Goal: Contribute content: Contribute content

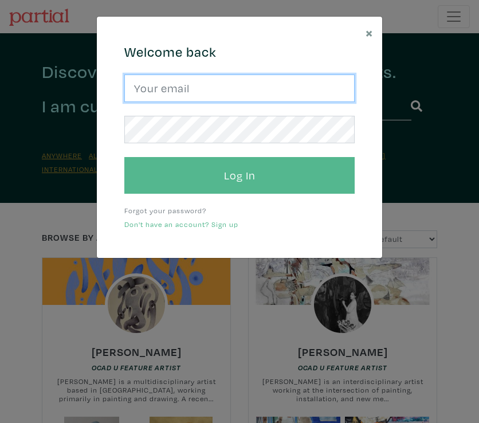
type input "[EMAIL_ADDRESS][DOMAIN_NAME]"
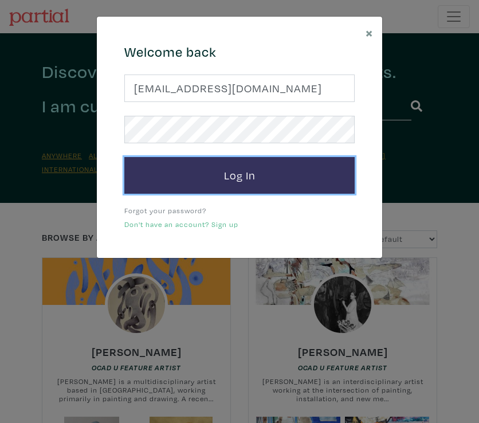
click at [240, 174] on button "Log In" at bounding box center [239, 175] width 230 height 37
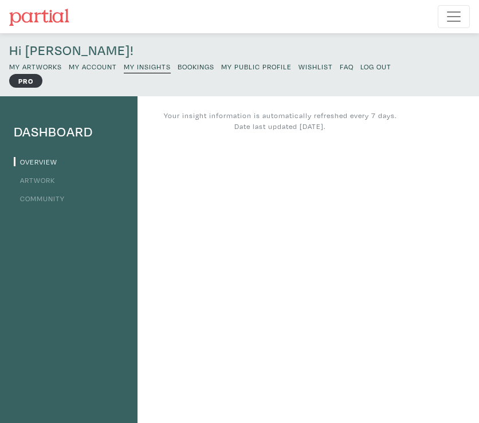
click at [139, 19] on nav "Featured Art Smalls Landscapes Abstracts New Contemporary The Minimalist Bold D…" at bounding box center [239, 16] width 479 height 33
click at [50, 19] on img at bounding box center [39, 17] width 60 height 17
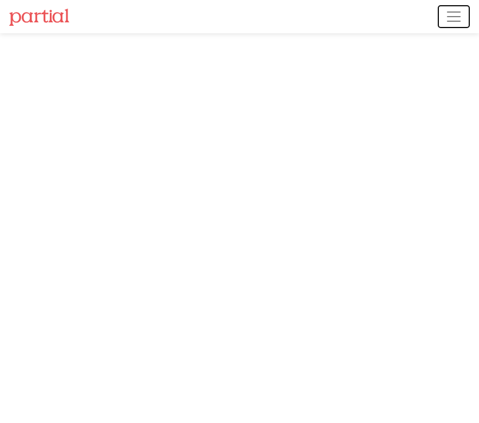
click at [456, 21] on span "Toggle navigation" at bounding box center [453, 16] width 17 height 17
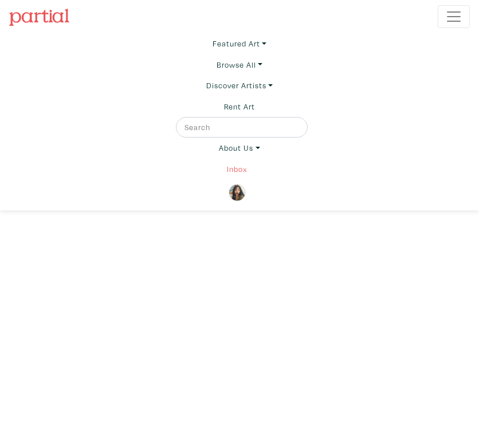
click at [239, 163] on link "Inbox" at bounding box center [237, 169] width 21 height 21
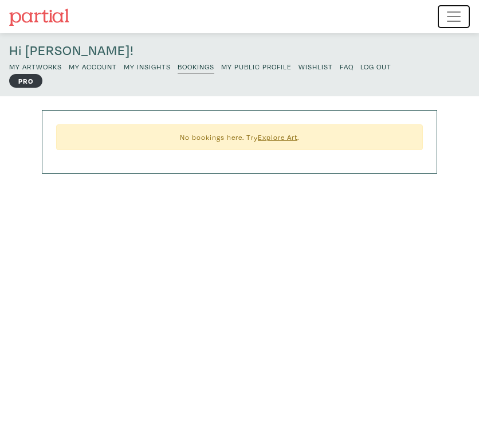
click at [450, 15] on span "Toggle navigation" at bounding box center [453, 16] width 17 height 17
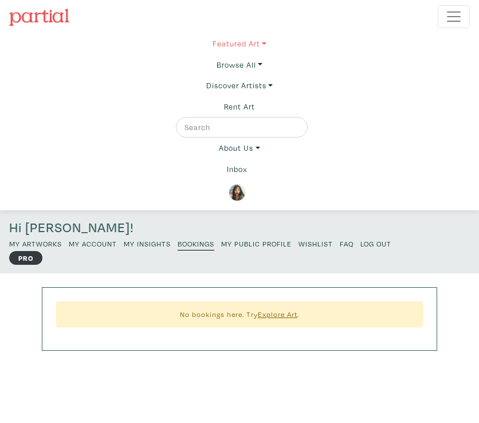
click at [223, 51] on link "Featured Art" at bounding box center [240, 43] width 54 height 21
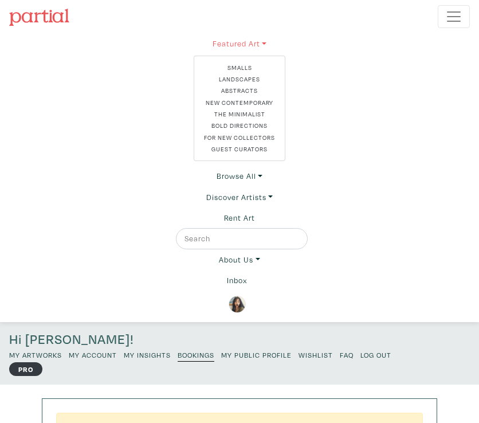
click at [226, 40] on link "Featured Art" at bounding box center [240, 43] width 92 height 21
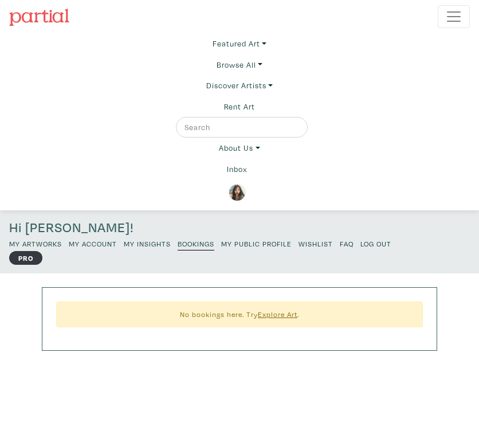
click at [236, 191] on img at bounding box center [237, 192] width 17 height 17
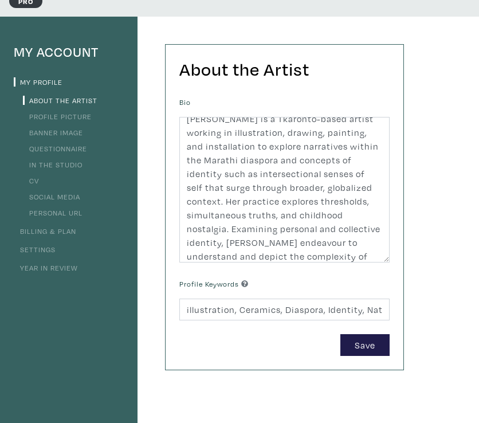
scroll to position [10, 0]
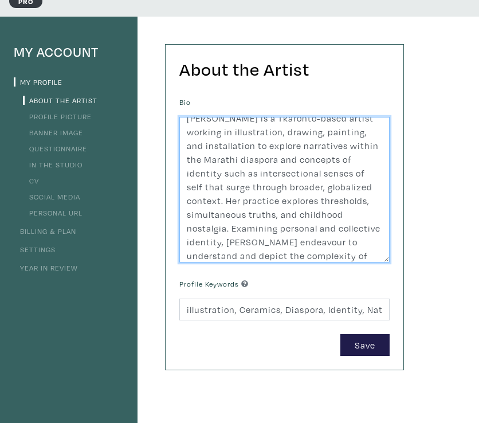
drag, startPoint x: 234, startPoint y: 144, endPoint x: 187, endPoint y: 144, distance: 47.0
click at [187, 144] on textarea "Nancy Correia is a Tkaronto-based artist working in illustration, drawing, pain…" at bounding box center [284, 190] width 210 height 146
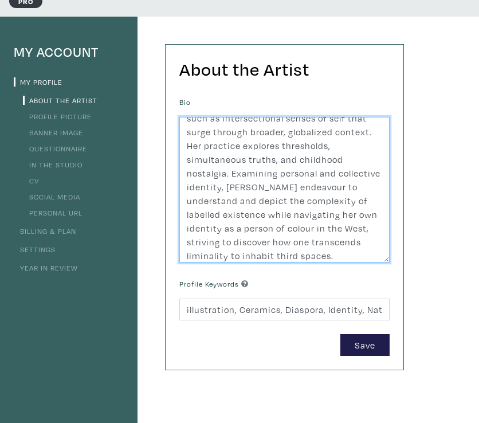
scroll to position [69, 0]
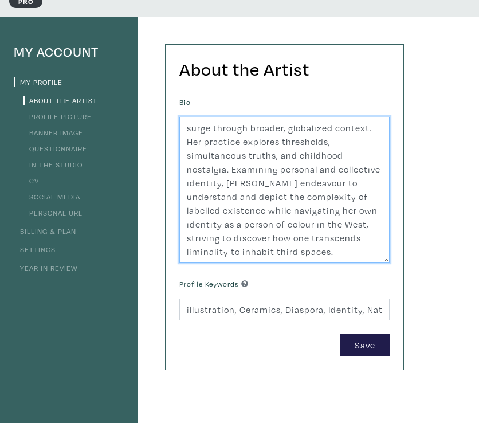
type textarea "Nancy Correia is a Tkaronto-based artist working in illustration, drawing, pain…"
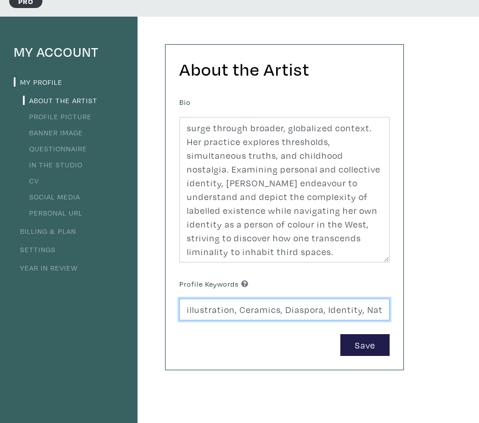
click at [212, 309] on input "illustration, Ceramics, Diaspora, Identity, Nature, Paradox, DEI, Liminality, T…" at bounding box center [284, 310] width 210 height 22
type input "illustration, Ceramics, Diaspora, Identity, Nature, Paradox, DEI, Liminality, T…"
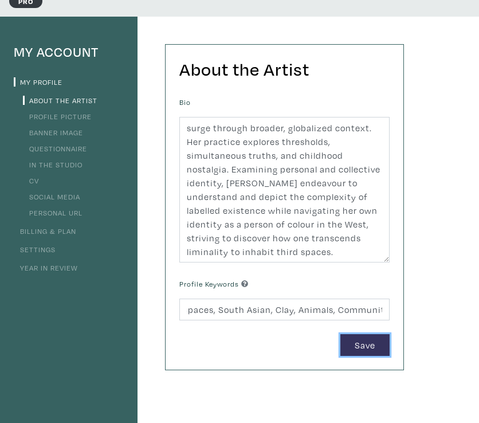
click at [358, 349] on button "Save" at bounding box center [364, 345] width 49 height 22
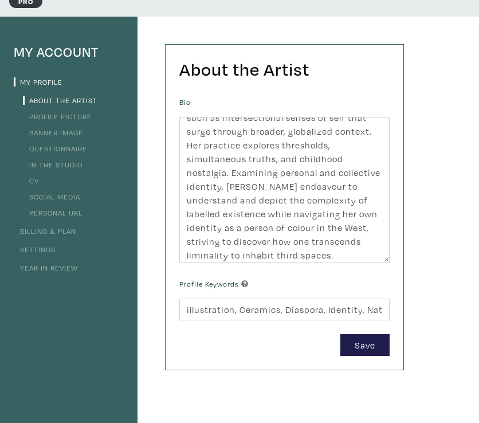
scroll to position [69, 0]
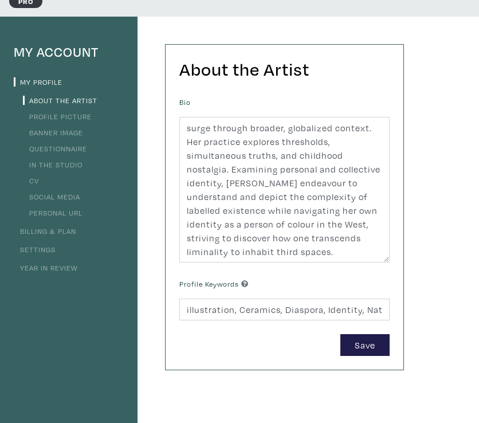
click at [33, 182] on link "CV" at bounding box center [31, 180] width 16 height 9
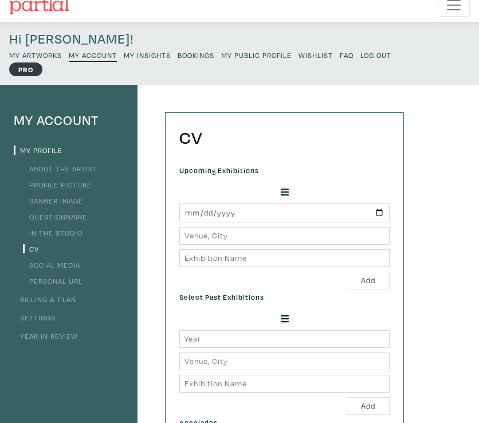
scroll to position [13, 0]
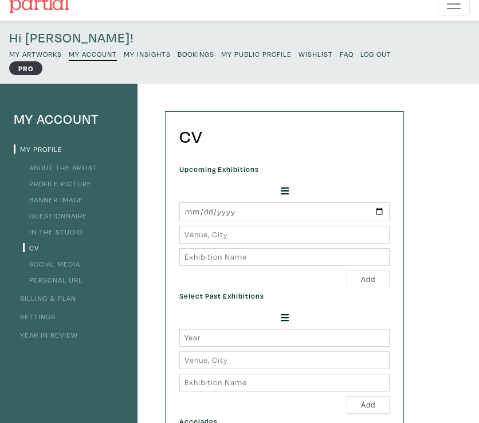
click at [66, 166] on link "About the Artist" at bounding box center [60, 167] width 75 height 9
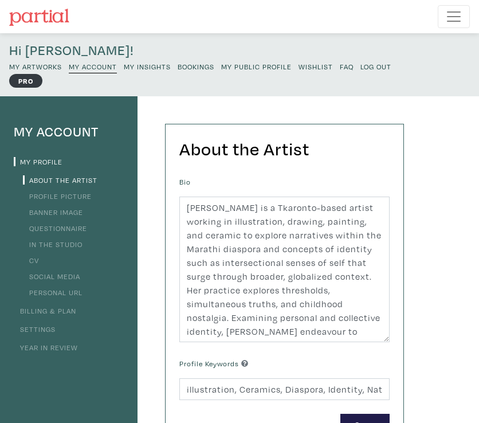
click at [53, 197] on link "Profile Picture" at bounding box center [57, 195] width 69 height 9
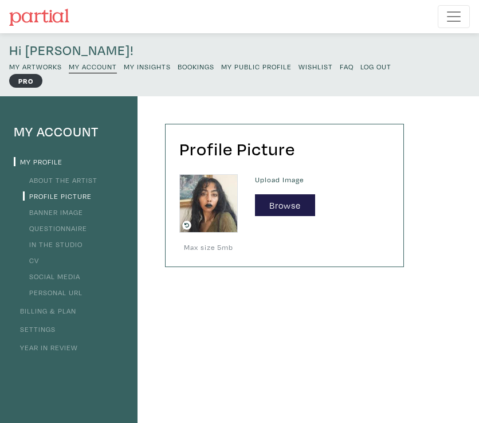
click at [38, 135] on h4 "My Account" at bounding box center [69, 132] width 110 height 17
click at [55, 63] on small "My Artworks" at bounding box center [35, 66] width 53 height 9
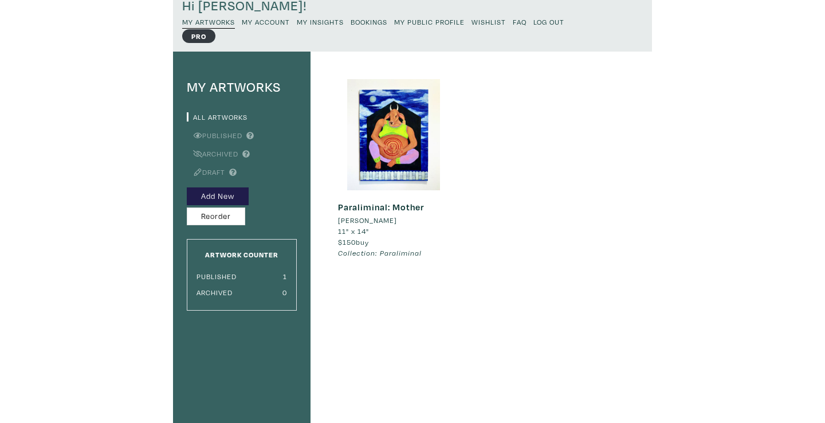
scroll to position [44, 0]
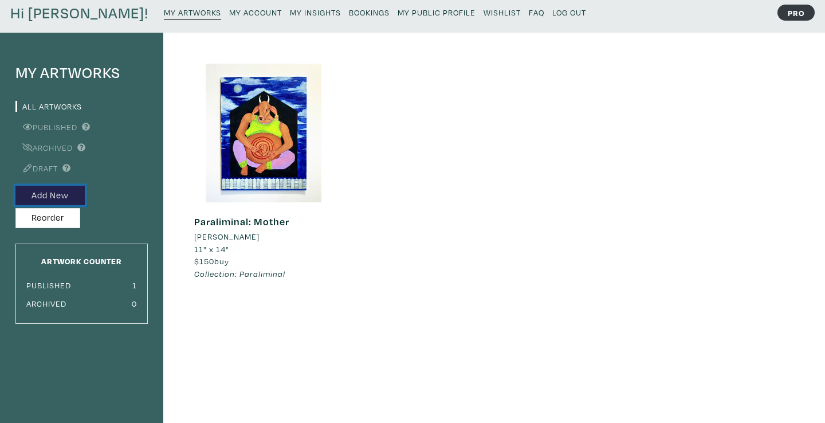
click at [60, 197] on button "Add New" at bounding box center [49, 196] width 69 height 20
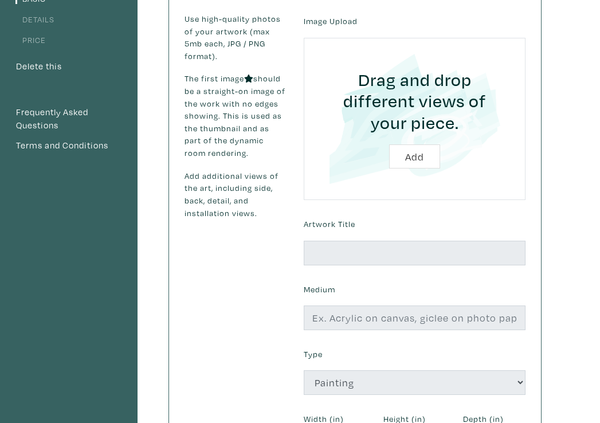
scroll to position [19, 0]
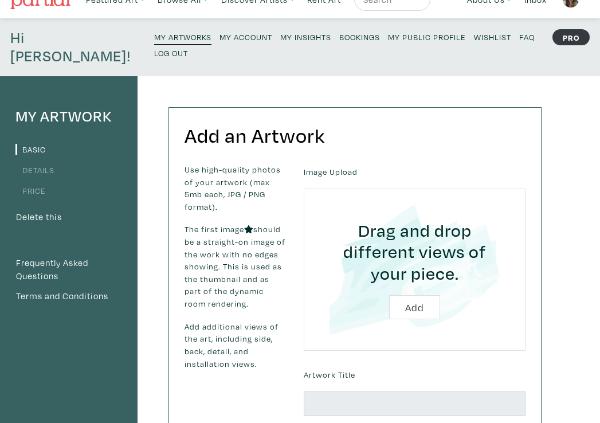
click at [34, 144] on link "Basic" at bounding box center [30, 149] width 30 height 11
click at [40, 165] on link "Details" at bounding box center [34, 170] width 39 height 11
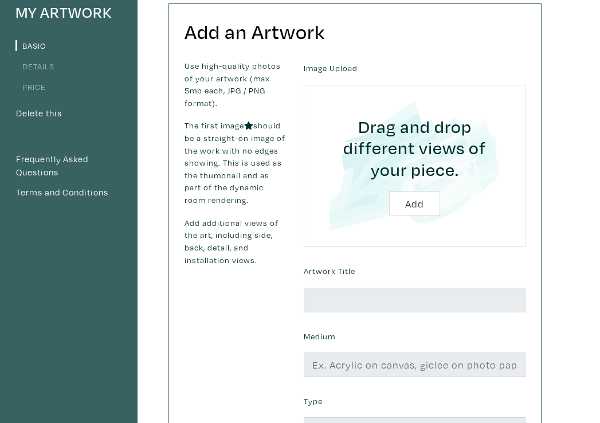
scroll to position [126, 0]
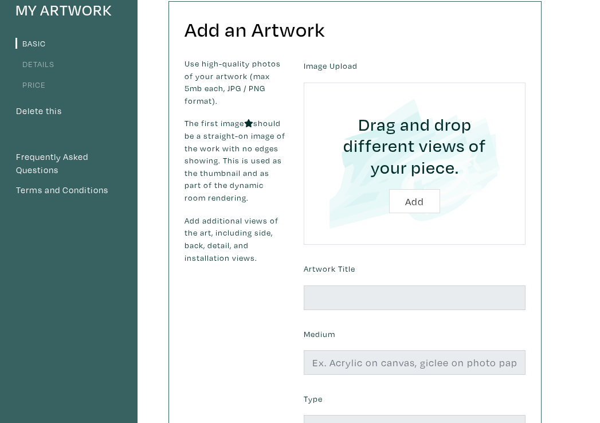
click at [422, 182] on input "file" at bounding box center [415, 164] width 190 height 131
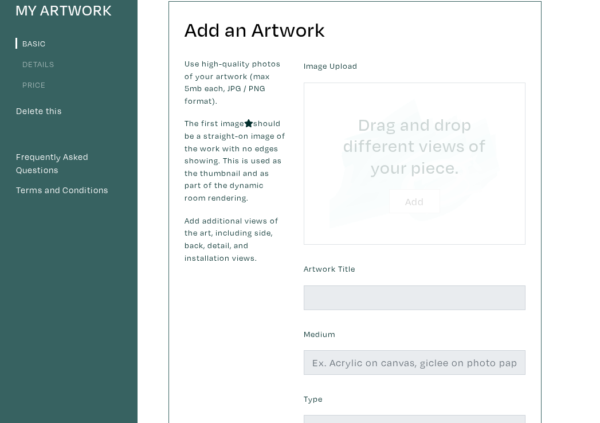
type input "C:\fakepath\Fridge.jpg"
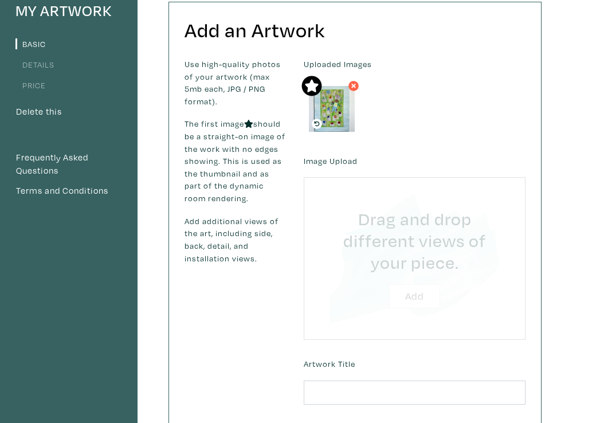
type input "C:\fakepath\FRIDGEclose.jpg"
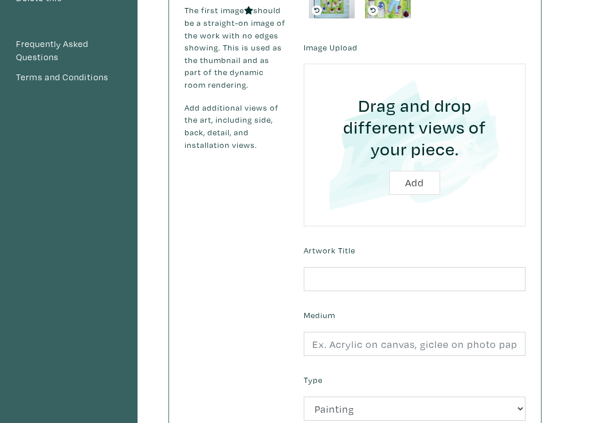
scroll to position [256, 0]
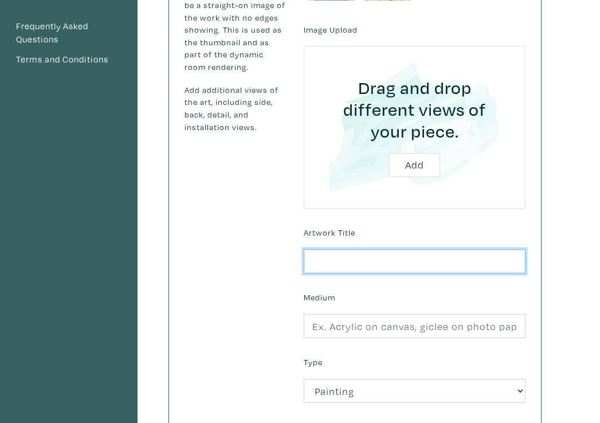
click at [425, 249] on input "text" at bounding box center [415, 261] width 222 height 25
type input "Fridge"
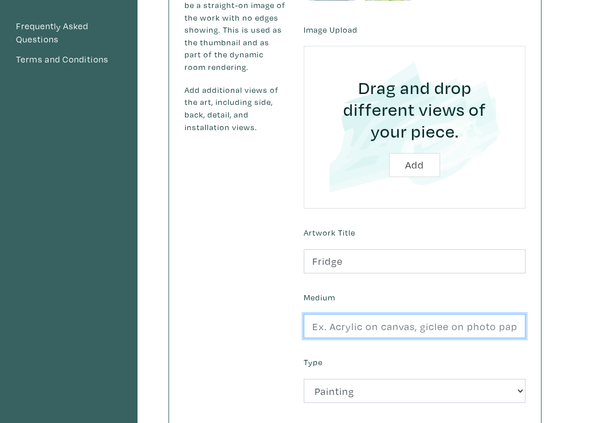
click at [387, 314] on input "text" at bounding box center [415, 326] width 222 height 25
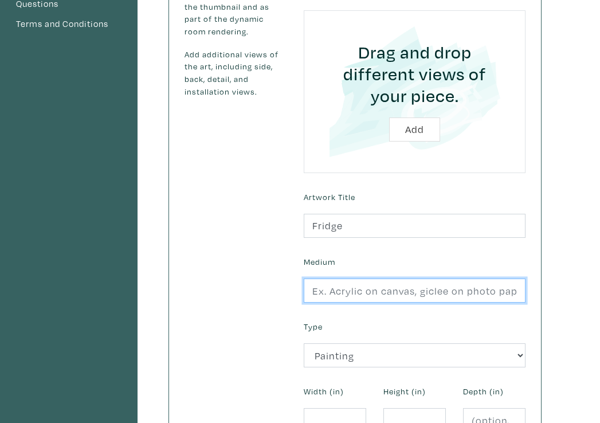
scroll to position [294, 0]
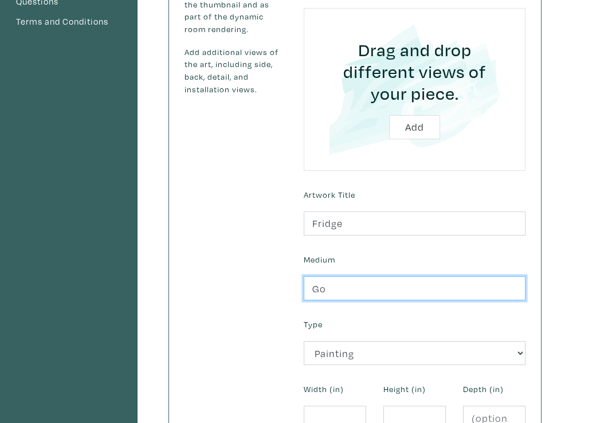
type input "G"
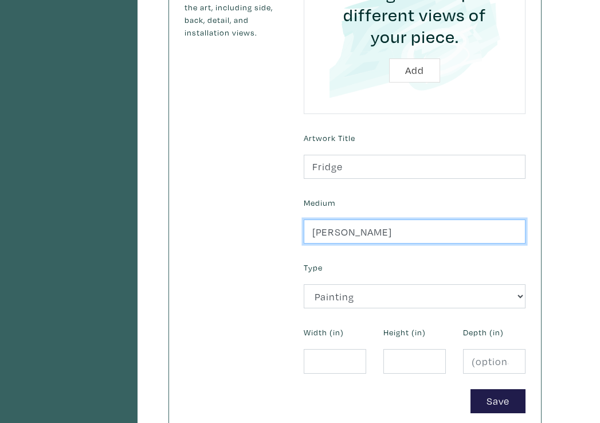
scroll to position [355, 0]
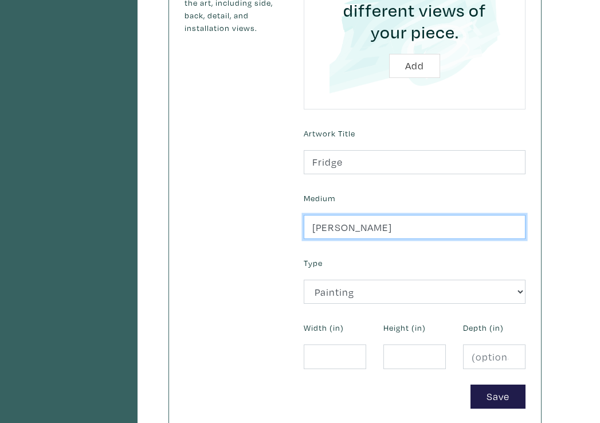
type input "[PERSON_NAME]"
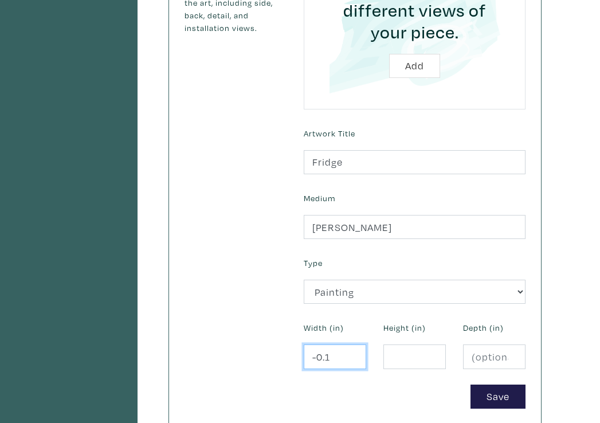
click at [353, 344] on input "-0.1" at bounding box center [335, 356] width 62 height 25
click at [337, 344] on input "-0.1" at bounding box center [335, 356] width 62 height 25
type input "-0"
click at [329, 385] on div "Save" at bounding box center [414, 397] width 239 height 25
click at [322, 344] on input "number" at bounding box center [335, 356] width 62 height 25
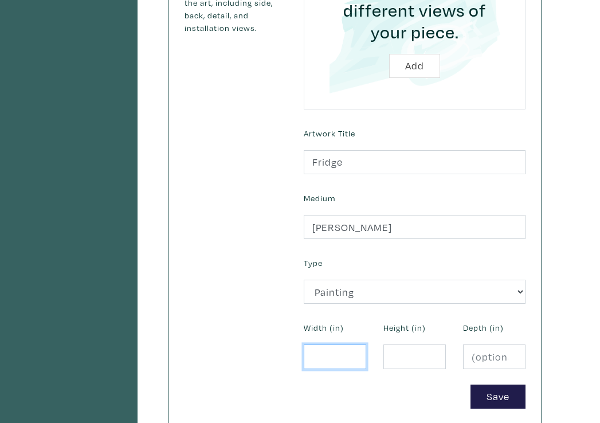
scroll to position [311, 0]
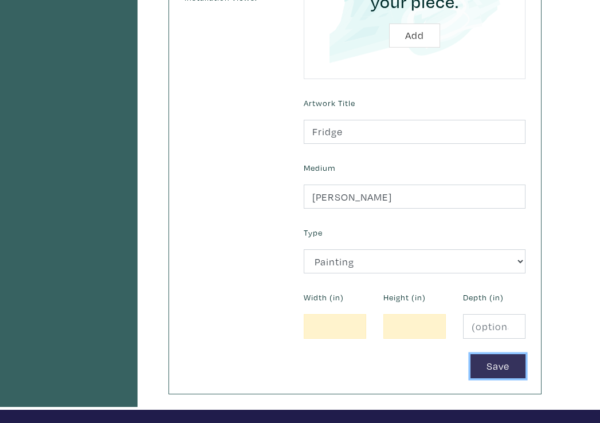
scroll to position [392, 0]
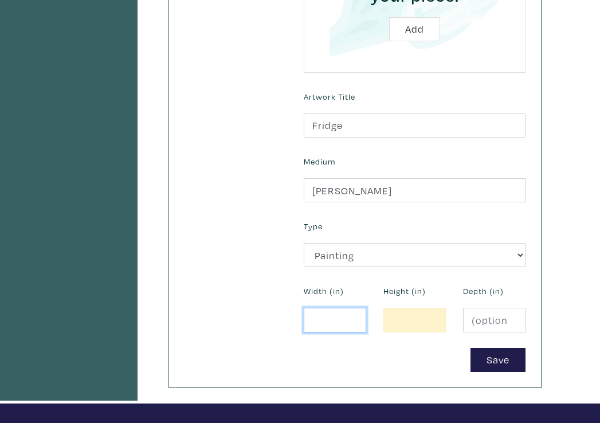
click at [319, 308] on input "number" at bounding box center [335, 320] width 62 height 25
type input "8"
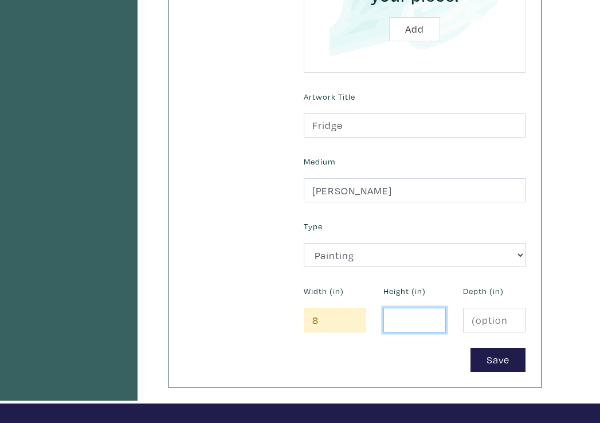
click at [401, 308] on input "number" at bounding box center [414, 320] width 62 height 25
type input "10"
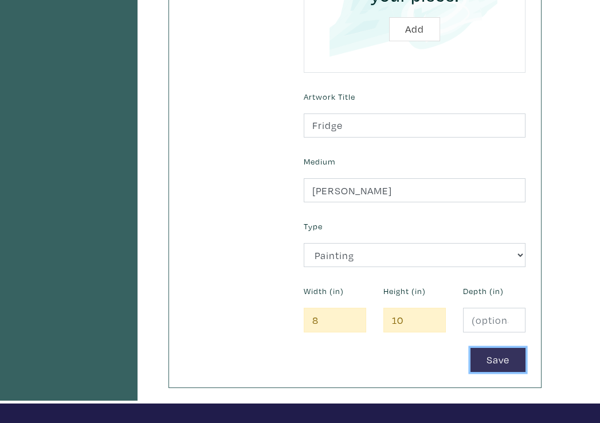
click at [487, 348] on button "Save" at bounding box center [498, 360] width 55 height 25
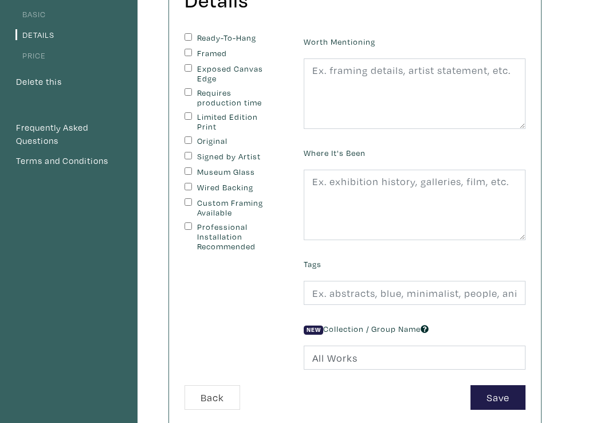
scroll to position [151, 0]
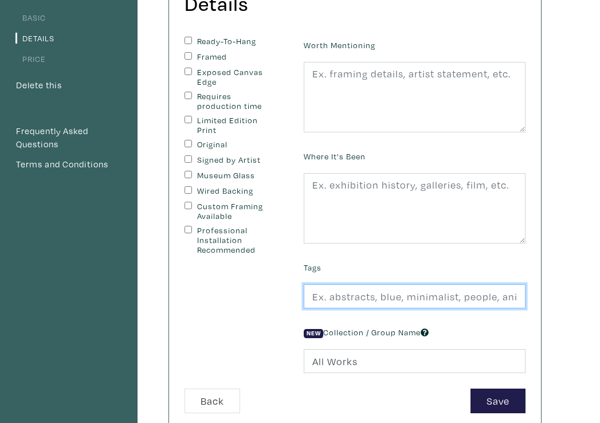
click at [424, 284] on input "text" at bounding box center [415, 296] width 222 height 25
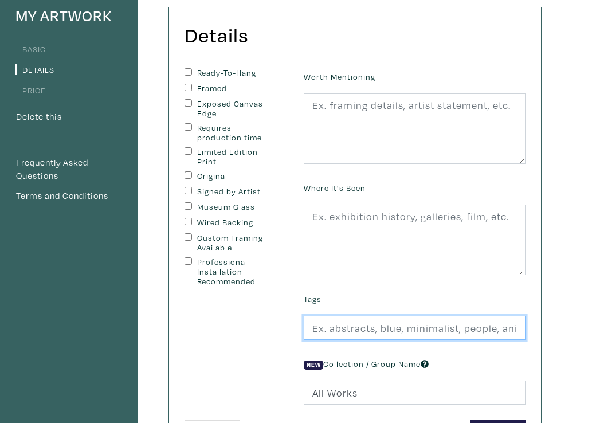
scroll to position [119, 0]
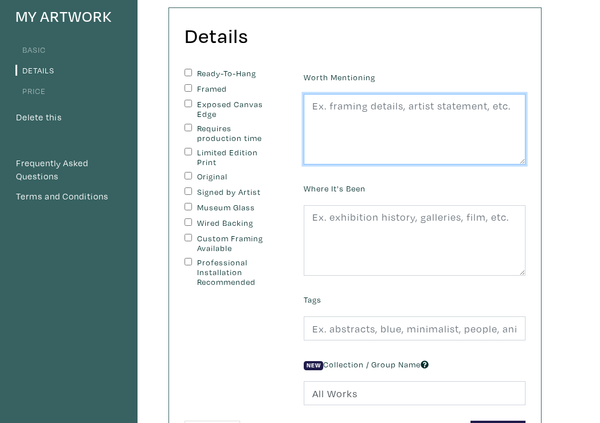
click at [408, 111] on textarea at bounding box center [415, 129] width 222 height 71
paste textarea "“At home, your culture fills your walls, your belly, and your heart. At school,…"
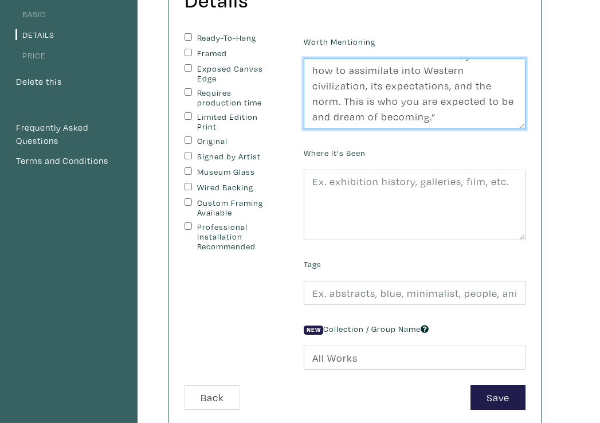
scroll to position [167, 0]
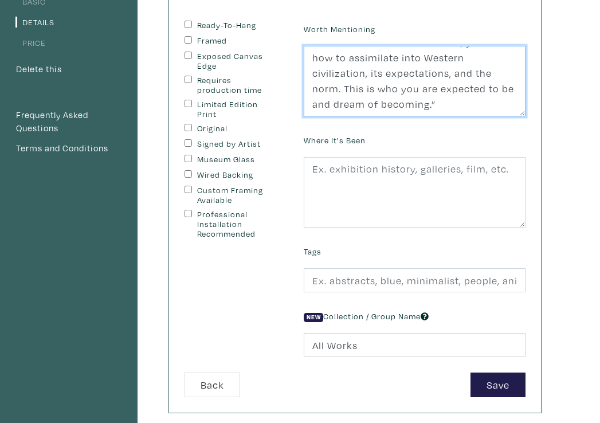
type textarea "“At home, your culture fills your walls, your belly, and your heart. At school,…"
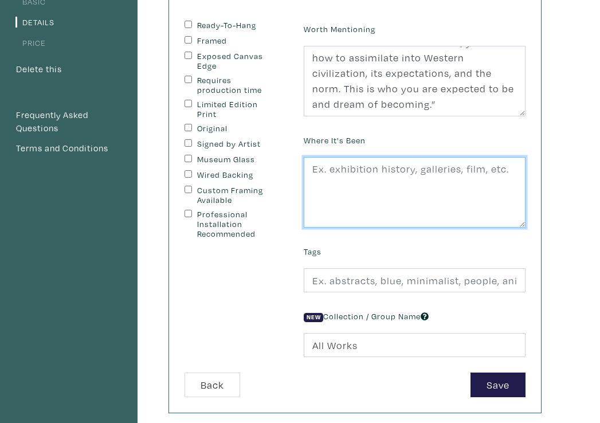
click at [404, 157] on textarea at bounding box center [415, 192] width 222 height 71
type textarea "Showed at GRADEX 110"
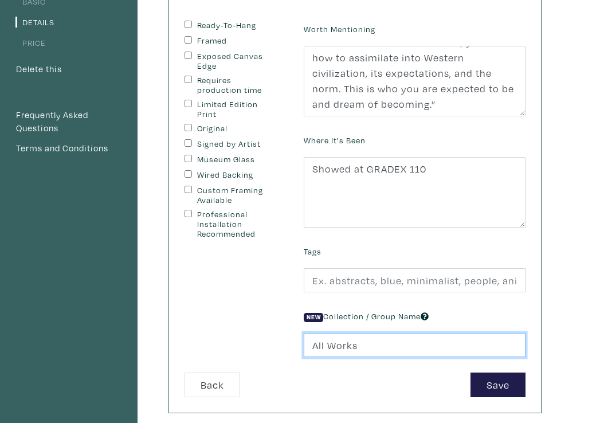
click at [445, 333] on input "All Works" at bounding box center [415, 345] width 222 height 25
type input "A"
type input "Paraliminal"
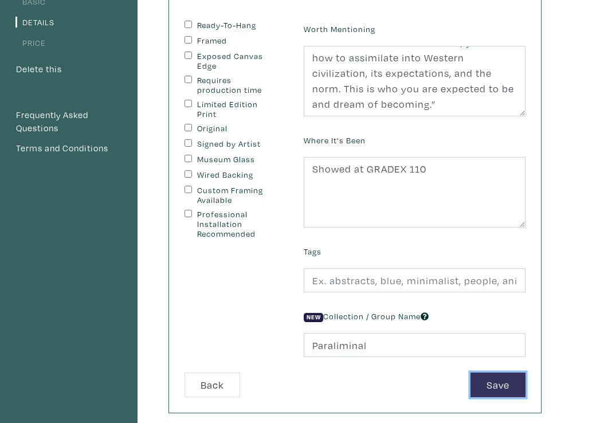
click at [514, 373] on button "Save" at bounding box center [498, 385] width 55 height 25
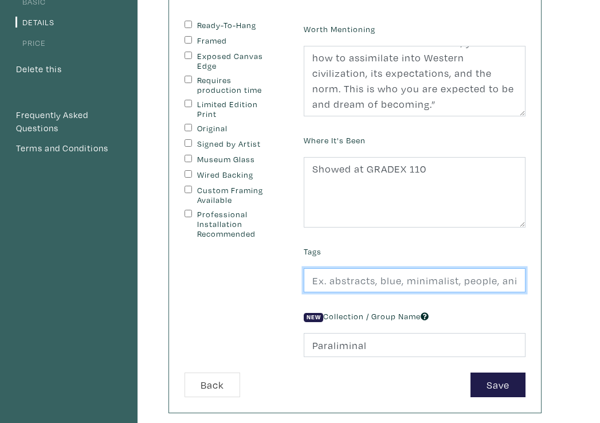
click at [443, 271] on input "text" at bounding box center [415, 280] width 222 height 25
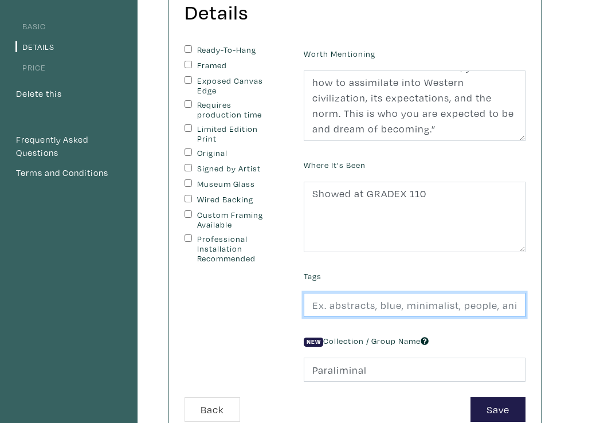
scroll to position [169, 0]
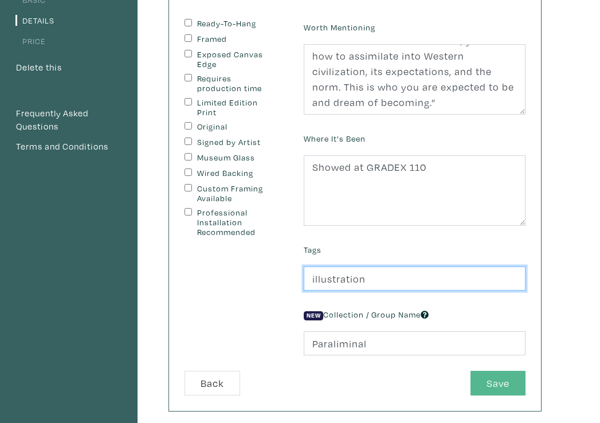
type input "illustration"
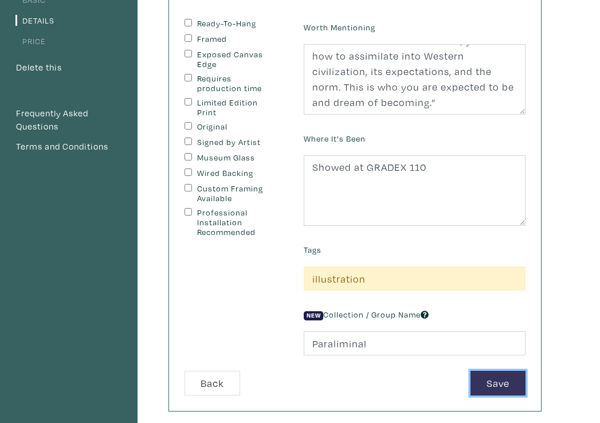
click at [513, 371] on button "Save" at bounding box center [498, 383] width 55 height 25
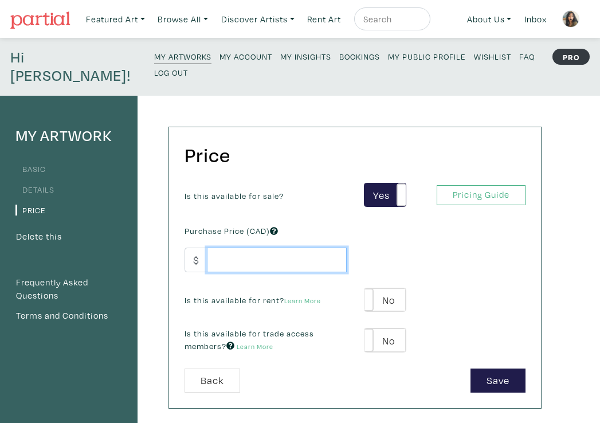
click at [276, 248] on input "number" at bounding box center [277, 260] width 140 height 25
type input "100"
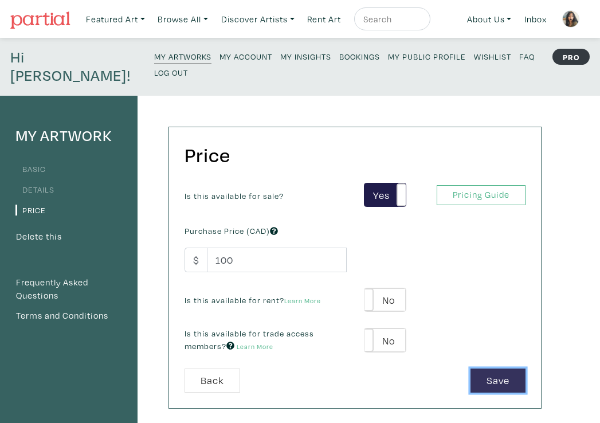
click at [502, 369] on button "Save" at bounding box center [498, 381] width 55 height 25
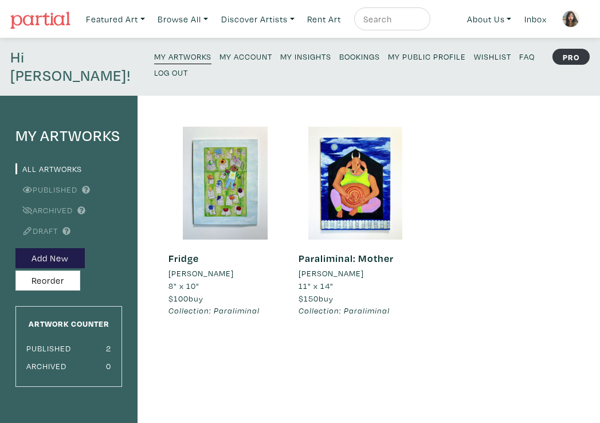
click at [318, 293] on span "$150 buy" at bounding box center [316, 298] width 35 height 11
click at [335, 252] on link "Paraliminal: Mother" at bounding box center [346, 258] width 95 height 13
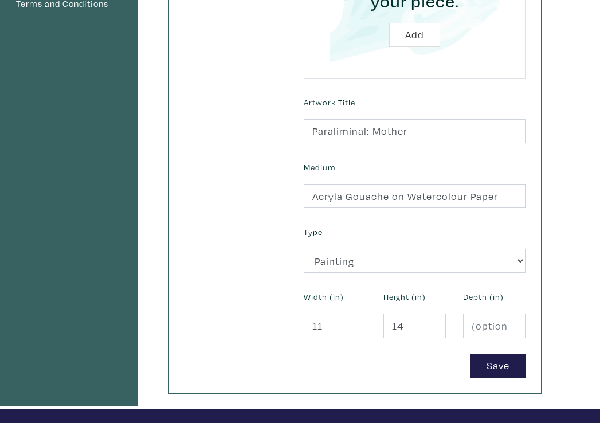
scroll to position [390, 0]
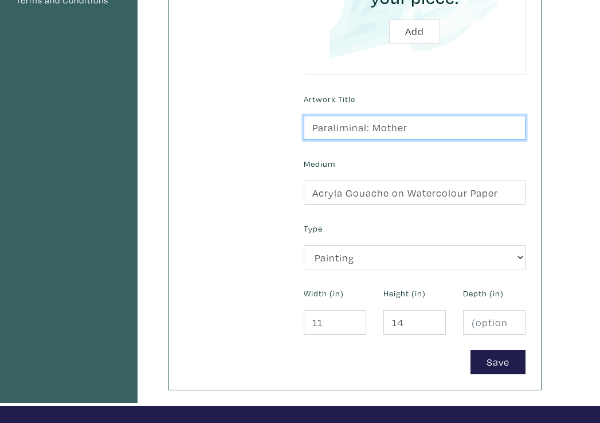
drag, startPoint x: 371, startPoint y: 112, endPoint x: 297, endPoint y: 112, distance: 73.4
click at [297, 112] on div "Artwork Title Paraliminal: Mother" at bounding box center [414, 115] width 239 height 49
type input "Mother"
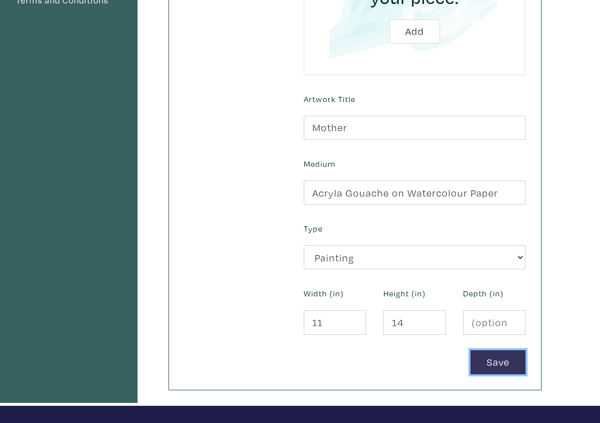
click at [484, 350] on button "Save" at bounding box center [498, 362] width 55 height 25
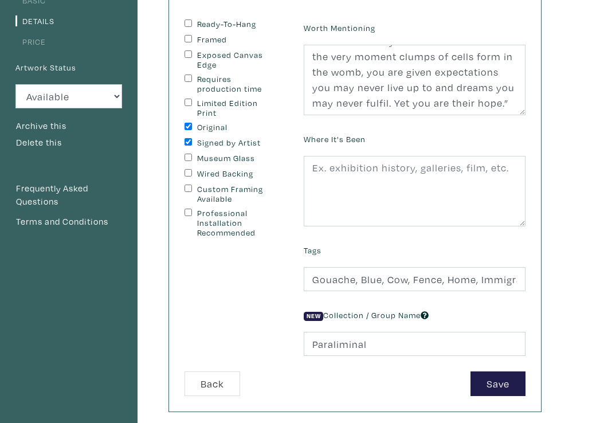
scroll to position [164, 0]
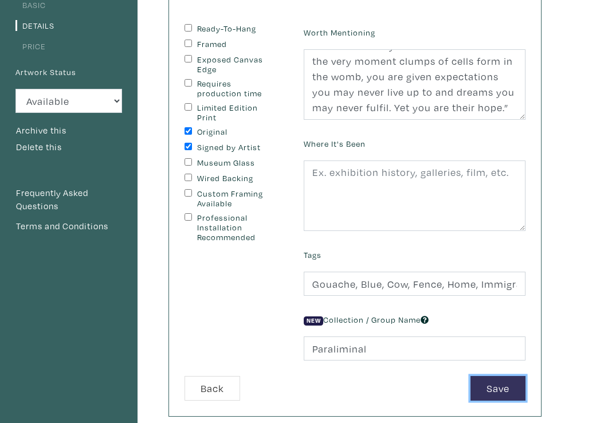
click at [482, 376] on button "Save" at bounding box center [498, 388] width 55 height 25
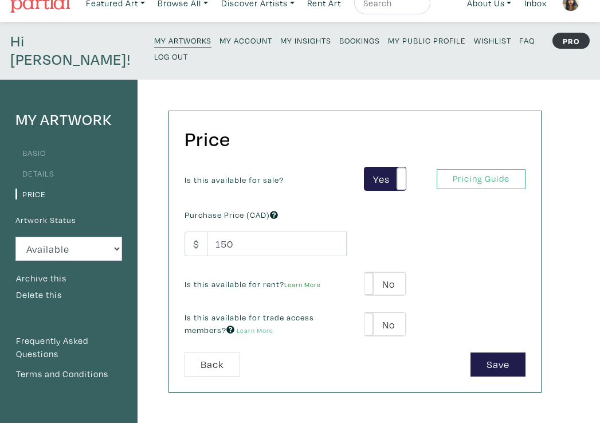
scroll to position [20, 0]
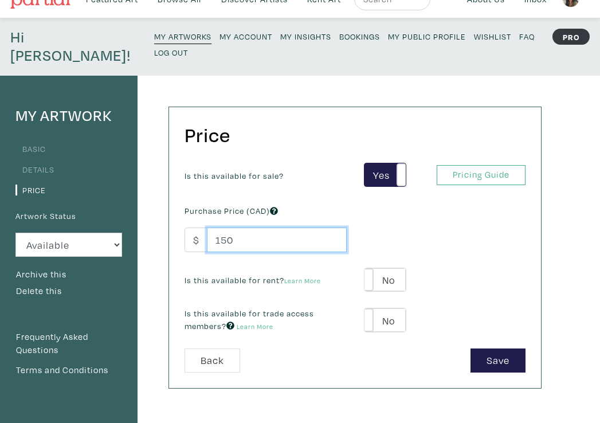
click at [217, 228] on input "150" at bounding box center [277, 240] width 140 height 25
type input "250"
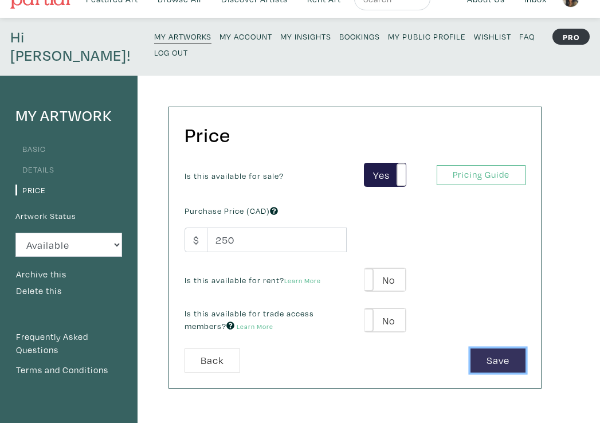
click at [476, 349] on button "Save" at bounding box center [498, 361] width 55 height 25
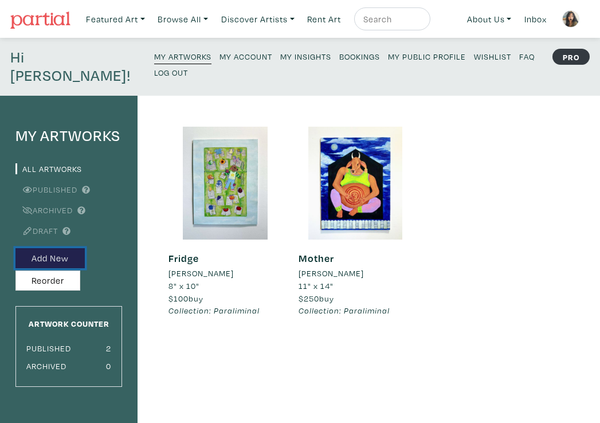
click at [44, 248] on button "Add New" at bounding box center [49, 258] width 69 height 20
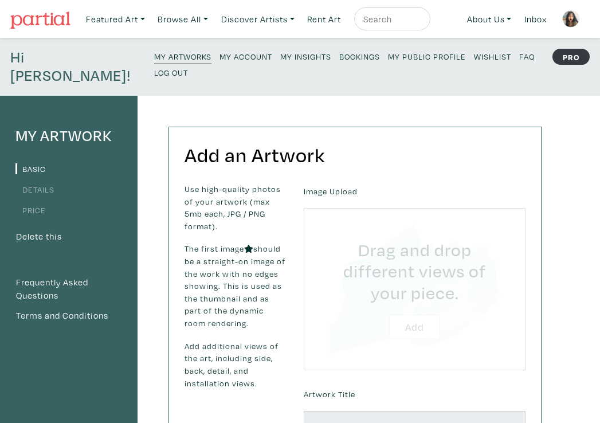
type input "C:\fakepath\[DATE].jpg"
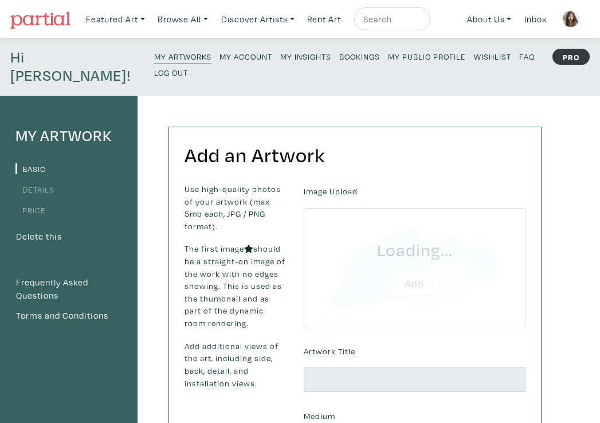
scroll to position [57, 0]
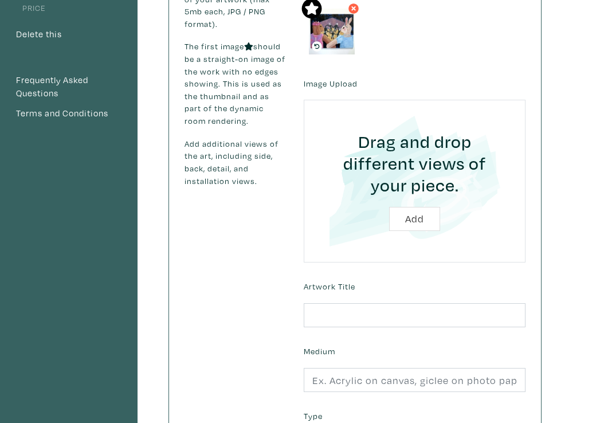
scroll to position [221, 0]
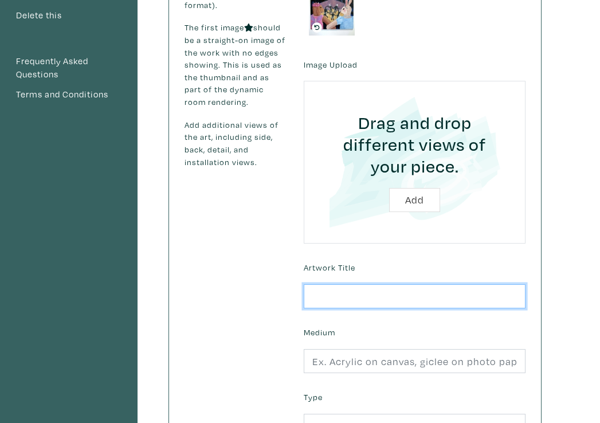
click at [396, 284] on input "text" at bounding box center [415, 296] width 222 height 25
type input "h"
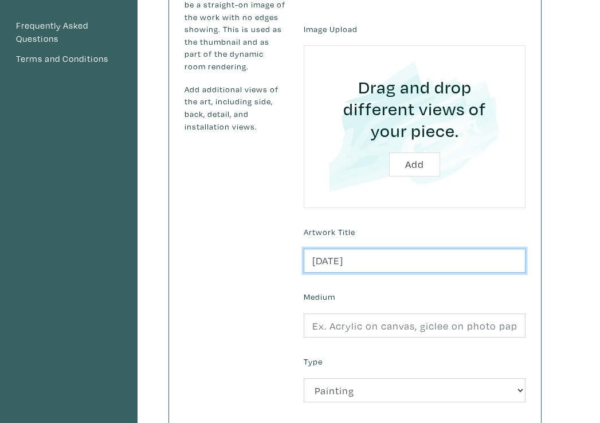
scroll to position [271, 0]
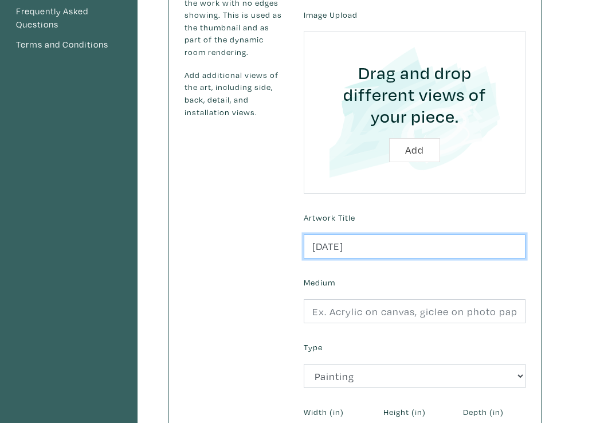
type input "Halloween"
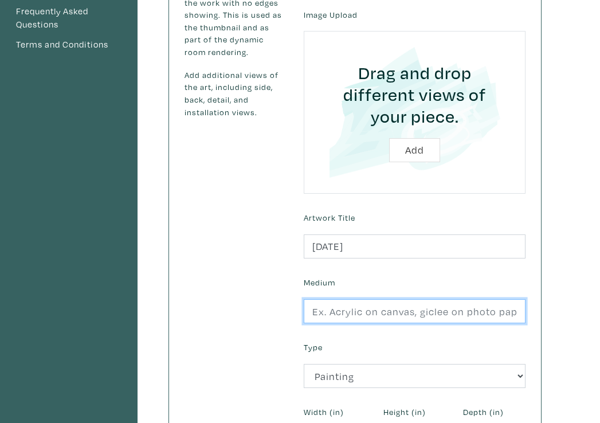
click at [363, 299] on input "text" at bounding box center [415, 311] width 222 height 25
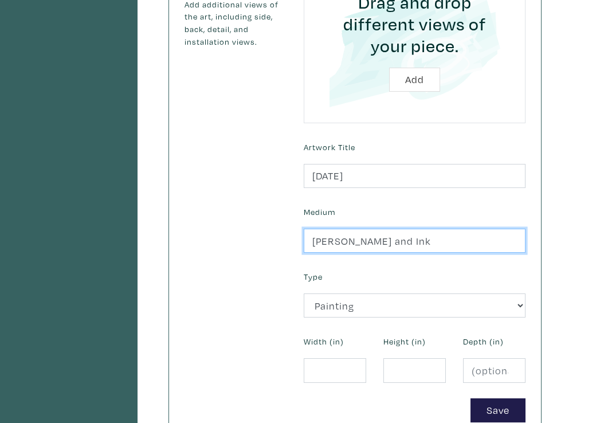
scroll to position [344, 0]
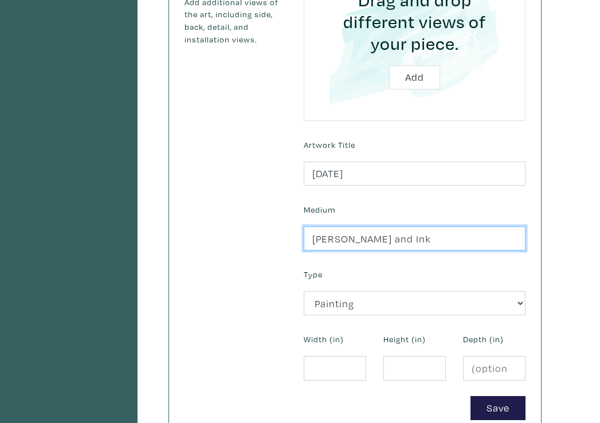
type input "Acryla Gouache and Ink"
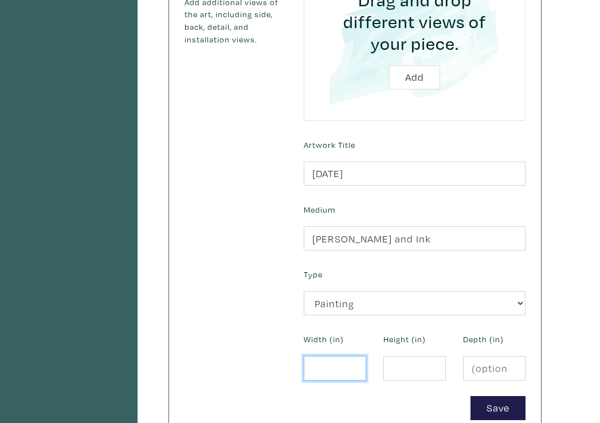
click at [324, 356] on input "number" at bounding box center [335, 368] width 62 height 25
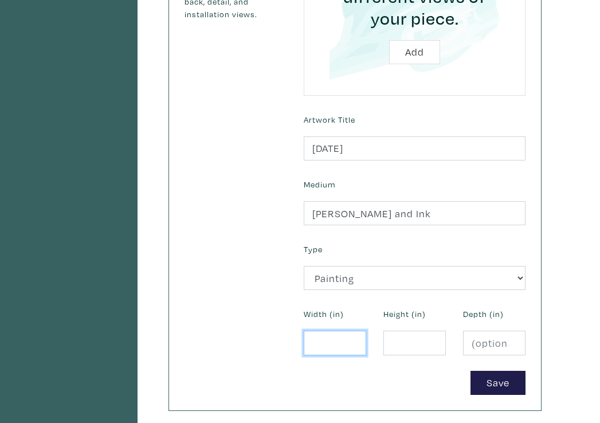
scroll to position [376, 0]
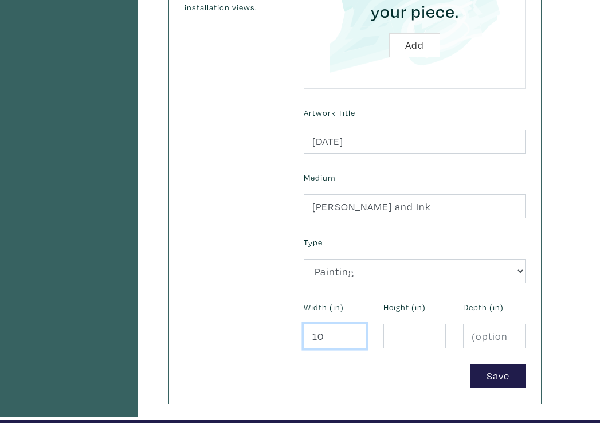
type input "10"
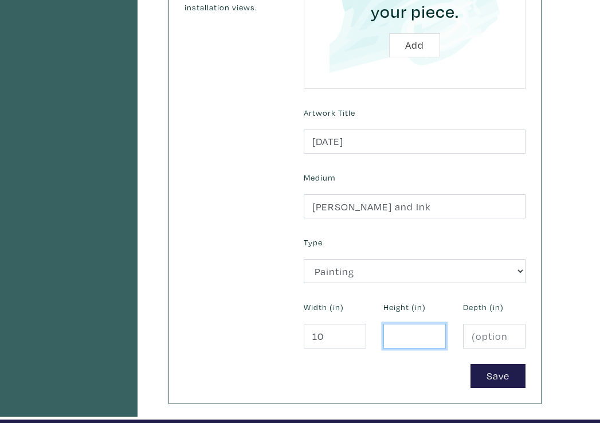
click at [412, 324] on input "number" at bounding box center [414, 336] width 62 height 25
type input "8"
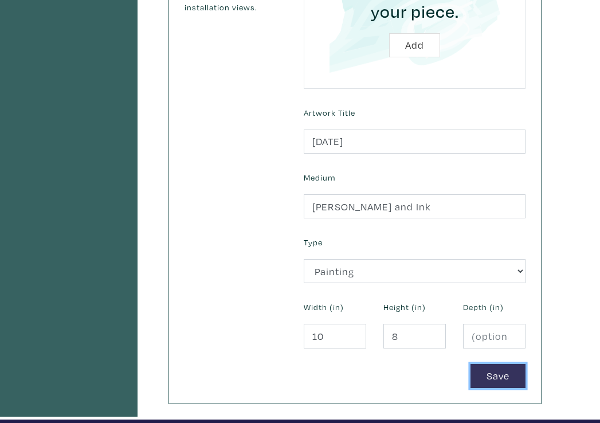
click at [492, 364] on button "Save" at bounding box center [498, 376] width 55 height 25
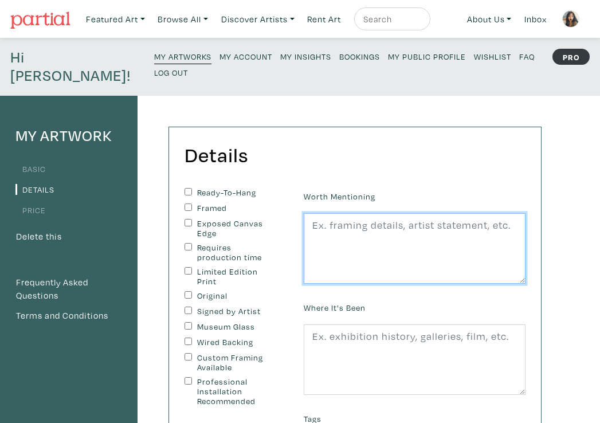
click at [393, 213] on textarea at bounding box center [415, 248] width 222 height 71
paste textarea "“The first time you witness your classmates dress up as your culture for Hallow…"
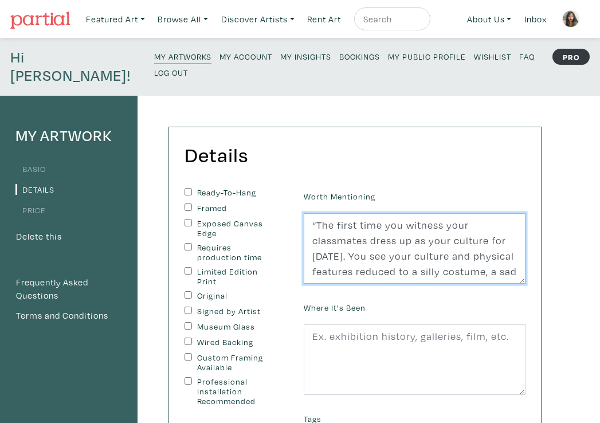
scroll to position [56, 0]
type textarea "“The first time you witness your classmates dress up as your culture for Hallow…"
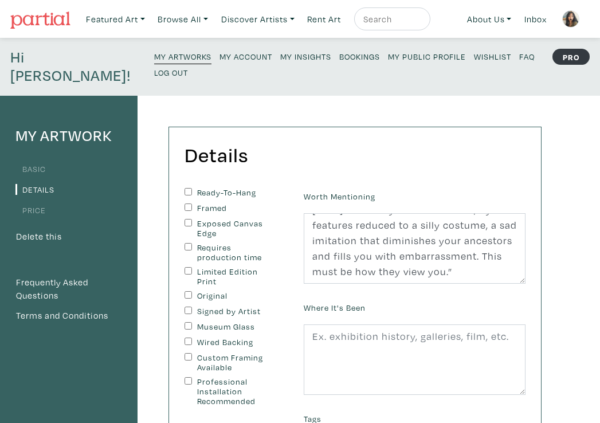
click at [187, 291] on input "Original" at bounding box center [188, 294] width 7 height 7
checkbox input "true"
click at [187, 307] on input "Signed by Artist" at bounding box center [188, 310] width 7 height 7
checkbox input "true"
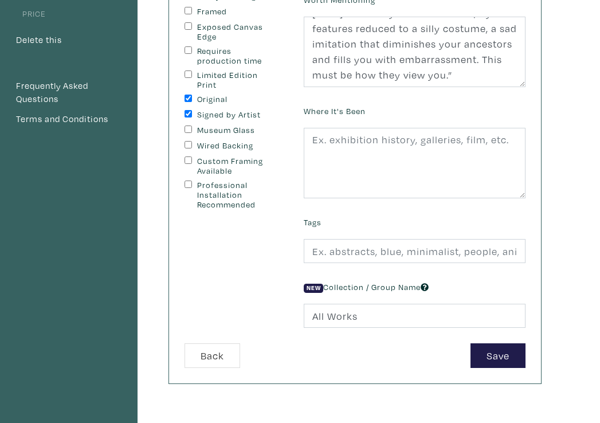
scroll to position [191, 0]
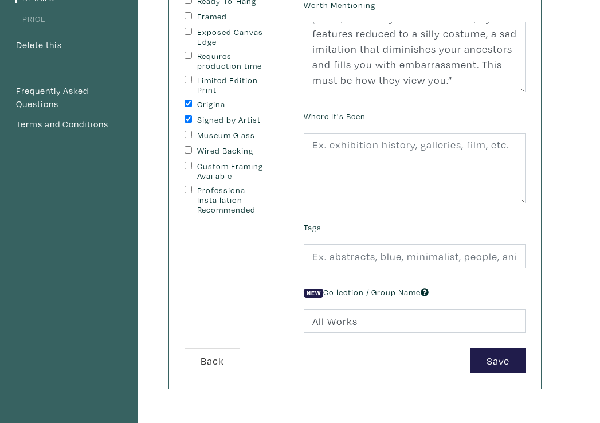
click at [386, 108] on div "Where It's Been" at bounding box center [414, 156] width 239 height 96
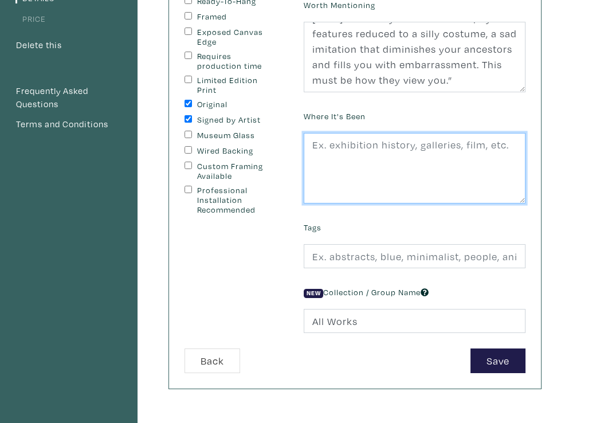
click at [386, 133] on textarea at bounding box center [415, 168] width 222 height 71
type textarea "Shown at GRADEX 110"
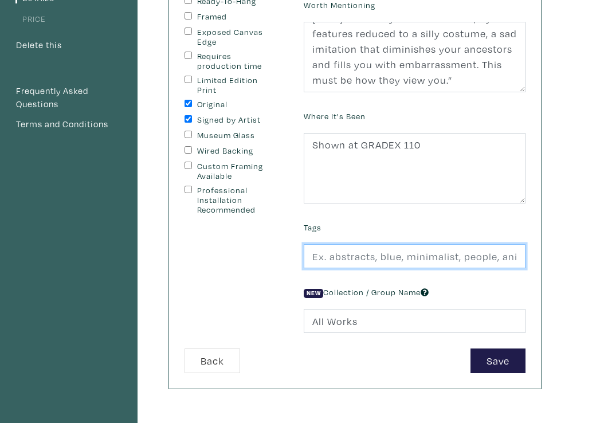
click at [370, 244] on input "text" at bounding box center [415, 256] width 222 height 25
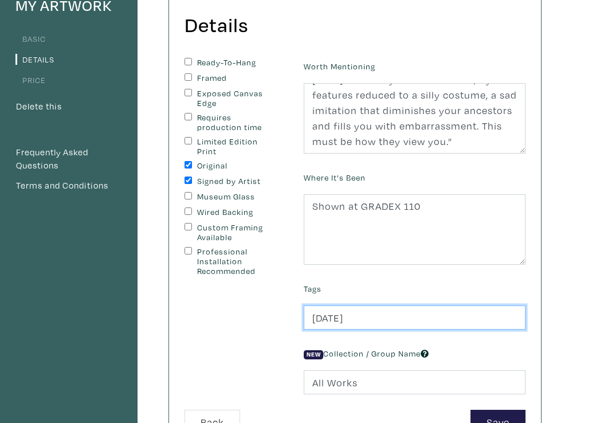
scroll to position [136, 0]
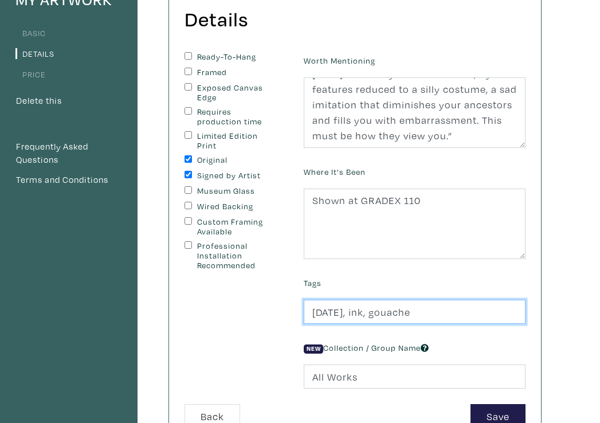
type input "Halloween, ink, gouache"
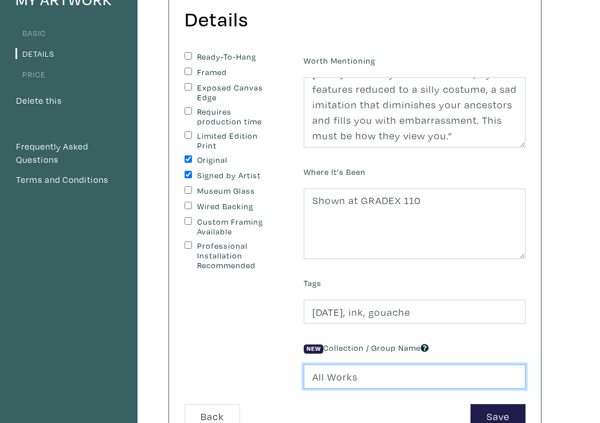
click at [372, 365] on input "All Works" at bounding box center [415, 377] width 222 height 25
type input "A"
type input "Paraliminal"
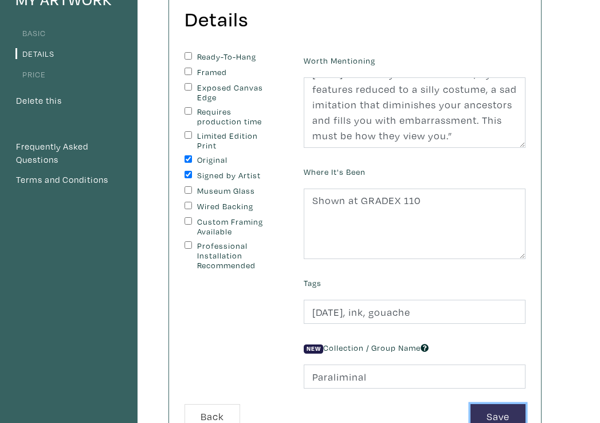
click at [489, 404] on button "Save" at bounding box center [498, 416] width 55 height 25
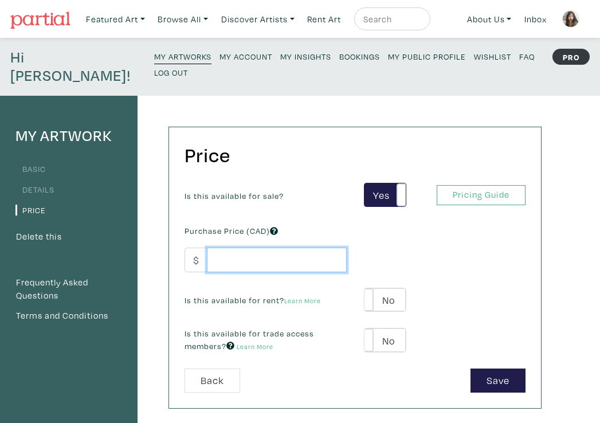
click at [298, 248] on input "number" at bounding box center [277, 260] width 140 height 25
type input "150"
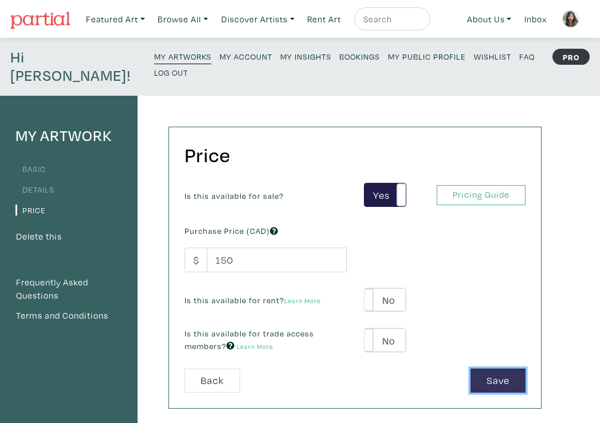
click at [502, 369] on button "Save" at bounding box center [498, 381] width 55 height 25
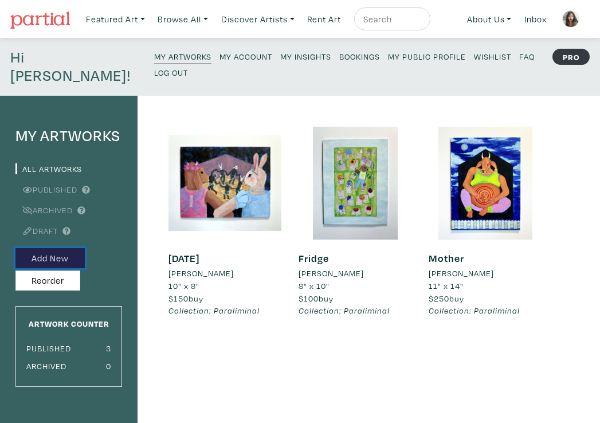
click at [55, 248] on button "Add New" at bounding box center [49, 258] width 69 height 20
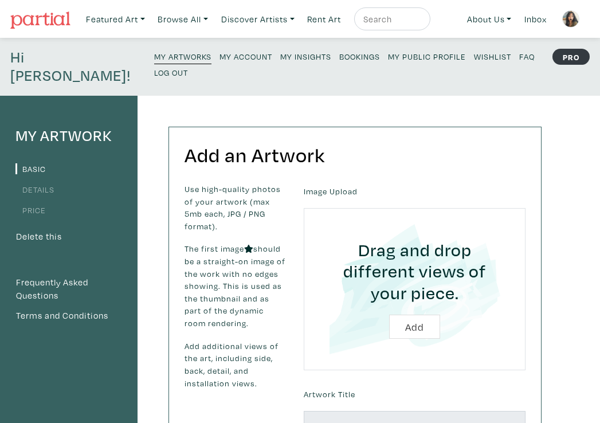
click at [412, 314] on input "file" at bounding box center [415, 289] width 190 height 131
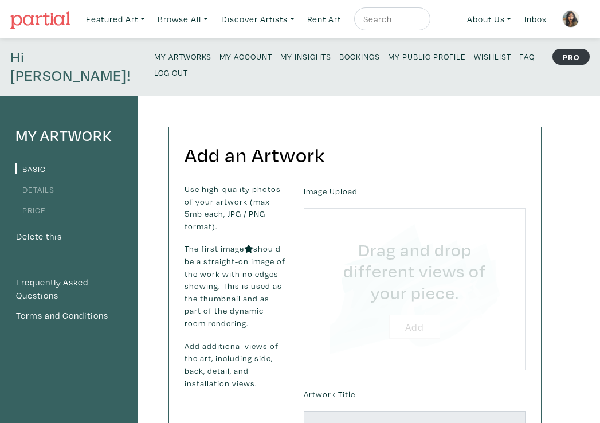
type input "C:\fakepath\Stickerbook.jpg"
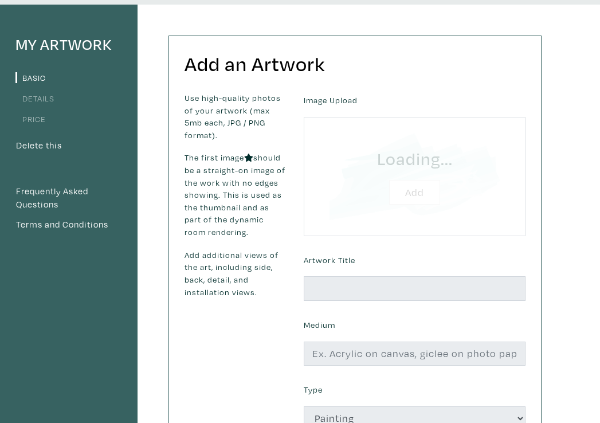
scroll to position [107, 0]
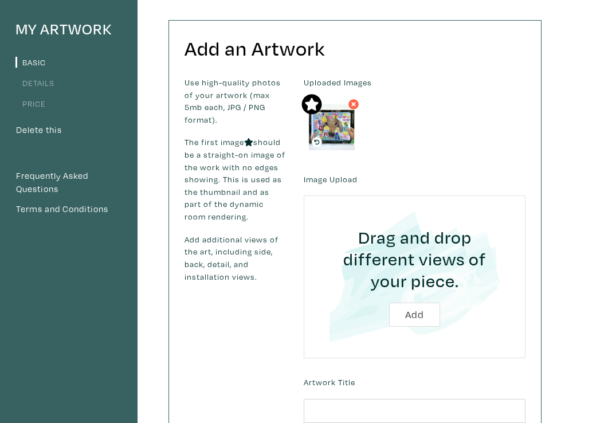
click at [417, 296] on input "file" at bounding box center [415, 277] width 190 height 131
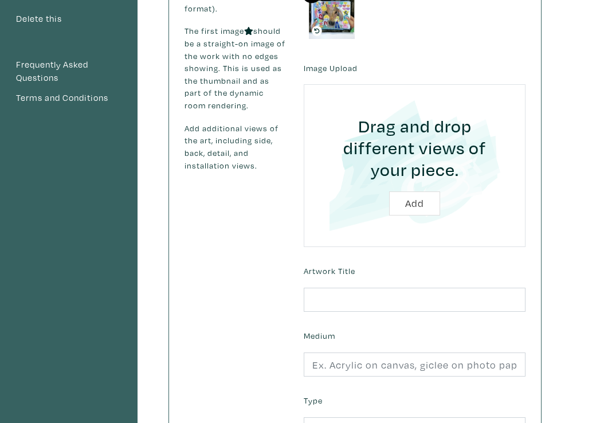
scroll to position [223, 0]
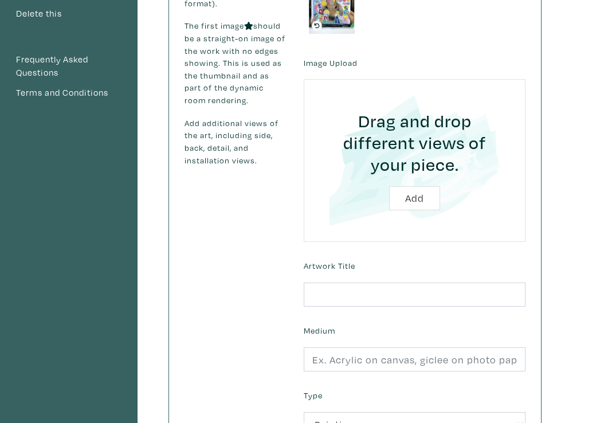
click at [362, 257] on div "Artwork Title" at bounding box center [414, 281] width 239 height 49
click at [362, 283] on input "text" at bounding box center [415, 295] width 222 height 25
type input "S"
type input "C"
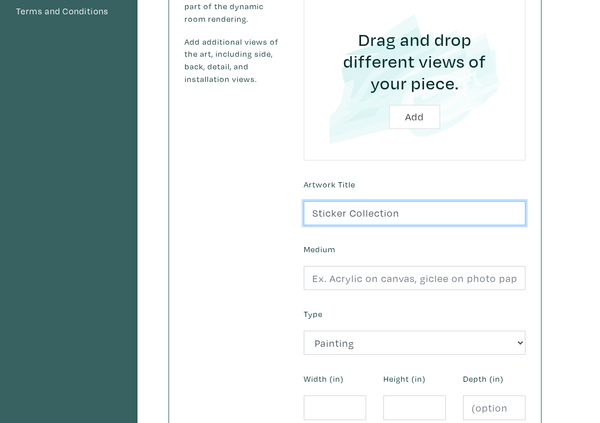
scroll to position [305, 0]
type input "Sticker Collection"
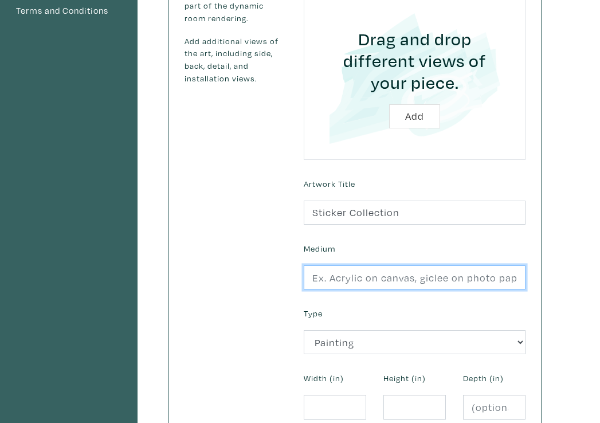
click at [348, 268] on input "text" at bounding box center [415, 277] width 222 height 25
type input "Acryla Gouache and Ink"
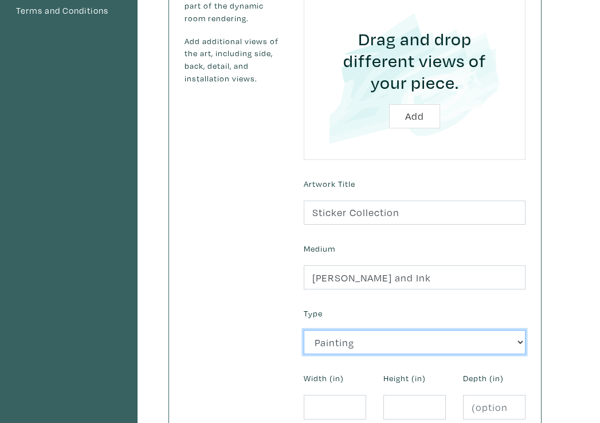
click at [328, 330] on select "2D Works Drawing / Print Painting Photography Sculpture Textile and Fibre Arts" at bounding box center [415, 342] width 222 height 25
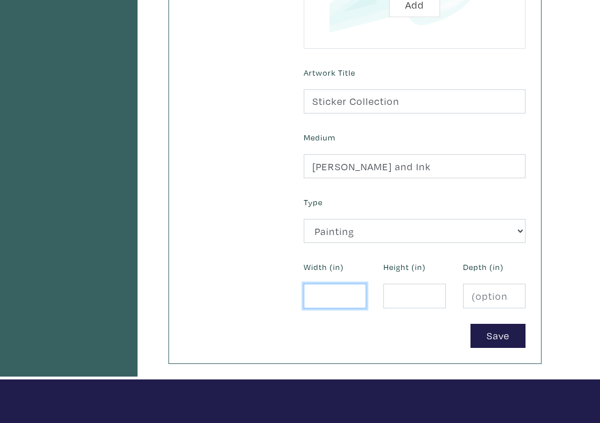
click at [327, 284] on input "number" at bounding box center [335, 296] width 62 height 25
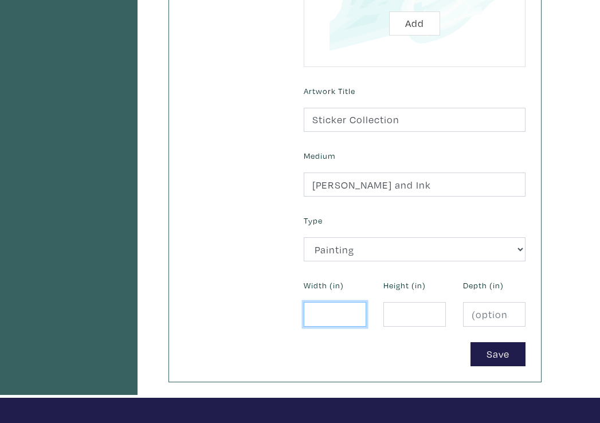
scroll to position [395, 0]
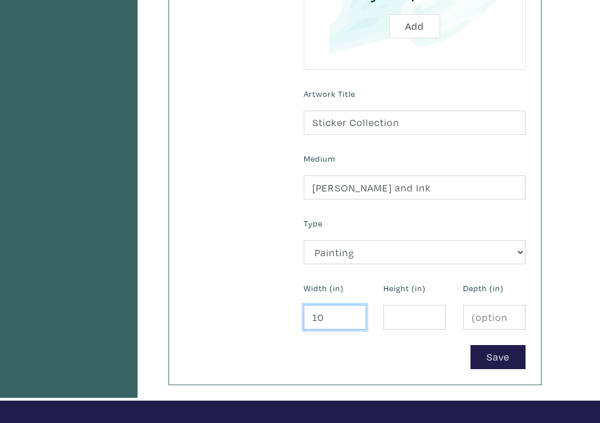
type input "10"
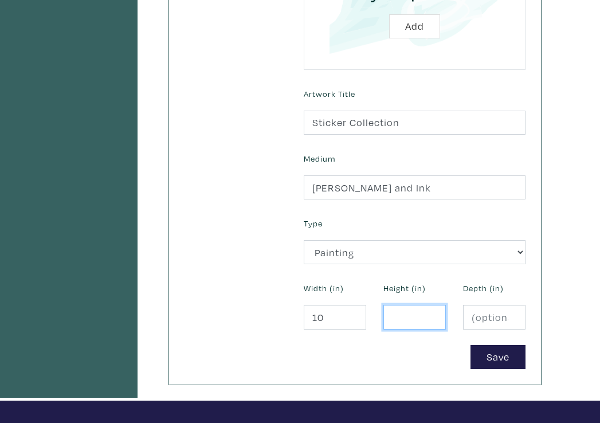
click at [401, 305] on input "number" at bounding box center [414, 317] width 62 height 25
type input "9"
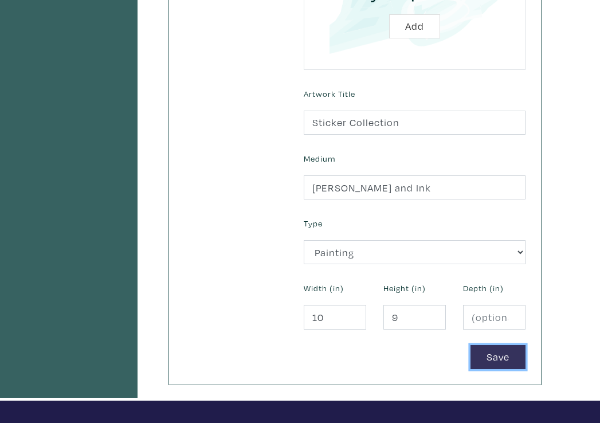
click at [491, 345] on button "Save" at bounding box center [498, 357] width 55 height 25
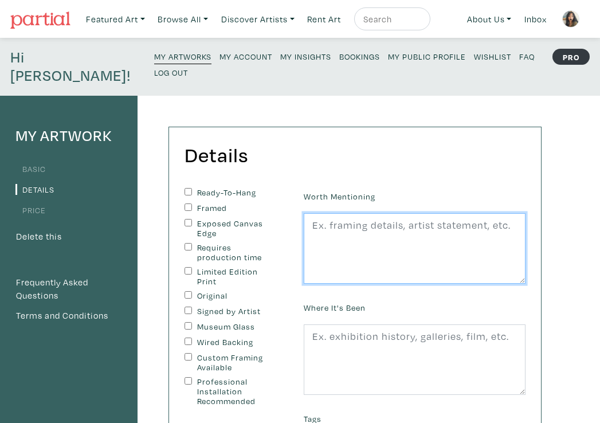
click at [388, 244] on textarea at bounding box center [415, 248] width 222 height 71
paste textarea "“Realizing that none of your favourite idols, toys and characters in books, TV,…"
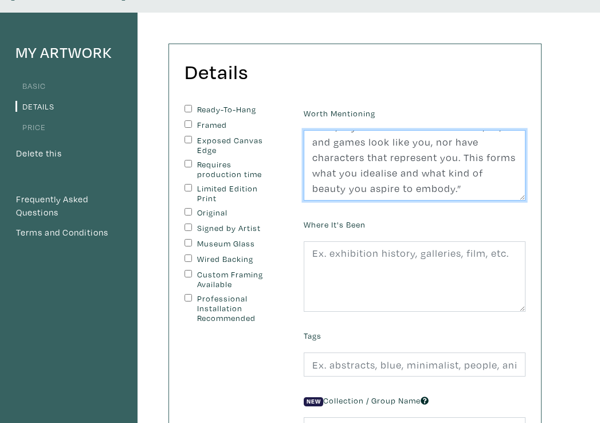
scroll to position [95, 0]
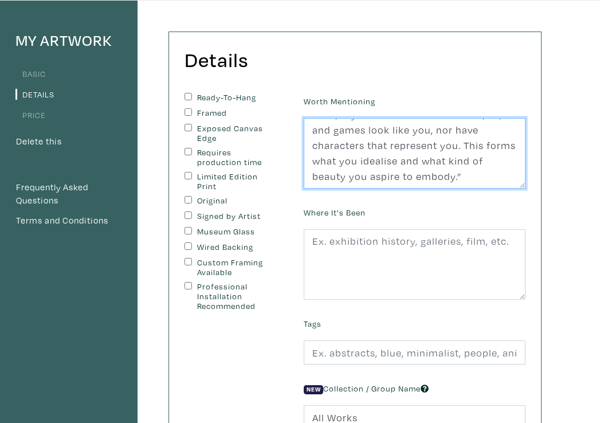
type textarea "“Realizing that none of your favourite idols, toys and characters in books, TV,…"
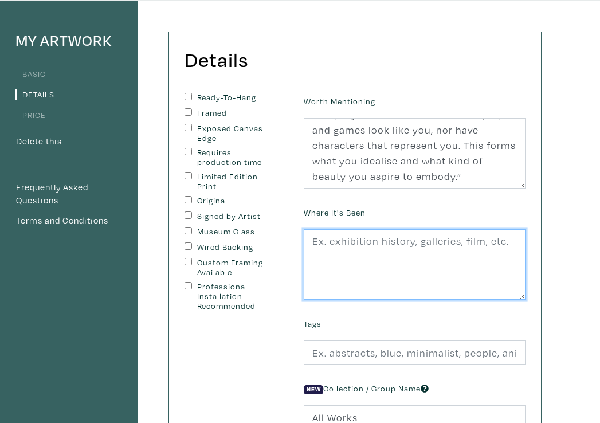
click at [377, 232] on textarea at bounding box center [415, 264] width 222 height 71
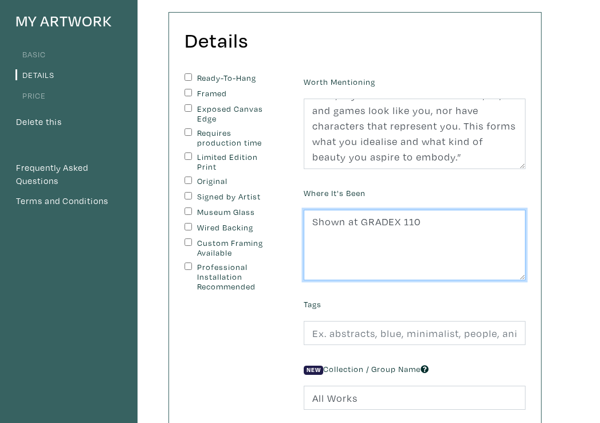
scroll to position [115, 0]
type textarea "Shown at GRADEX 110"
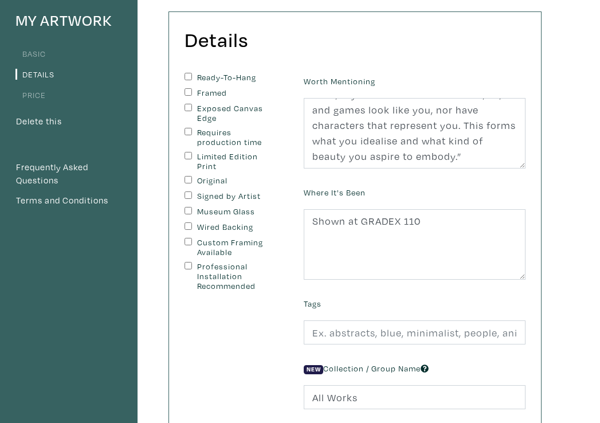
click at [189, 176] on input "Original" at bounding box center [188, 179] width 7 height 7
checkbox input "true"
click at [189, 191] on input "Signed by Artist" at bounding box center [188, 194] width 7 height 7
checkbox input "true"
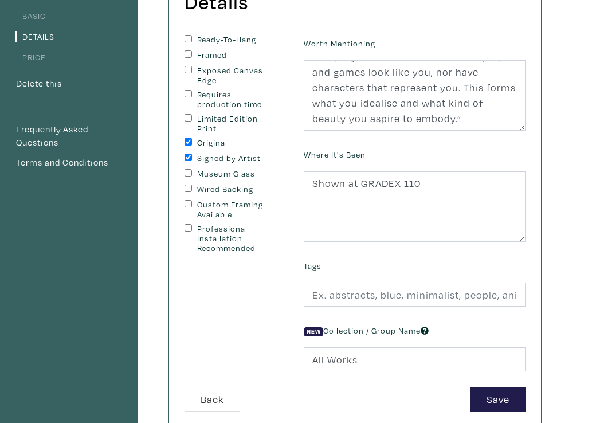
scroll to position [183, 0]
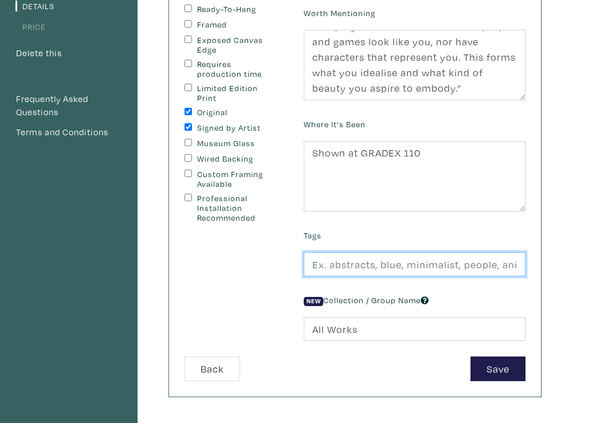
click at [346, 253] on input "text" at bounding box center [415, 264] width 222 height 25
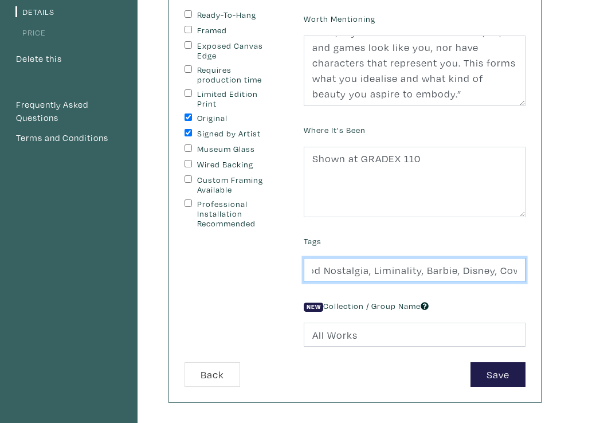
scroll to position [179, 0]
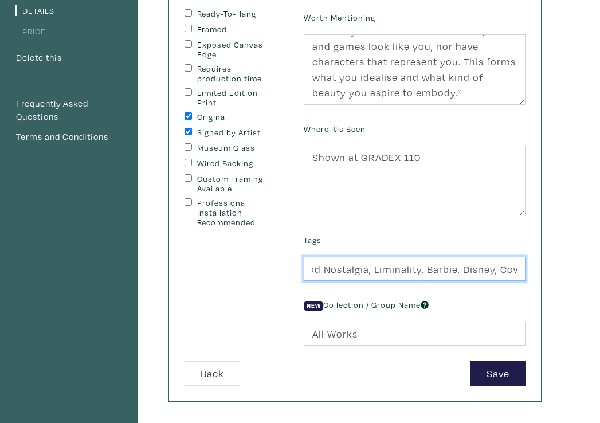
type input "Childhood Nostalgia, Liminality, Barbie, Disney, Cow"
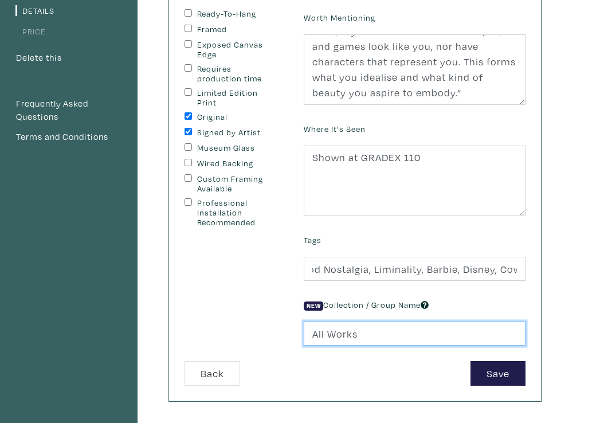
scroll to position [0, 0]
click at [360, 322] on input "All Works" at bounding box center [415, 334] width 222 height 25
drag, startPoint x: 360, startPoint y: 322, endPoint x: 287, endPoint y: 320, distance: 73.4
click at [287, 320] on form "Ready-To-Hang Framed Exposed Canvas Edge Requires production time Limited Editi…" at bounding box center [355, 197] width 358 height 377
type input "\"
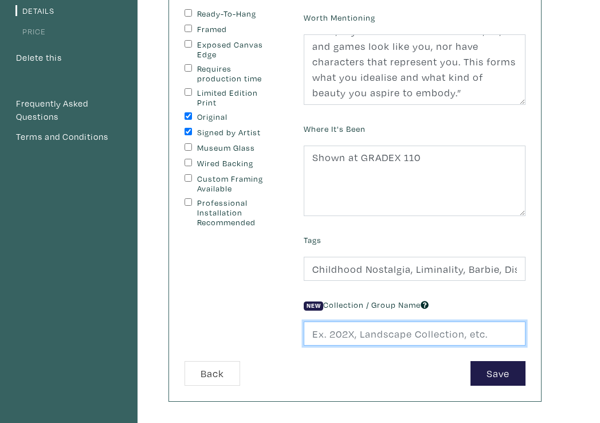
type input "["
type input "Paraliminal"
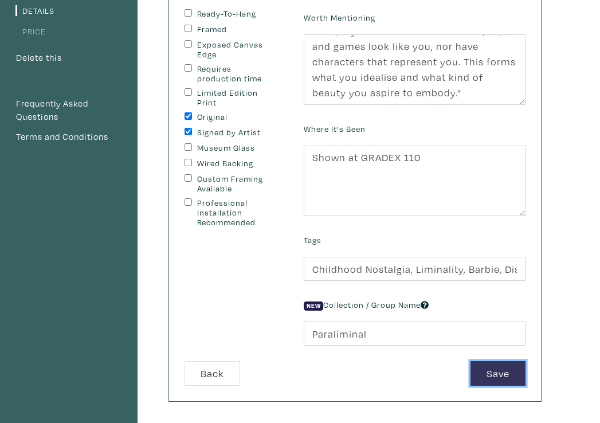
click at [516, 361] on button "Save" at bounding box center [498, 373] width 55 height 25
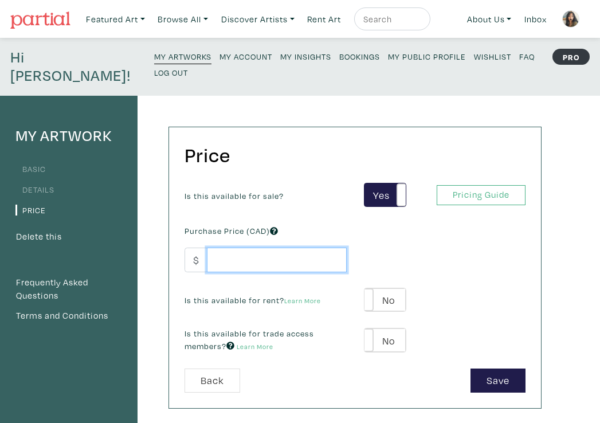
click at [255, 248] on input "number" at bounding box center [277, 260] width 140 height 25
type input "200"
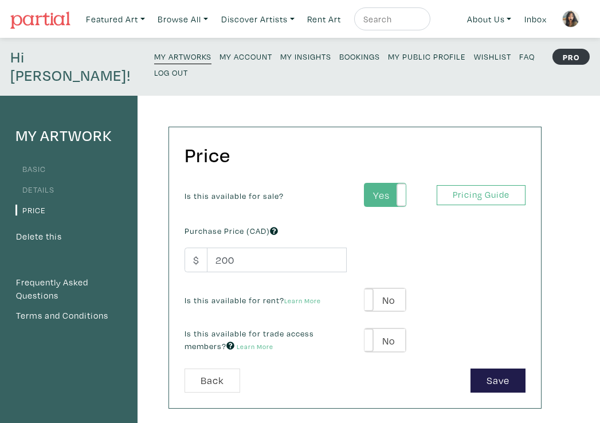
click at [387, 183] on label "Yes" at bounding box center [385, 195] width 41 height 24
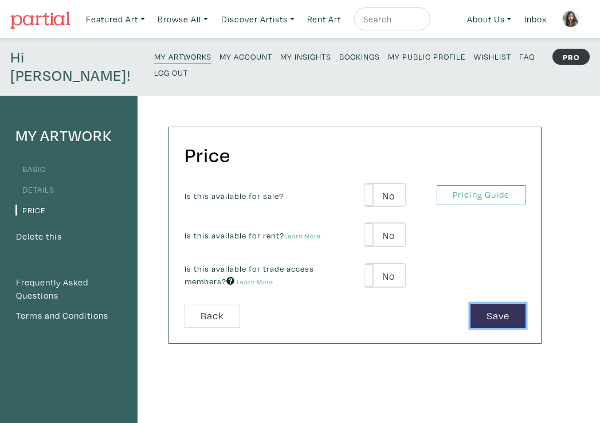
click at [507, 304] on button "Save" at bounding box center [498, 316] width 55 height 25
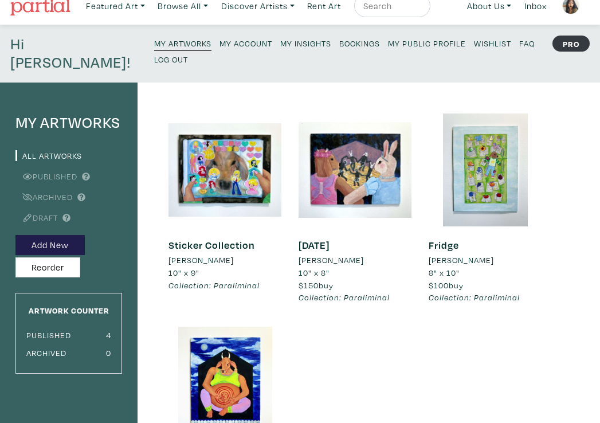
scroll to position [10, 0]
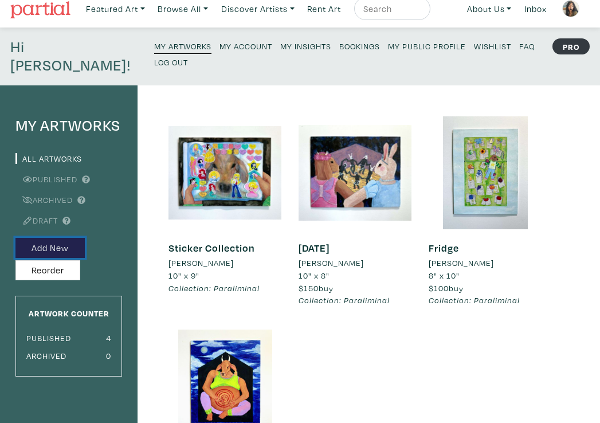
click at [56, 238] on button "Add New" at bounding box center [49, 248] width 69 height 20
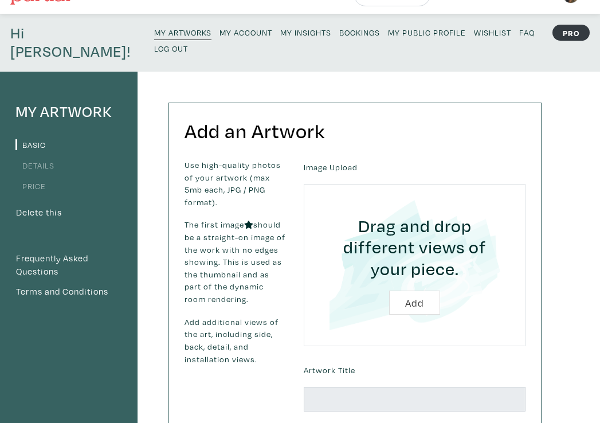
scroll to position [32, 0]
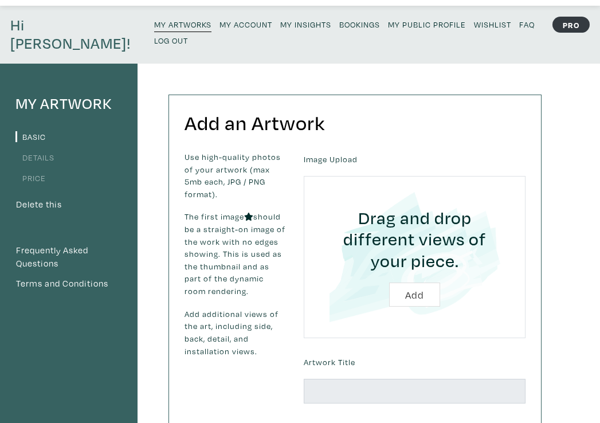
click at [413, 268] on input "file" at bounding box center [415, 257] width 190 height 131
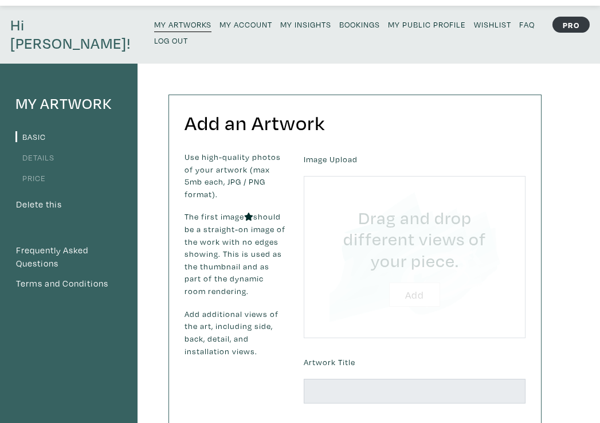
type input "C:\fakepath\Puberty.jpg"
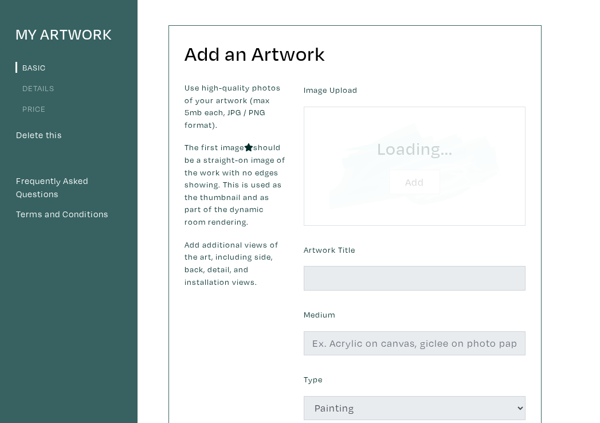
scroll to position [104, 0]
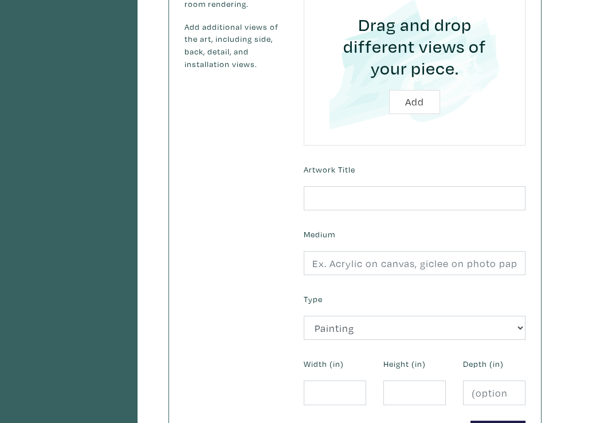
scroll to position [320, 0]
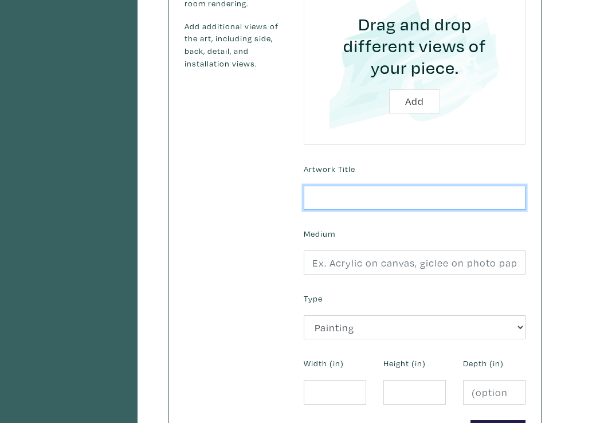
click at [367, 186] on input "text" at bounding box center [415, 198] width 222 height 25
type input "C"
type input "Transformation"
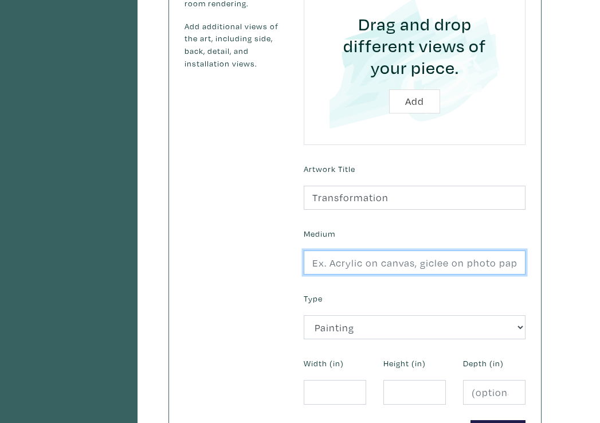
click at [383, 250] on input "text" at bounding box center [415, 262] width 222 height 25
type input "Acryla Gouache and Ink"
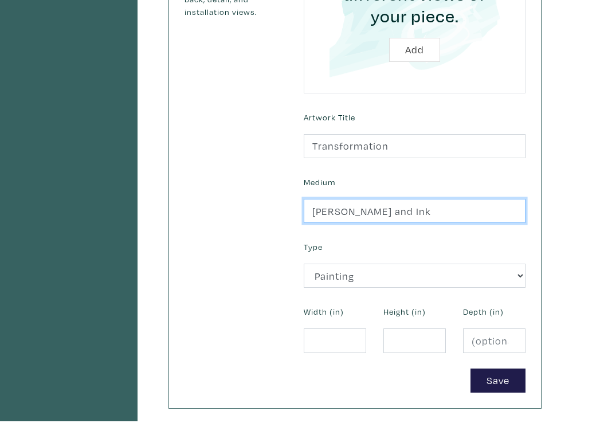
scroll to position [377, 0]
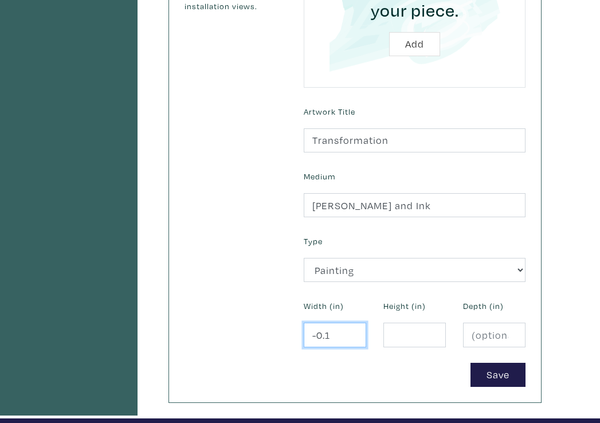
click at [351, 323] on input "-0.1" at bounding box center [335, 335] width 62 height 25
click at [345, 323] on input "-0.1" at bounding box center [335, 335] width 62 height 25
type input "-0"
type input "7"
type input "8"
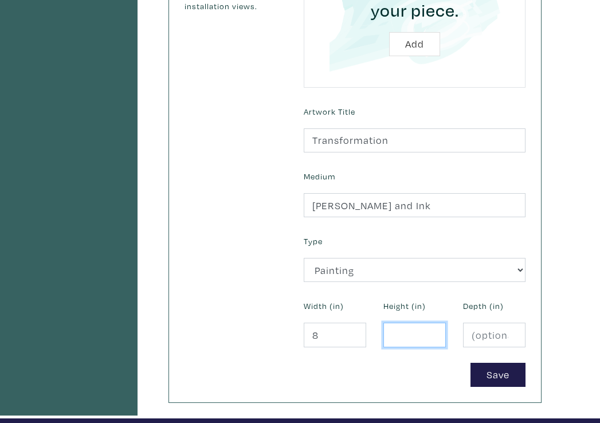
click at [409, 323] on input "number" at bounding box center [414, 335] width 62 height 25
type input "10"
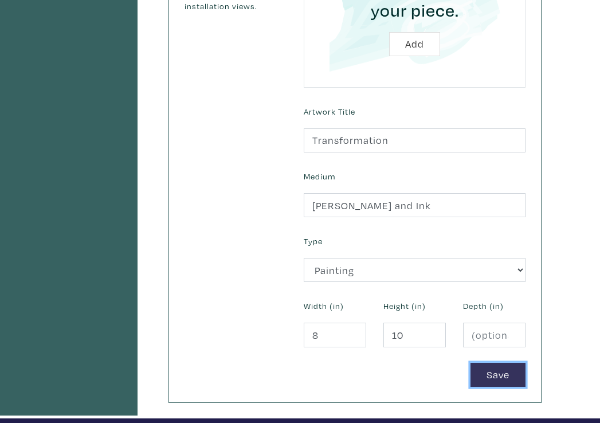
click at [488, 363] on button "Save" at bounding box center [498, 375] width 55 height 25
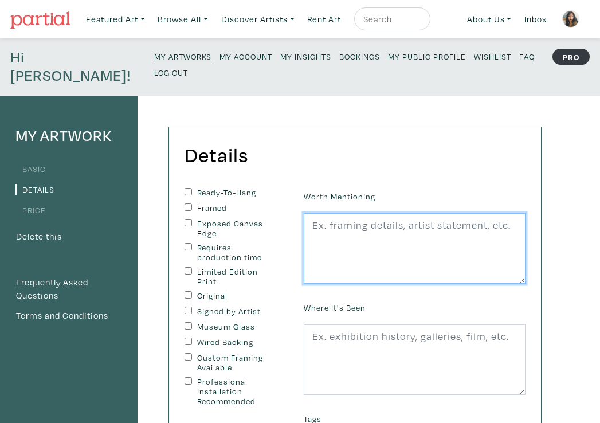
click at [343, 241] on textarea at bounding box center [415, 248] width 222 height 71
paste textarea "“One night, you become hairy, develop acne, and grow taller. Your body changes,…"
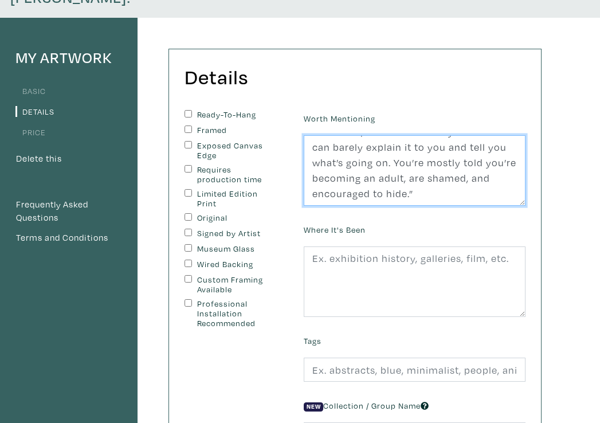
scroll to position [80, 0]
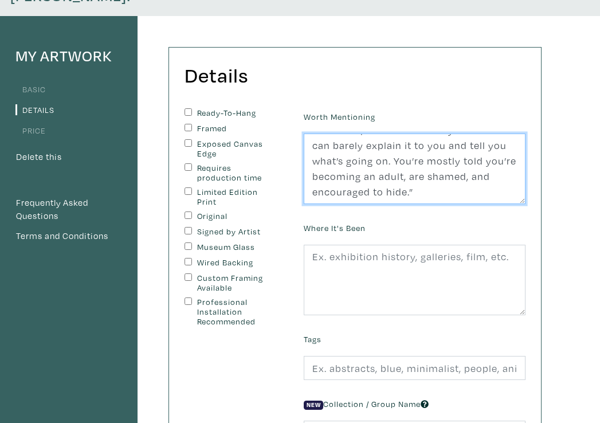
type textarea "“One night, you become hairy, develop acne, and grow taller. Your body changes,…"
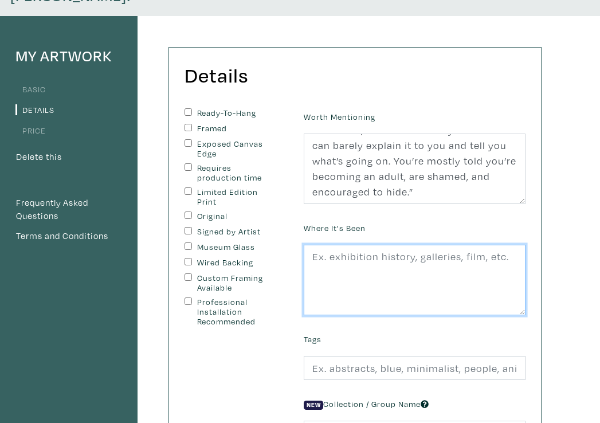
click at [344, 263] on textarea at bounding box center [415, 280] width 222 height 71
type textarea "A"
type textarea "s"
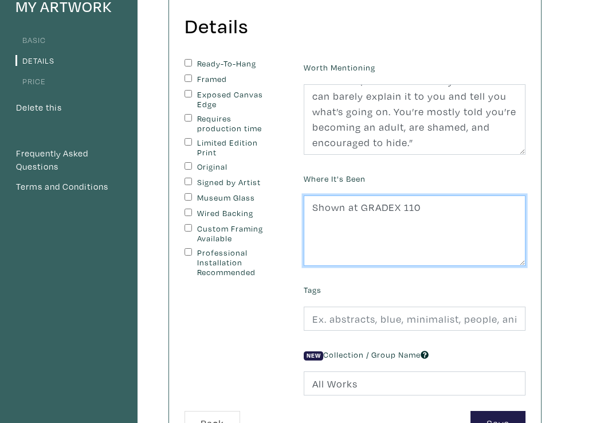
type textarea "Shown at GRADEX 110"
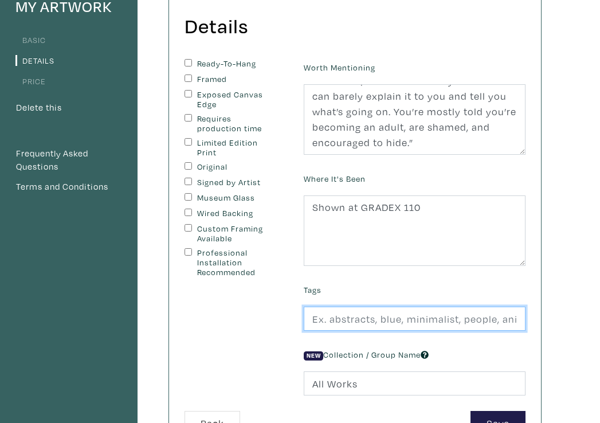
click at [342, 307] on input "text" at bounding box center [415, 319] width 222 height 25
type input "d"
type input "Puberty, Change, Transformation, Moon"
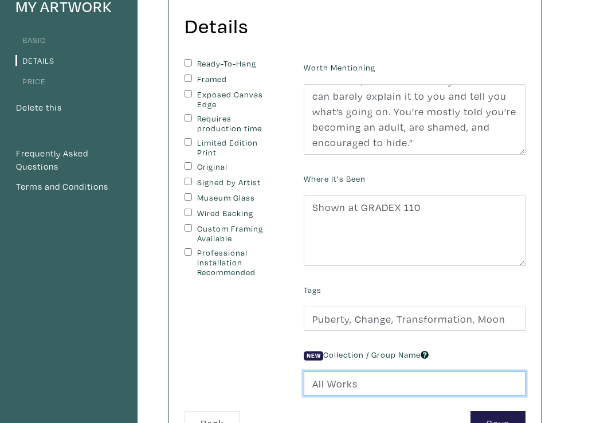
click at [327, 371] on input "All Works" at bounding box center [415, 383] width 222 height 25
drag, startPoint x: 381, startPoint y: 370, endPoint x: 304, endPoint y: 367, distance: 77.4
click at [304, 371] on input "All Works" at bounding box center [415, 383] width 222 height 25
type input "Paraliminal"
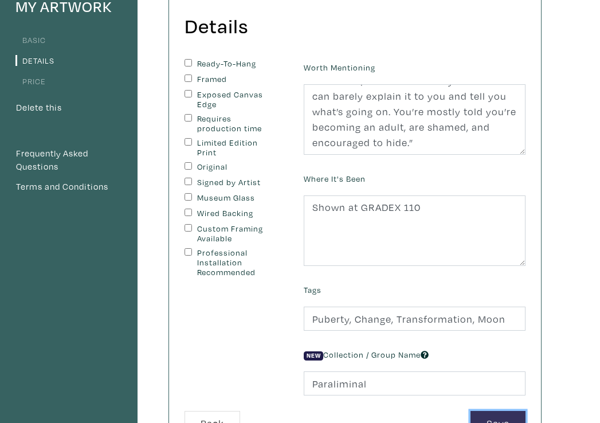
click at [491, 411] on button "Save" at bounding box center [498, 423] width 55 height 25
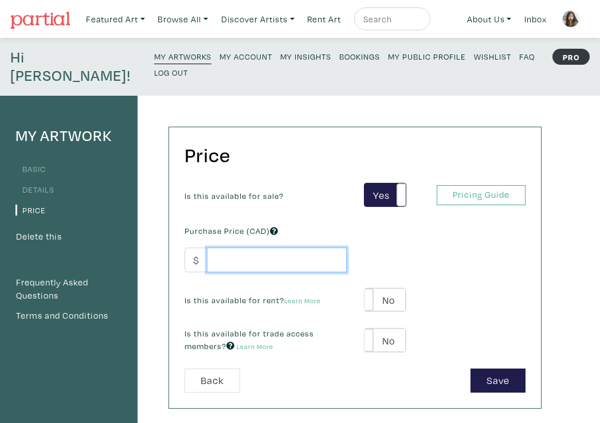
click at [293, 248] on input "number" at bounding box center [277, 260] width 140 height 25
type input "150"
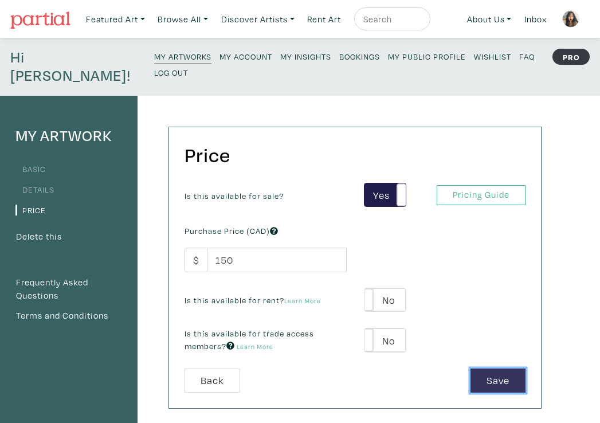
click at [500, 369] on button "Save" at bounding box center [498, 381] width 55 height 25
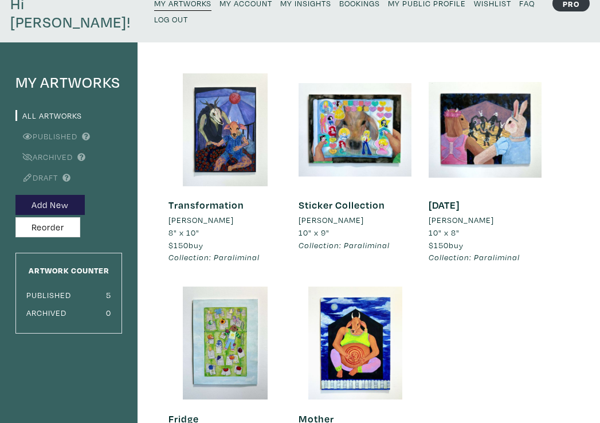
scroll to position [55, 0]
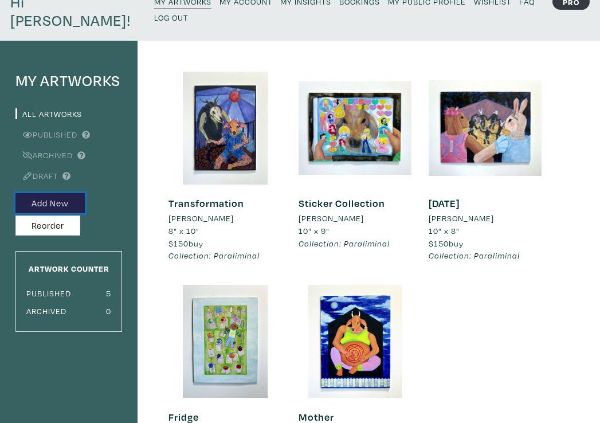
click at [46, 193] on button "Add New" at bounding box center [49, 203] width 69 height 20
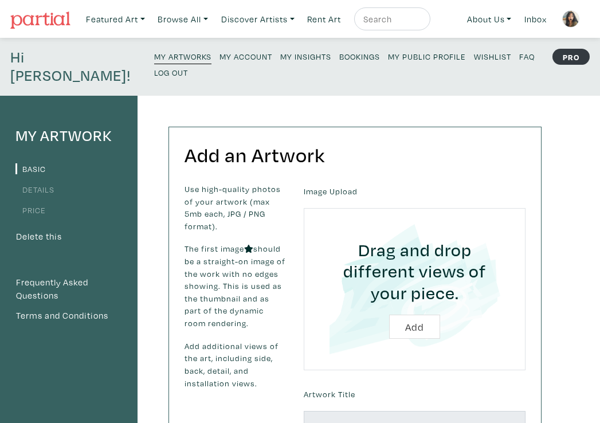
click at [416, 312] on input "file" at bounding box center [415, 289] width 190 height 131
type input "C:\fakepath\Fair&Lovely.jpg"
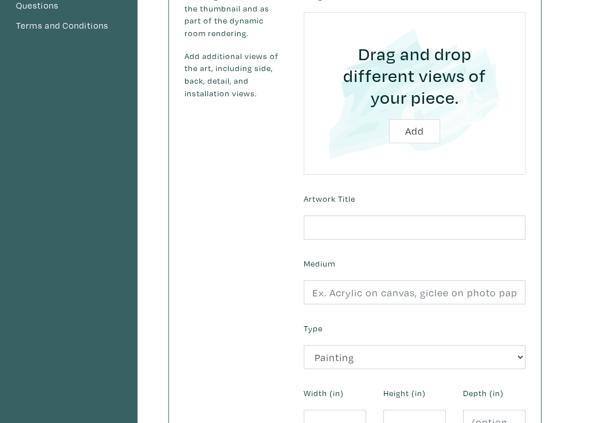
scroll to position [300, 0]
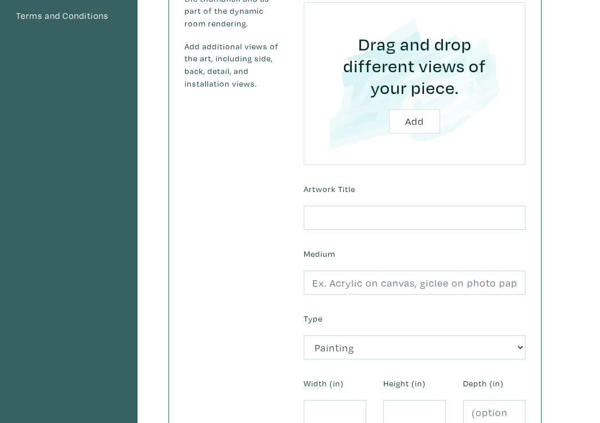
click at [343, 185] on div "Artwork Title" at bounding box center [414, 205] width 239 height 49
click at [350, 213] on form "Uploaded Images Image Upload Drag and drop different views of your piece. Add A…" at bounding box center [414, 173] width 239 height 581
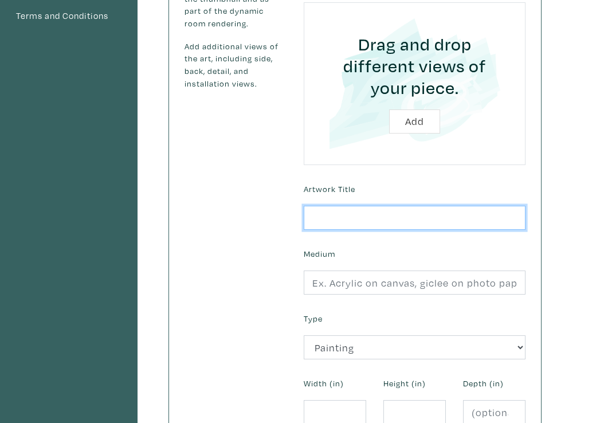
click at [346, 206] on input "text" at bounding box center [415, 218] width 222 height 25
type input "Fair & Lovely"
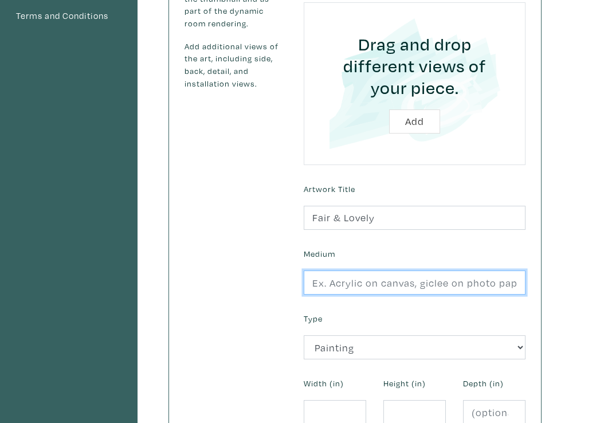
click at [355, 271] on input "text" at bounding box center [415, 283] width 222 height 25
type input "Acryla Gouache and Ink"
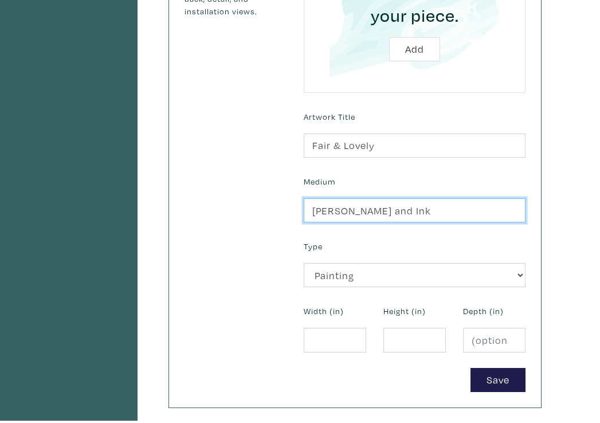
scroll to position [373, 0]
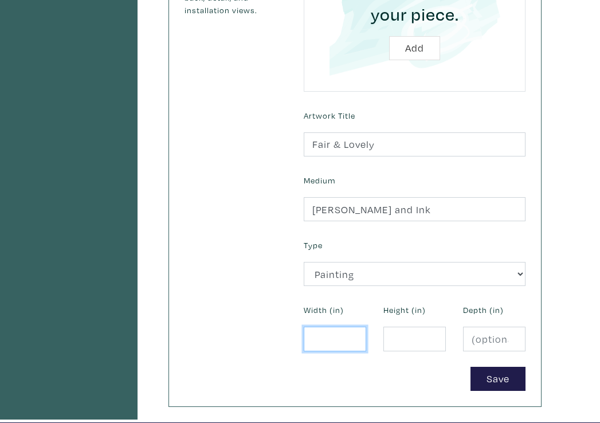
click at [349, 330] on input "number" at bounding box center [335, 339] width 62 height 25
type input "7"
click at [398, 327] on input "number" at bounding box center [414, 339] width 62 height 25
type input "1"
type input "7"
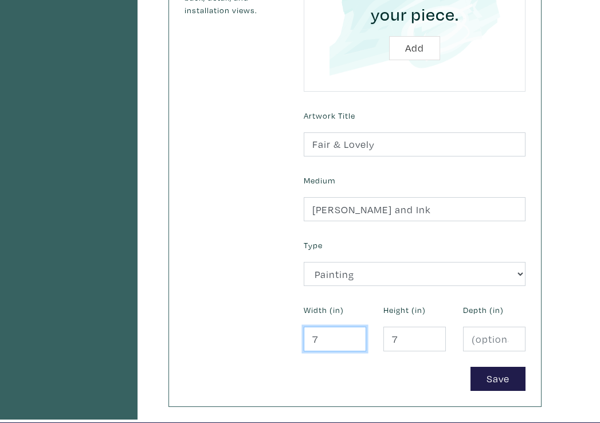
click at [339, 327] on input "7" at bounding box center [335, 339] width 62 height 25
type input "10"
click at [499, 368] on button "Save" at bounding box center [498, 379] width 55 height 25
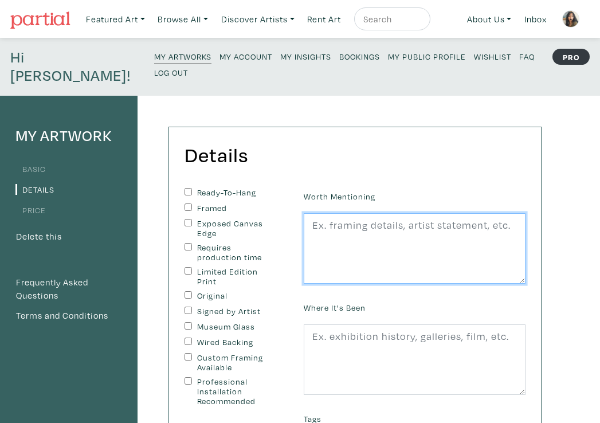
click at [397, 213] on textarea at bounding box center [415, 248] width 222 height 71
paste textarea "“People who look like you project their insecurities about their ethnic-ness on…"
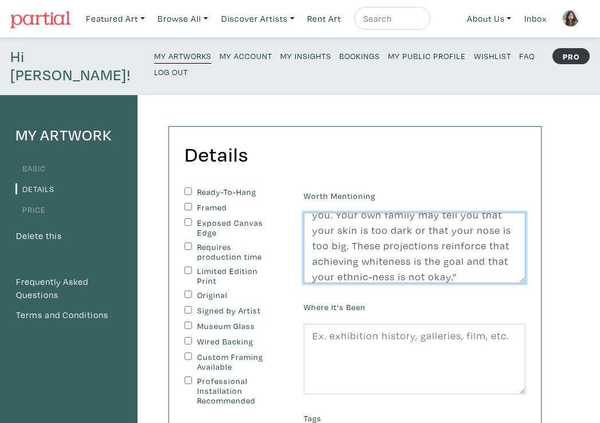
scroll to position [73, 0]
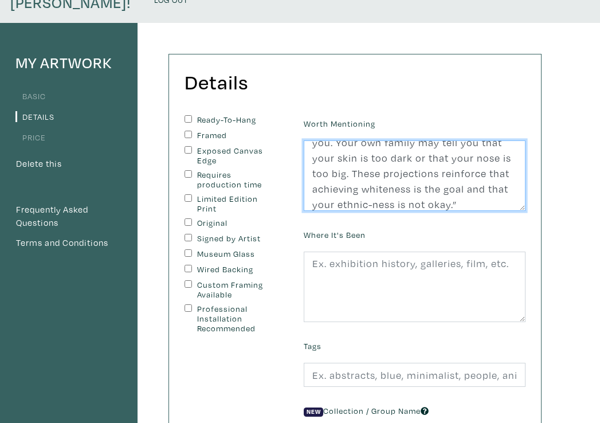
type textarea "“People who look like you project their insecurities about their ethnic-ness on…"
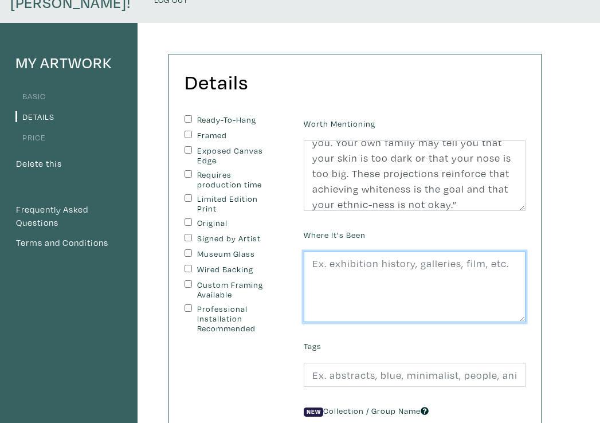
click at [398, 259] on textarea at bounding box center [415, 287] width 222 height 71
type textarea "Shown at GRADEX 110"
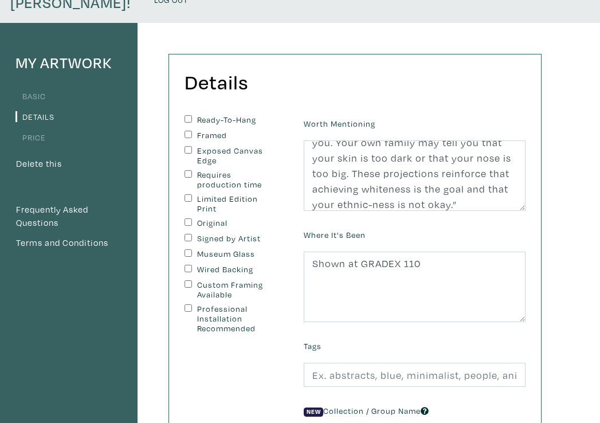
click at [188, 218] on input "Original" at bounding box center [188, 221] width 7 height 7
checkbox input "true"
click at [187, 234] on input "Signed by Artist" at bounding box center [188, 237] width 7 height 7
checkbox input "true"
click at [366, 369] on div "Worth Mentioning “People who look like you project their insecurities about the…" at bounding box center [414, 291] width 239 height 352
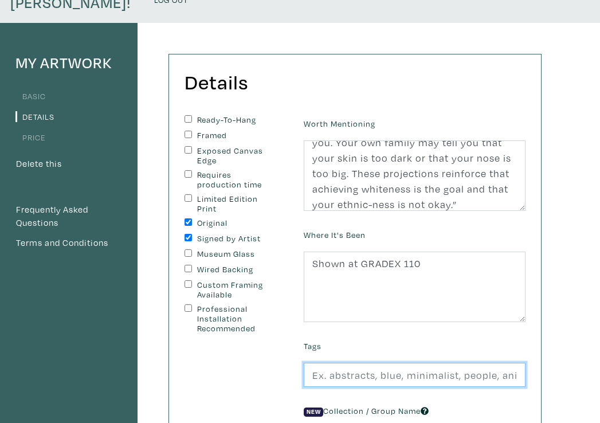
click at [366, 363] on input "text" at bounding box center [415, 375] width 222 height 25
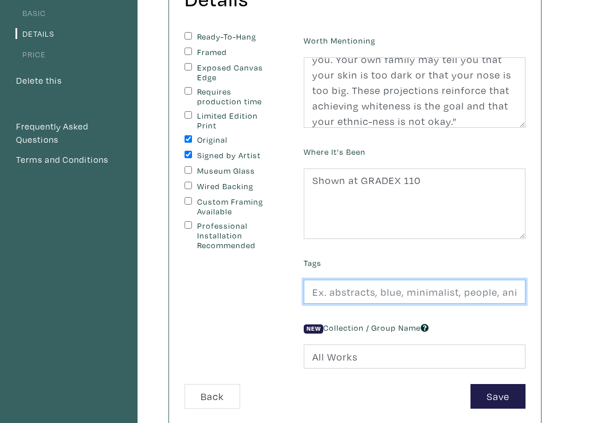
scroll to position [160, 0]
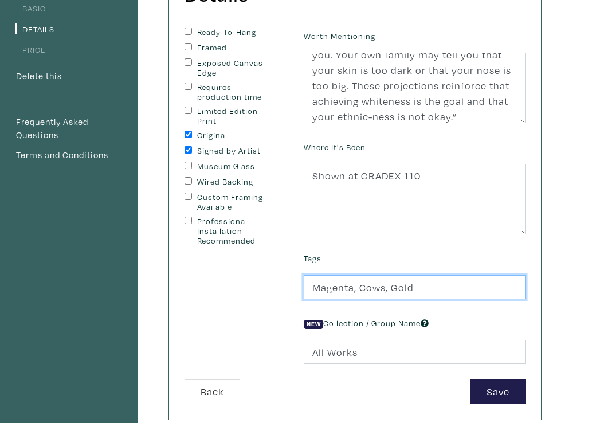
type input "Magenta, Cows, Gold"
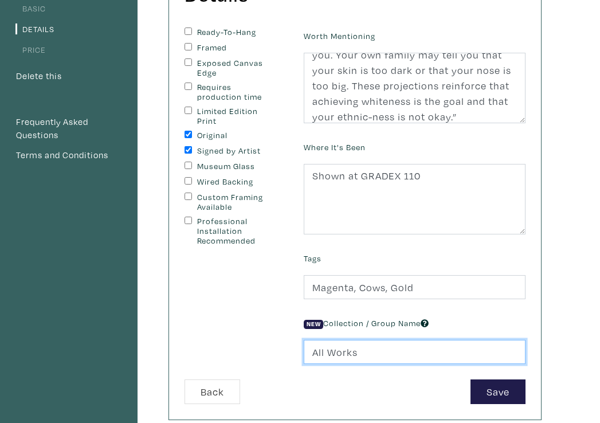
click at [374, 340] on input "All Works" at bounding box center [415, 352] width 222 height 25
drag, startPoint x: 374, startPoint y: 335, endPoint x: 301, endPoint y: 335, distance: 72.8
click at [301, 335] on div "New Collection / Group Name All Works" at bounding box center [414, 339] width 239 height 49
type input "Paraliminal"
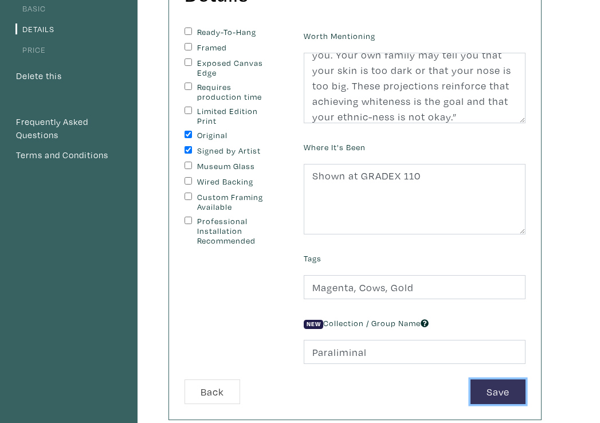
click at [502, 379] on button "Save" at bounding box center [498, 391] width 55 height 25
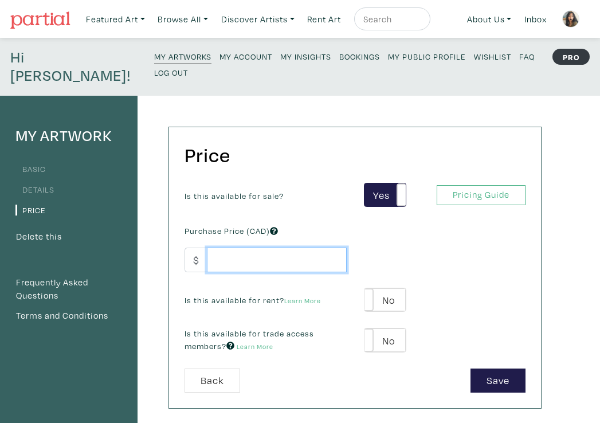
click at [281, 248] on input "number" at bounding box center [277, 260] width 140 height 25
type input "100"
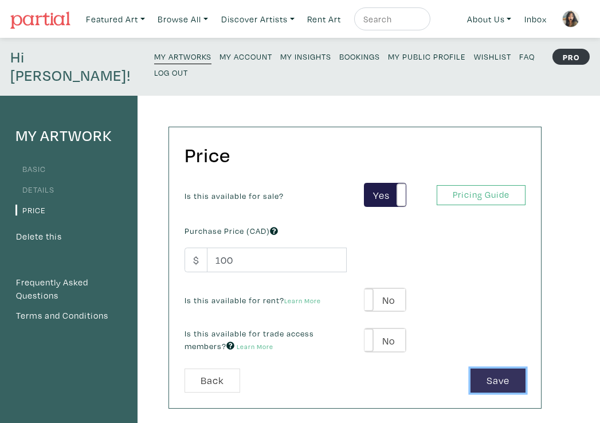
click at [512, 369] on button "Save" at bounding box center [498, 381] width 55 height 25
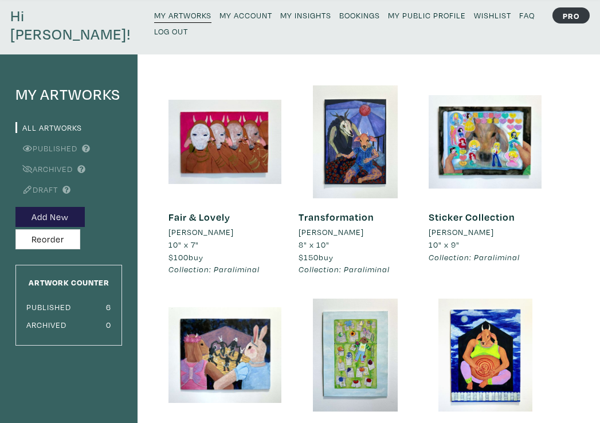
scroll to position [40, 0]
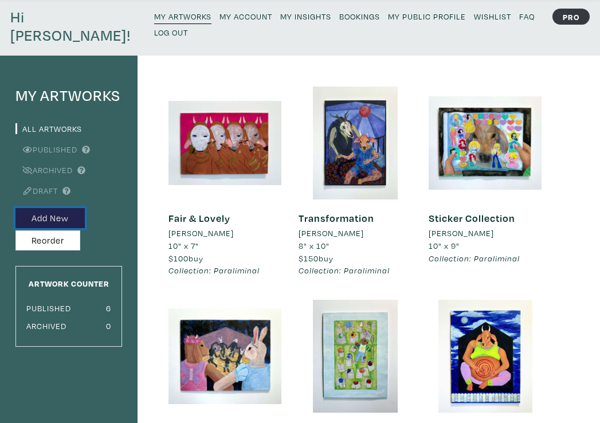
click at [53, 208] on button "Add New" at bounding box center [49, 218] width 69 height 20
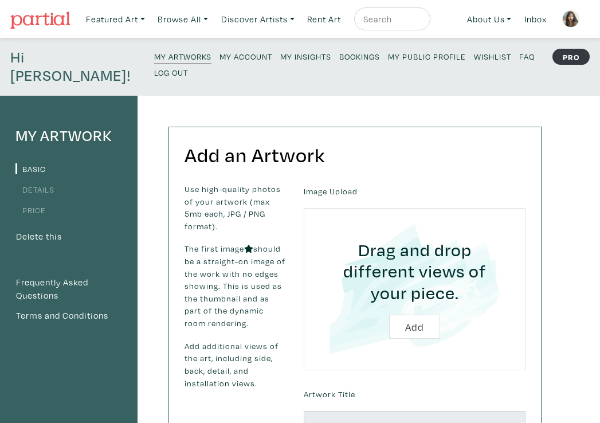
scroll to position [26, 0]
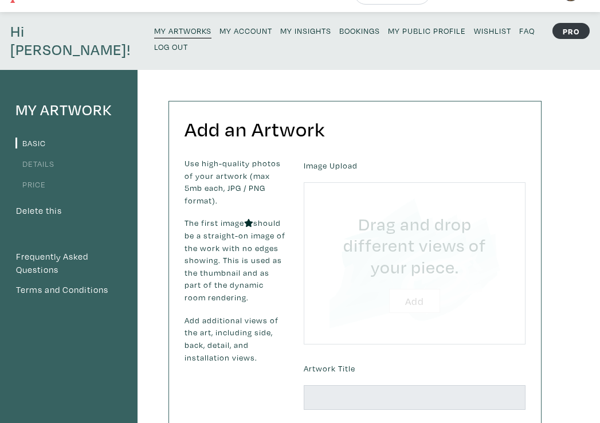
type input "C:\fakepath\CUP.jpg"
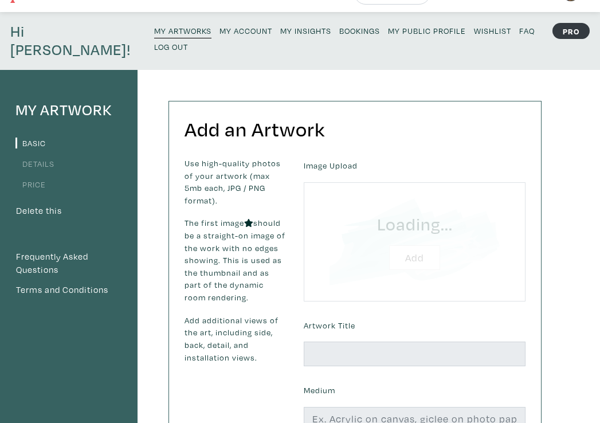
scroll to position [80, 0]
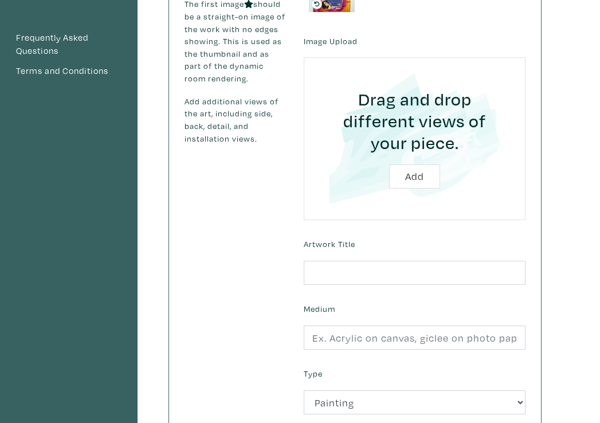
scroll to position [255, 0]
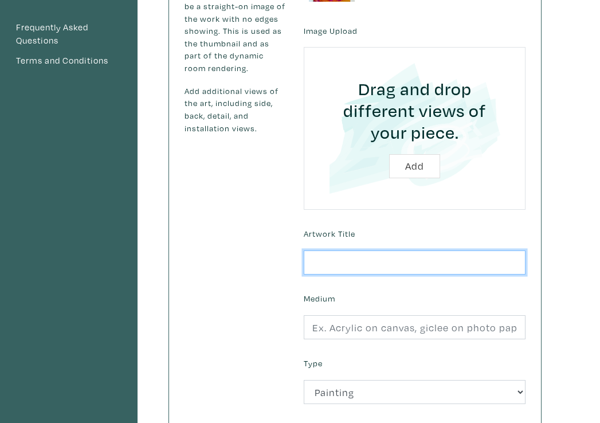
click at [377, 250] on input "text" at bounding box center [415, 262] width 222 height 25
type input "My Cup is Full"
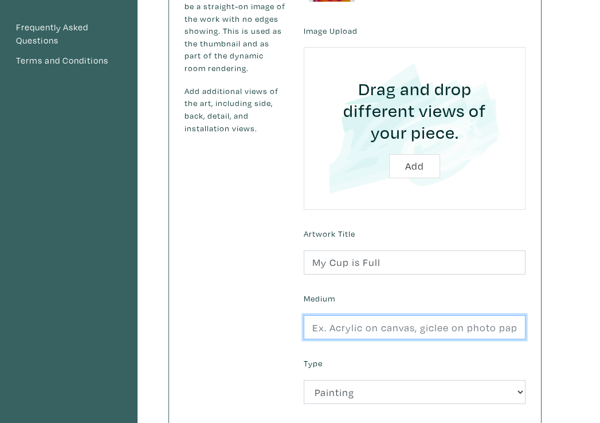
click at [390, 315] on input "text" at bounding box center [415, 327] width 222 height 25
type input "[PERSON_NAME] and Ink"
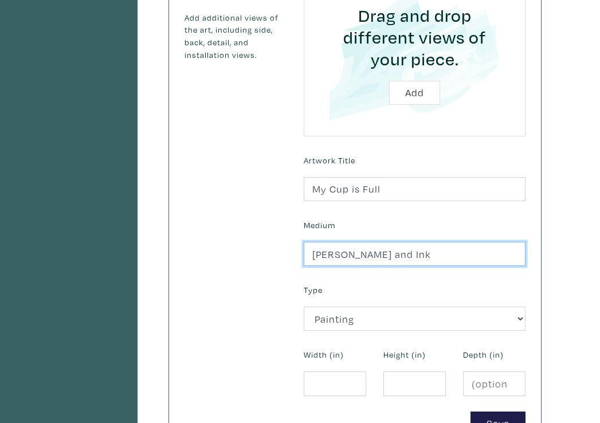
scroll to position [335, 0]
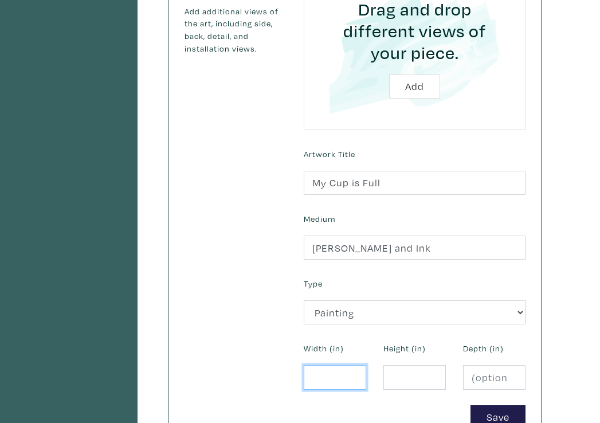
click at [319, 365] on input "number" at bounding box center [335, 377] width 62 height 25
type input "11"
click at [411, 365] on input "number" at bounding box center [414, 377] width 62 height 25
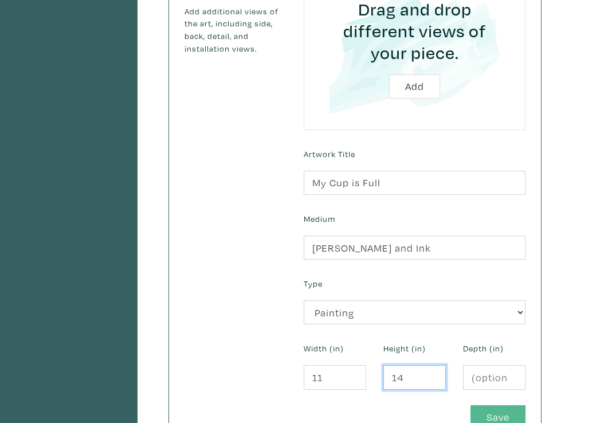
type input "14"
click at [502, 405] on button "Save" at bounding box center [498, 417] width 55 height 25
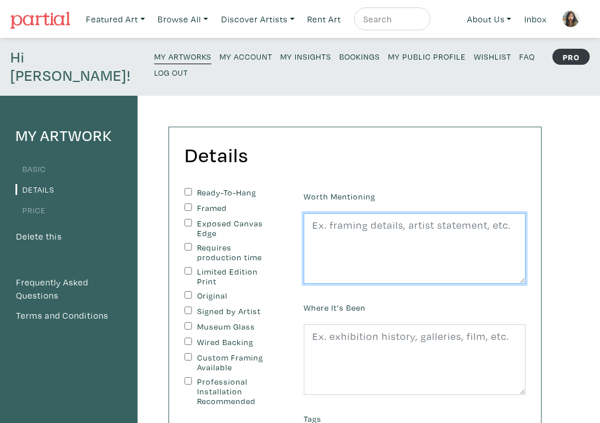
click at [408, 225] on textarea at bounding box center [415, 248] width 222 height 71
paste textarea "“Self-acceptance in a world not made for you is a difficult journey, the older …"
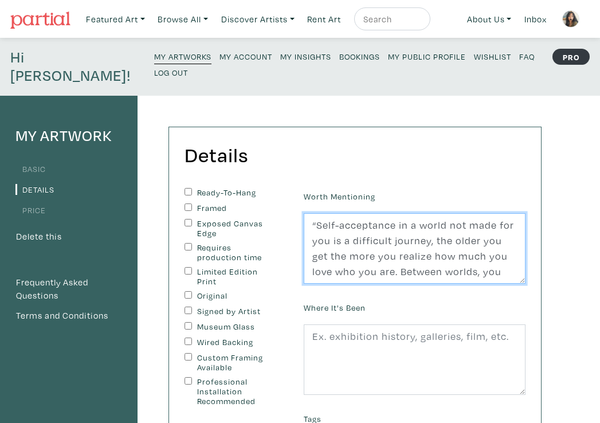
scroll to position [41, 0]
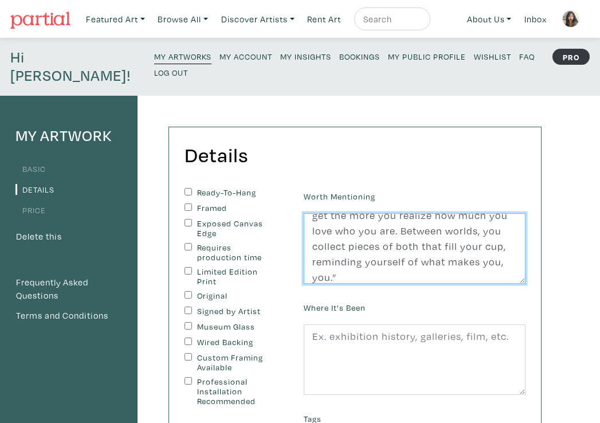
type textarea "“Self-acceptance in a world not made for you is a difficult journey, the older …"
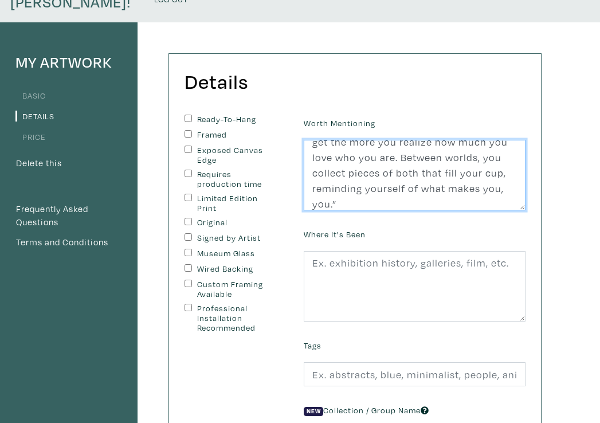
scroll to position [75, 0]
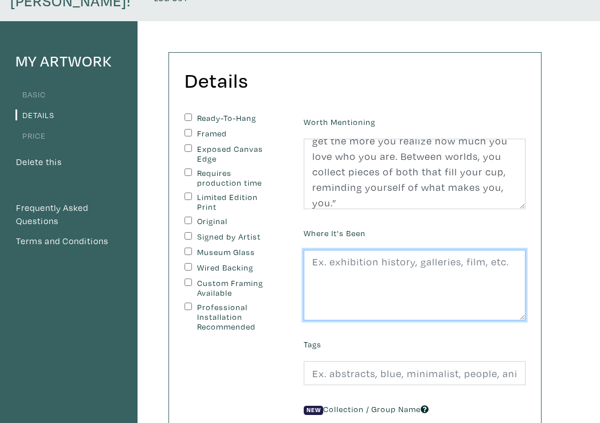
click at [395, 268] on textarea at bounding box center [415, 285] width 222 height 71
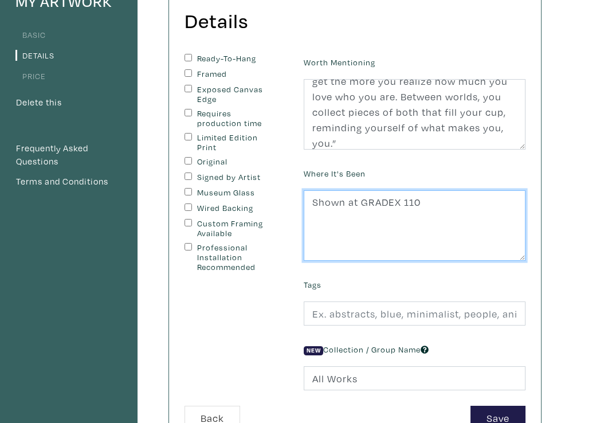
scroll to position [135, 0]
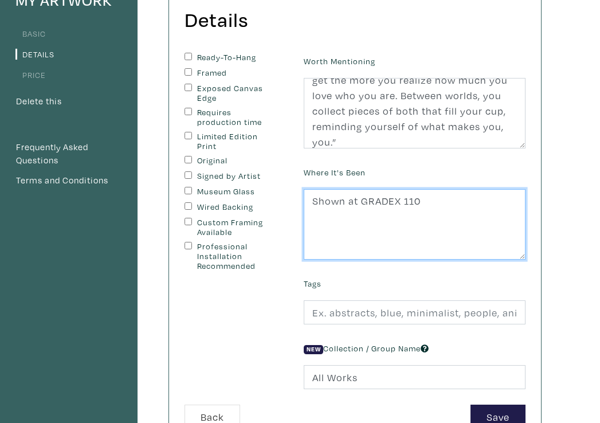
type textarea "Shown at GRADEX 110"
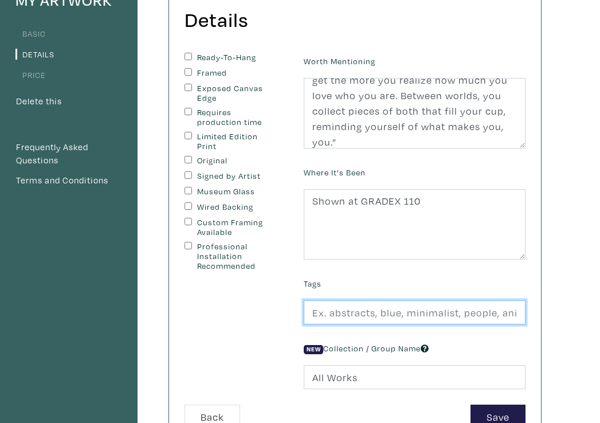
click at [404, 300] on input "text" at bounding box center [415, 312] width 222 height 25
type input "Magenta, Yellow, Happiness, Cup, Art"
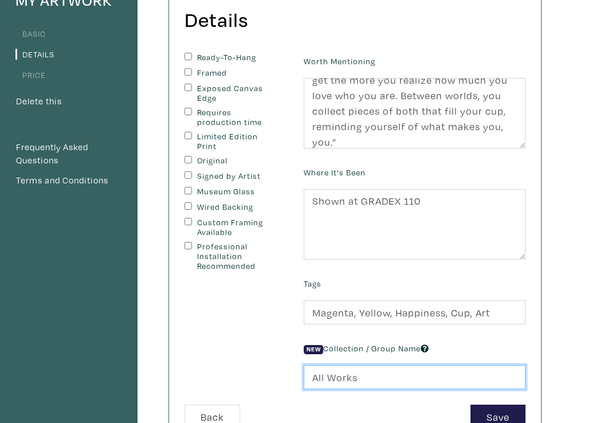
click at [362, 365] on input "All Works" at bounding box center [415, 377] width 222 height 25
click at [372, 365] on input "All Works" at bounding box center [415, 377] width 222 height 25
drag, startPoint x: 372, startPoint y: 366, endPoint x: 291, endPoint y: 365, distance: 80.8
click at [291, 365] on form "Ready-To-Hang Framed Exposed Canvas Edge Requires production time Limited Editi…" at bounding box center [355, 241] width 358 height 377
type input "Paraliminal"
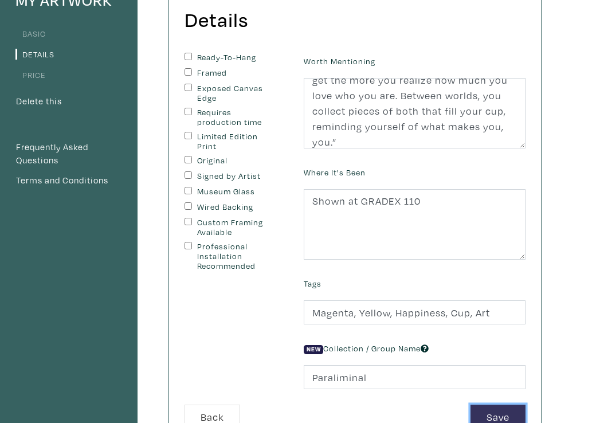
click at [495, 405] on button "Save" at bounding box center [498, 417] width 55 height 25
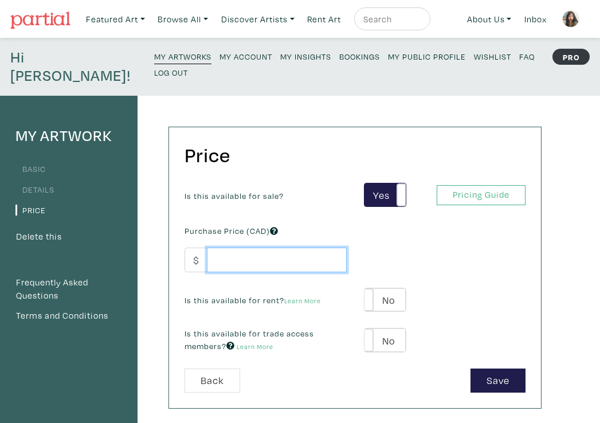
click at [276, 248] on input "number" at bounding box center [277, 260] width 140 height 25
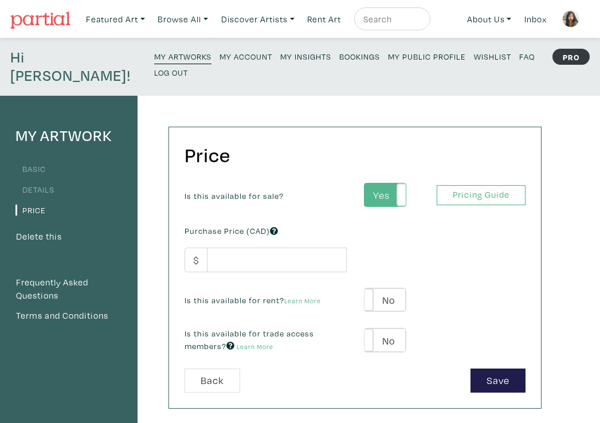
click at [376, 183] on label "Yes" at bounding box center [385, 195] width 41 height 24
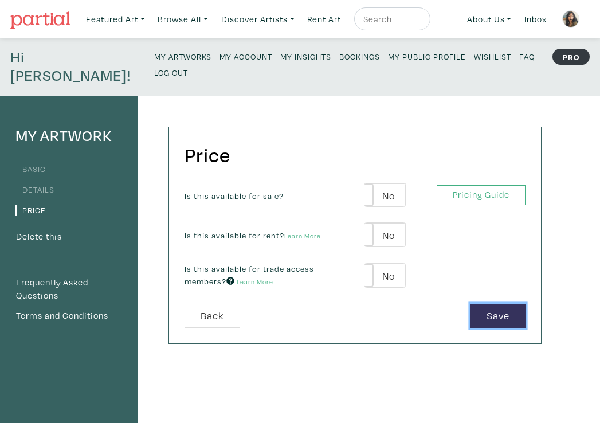
click at [487, 304] on button "Save" at bounding box center [498, 316] width 55 height 25
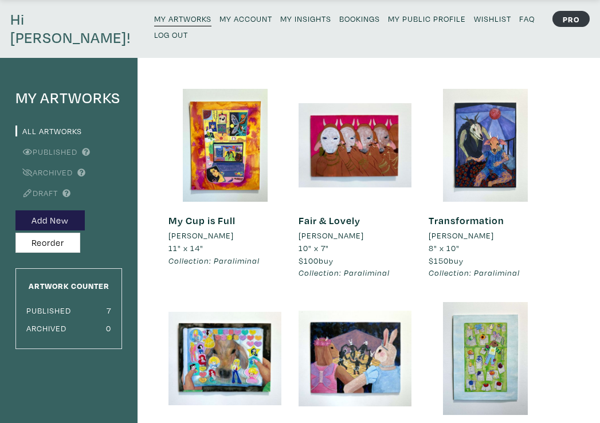
scroll to position [37, 0]
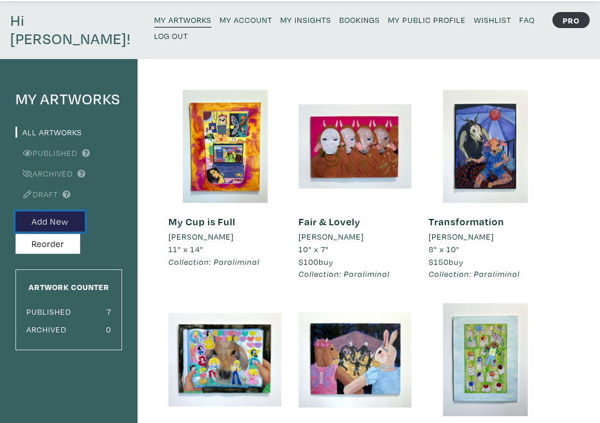
click at [71, 212] on button "Add New" at bounding box center [49, 222] width 69 height 20
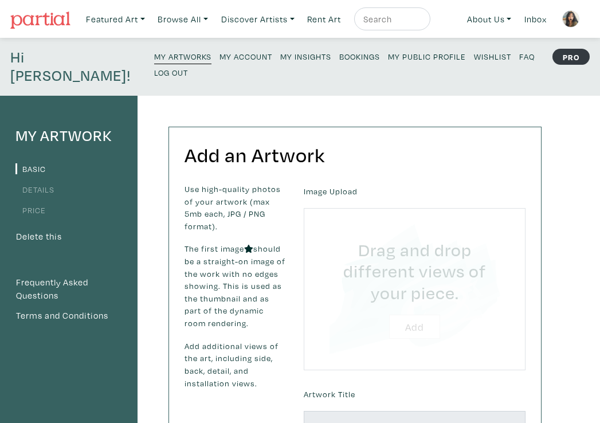
type input "C:\fakepath\Growth 2.jpg"
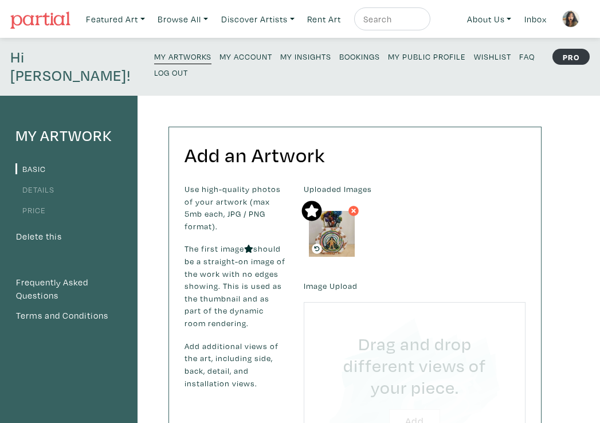
type input "C:\fakepath\Growth.jpg"
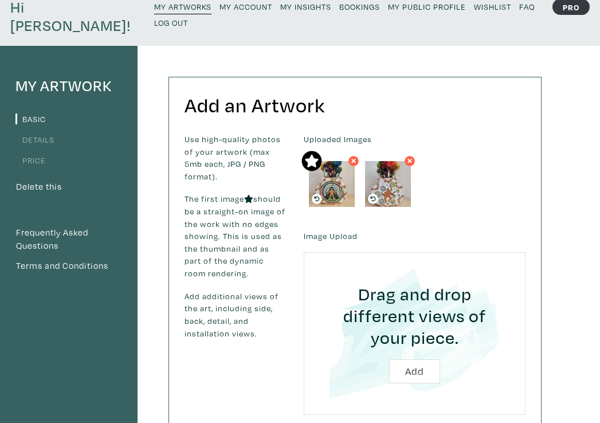
click at [355, 156] on icon at bounding box center [353, 161] width 7 height 10
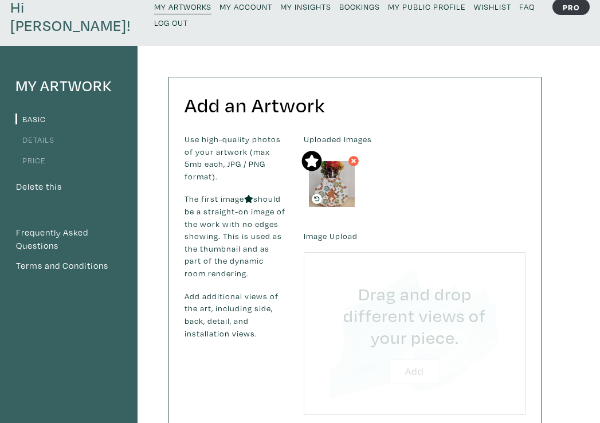
type input "C:\fakepath\Growth 2.jpg"
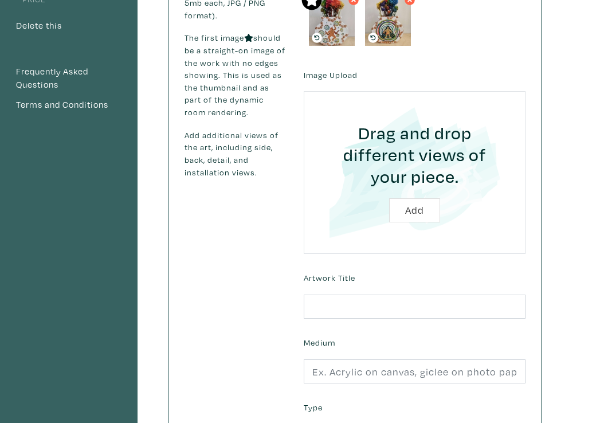
scroll to position [228, 0]
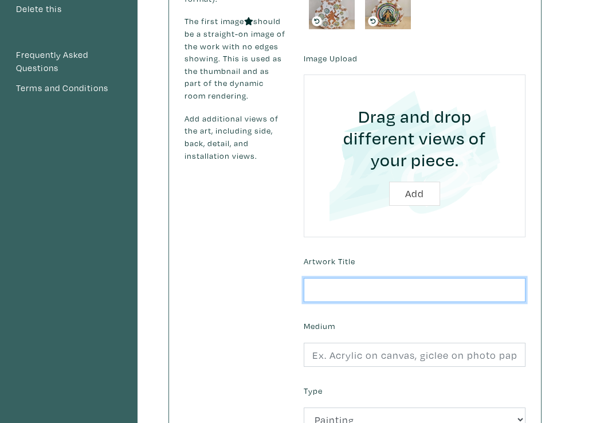
click at [372, 278] on input "text" at bounding box center [415, 290] width 222 height 25
click at [382, 278] on input "Potential & Honor" at bounding box center [415, 290] width 222 height 25
click at [391, 278] on input "Potential & Honor" at bounding box center [415, 290] width 222 height 25
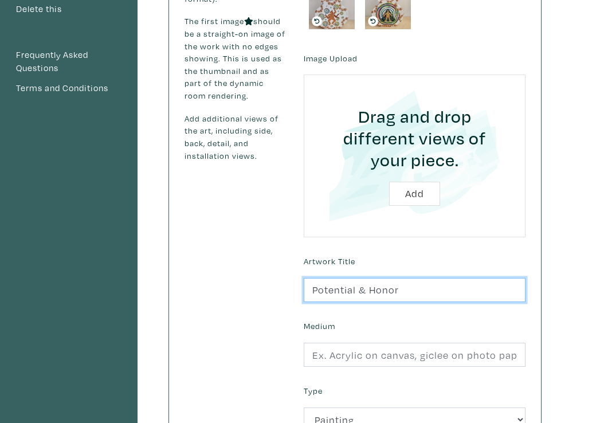
click at [391, 278] on input "Potential & Honor" at bounding box center [415, 290] width 222 height 25
click at [370, 278] on input "Potential & Honor" at bounding box center [415, 290] width 222 height 25
click at [377, 278] on input "Potential & Honor" at bounding box center [415, 290] width 222 height 25
click at [390, 278] on input "Potential & Honor" at bounding box center [415, 290] width 222 height 25
type input "Potential & Honor"
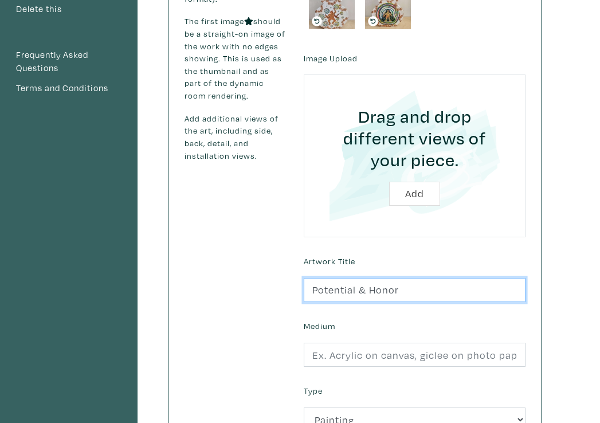
click at [402, 278] on input "Potential & Honor" at bounding box center [415, 290] width 222 height 25
click at [383, 278] on input "Potential & Honor" at bounding box center [415, 290] width 222 height 25
click at [396, 278] on input "Potential & Honor" at bounding box center [415, 290] width 222 height 25
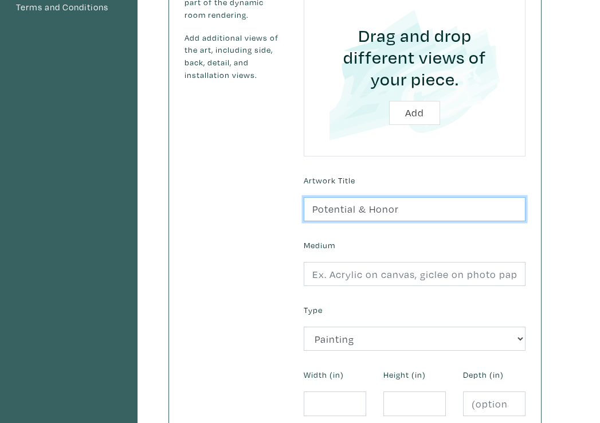
scroll to position [309, 0]
click at [391, 268] on form "Uploaded Images Image Upload Drag and drop different views of your piece. Add A…" at bounding box center [414, 164] width 239 height 581
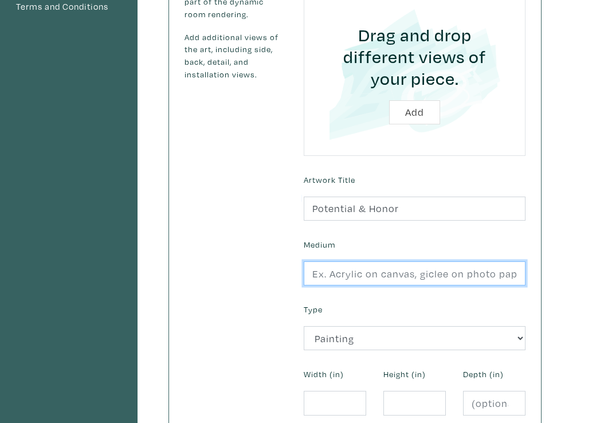
click at [391, 261] on input "text" at bounding box center [415, 273] width 222 height 25
type input "Acryla Gouache and Ink"
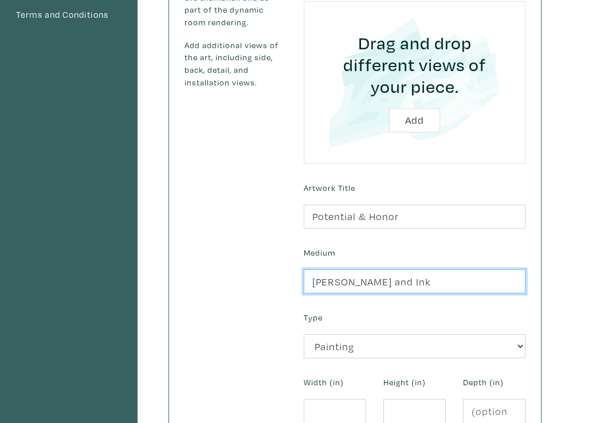
drag, startPoint x: 430, startPoint y: 266, endPoint x: 304, endPoint y: 268, distance: 126.1
click at [304, 269] on input "Acryla Gouache and Ink" at bounding box center [415, 281] width 222 height 25
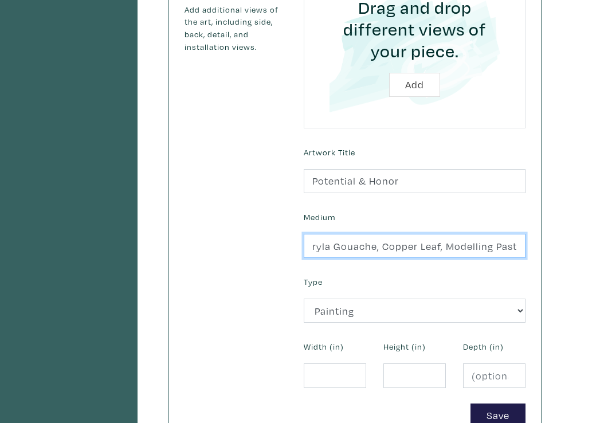
scroll to position [338, 0]
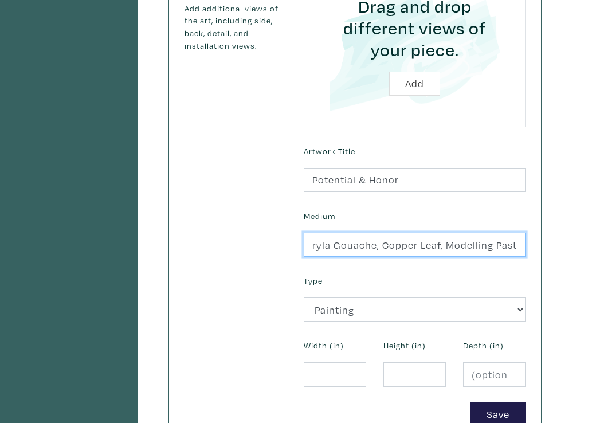
type input "Polymer Clay, Acryla Gouache, Copper Leaf, Modelling Paste"
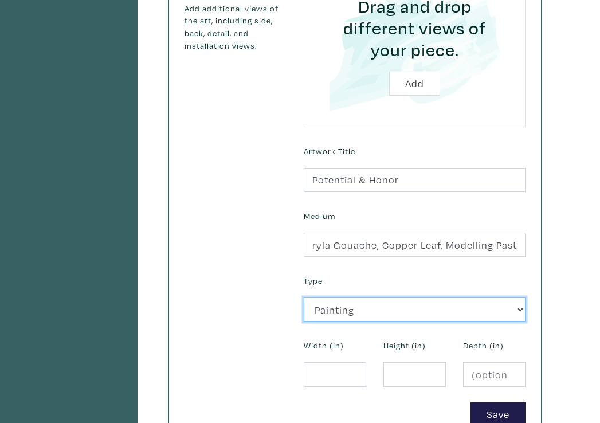
click at [382, 297] on select "2D Works Drawing / Print Painting Photography Sculpture Textile and Fibre Arts" at bounding box center [415, 309] width 222 height 25
select select "185"
click at [304, 297] on select "2D Works Drawing / Print Painting Photography Sculpture Textile and Fibre Arts" at bounding box center [415, 309] width 222 height 25
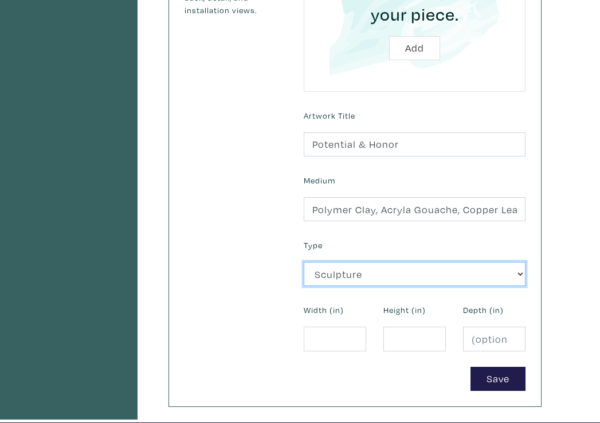
scroll to position [374, 0]
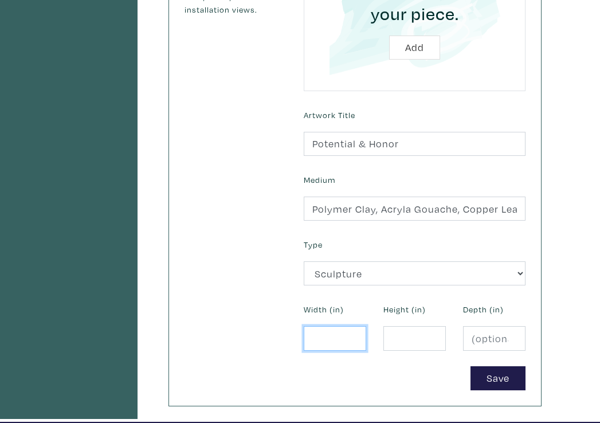
click at [335, 326] on input "number" at bounding box center [335, 338] width 62 height 25
type input "8"
click at [421, 326] on input "number" at bounding box center [414, 338] width 62 height 25
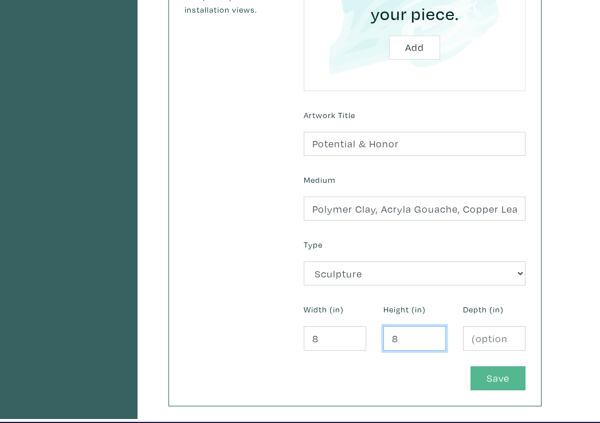
type input "8"
click at [480, 366] on button "Save" at bounding box center [498, 378] width 55 height 25
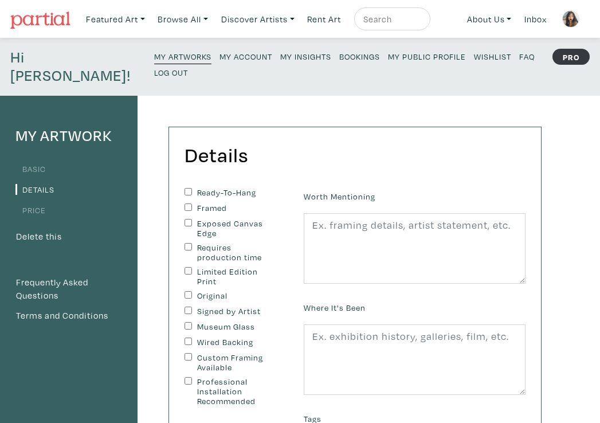
click at [190, 291] on input "Original" at bounding box center [188, 294] width 7 height 7
checkbox input "true"
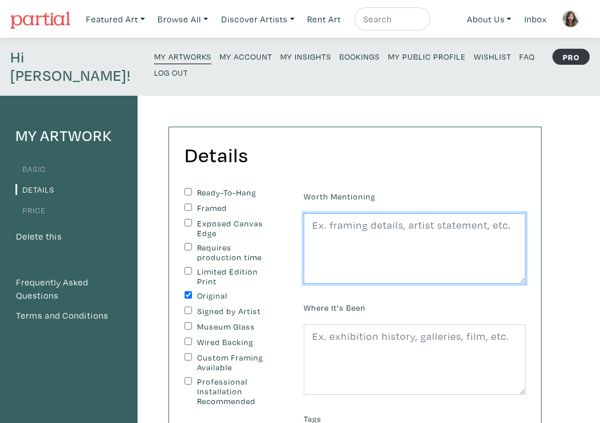
click at [386, 213] on textarea at bounding box center [415, 248] width 222 height 71
paste textarea "“You exist in the context of all that came before you. From the femmes who were…"
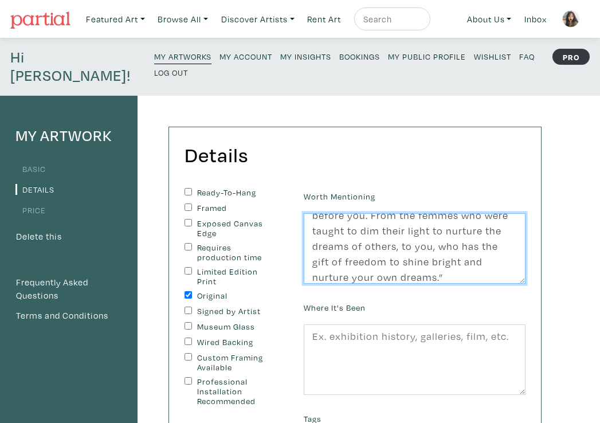
scroll to position [31, 0]
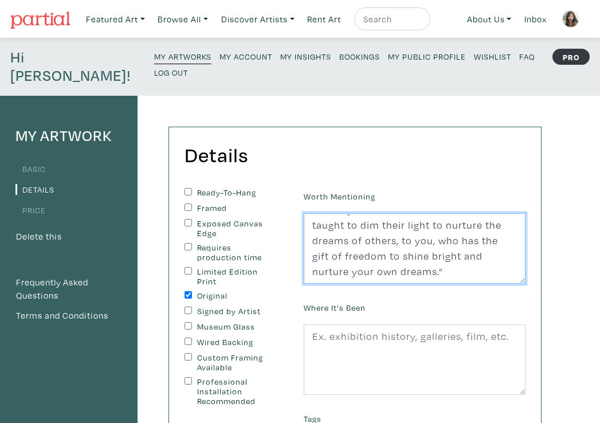
type textarea "“You exist in the context of all that came before you. From the femmes who were…"
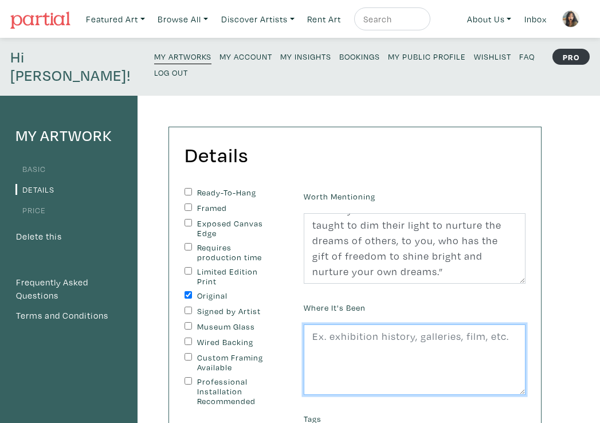
click at [371, 324] on textarea at bounding box center [415, 359] width 222 height 71
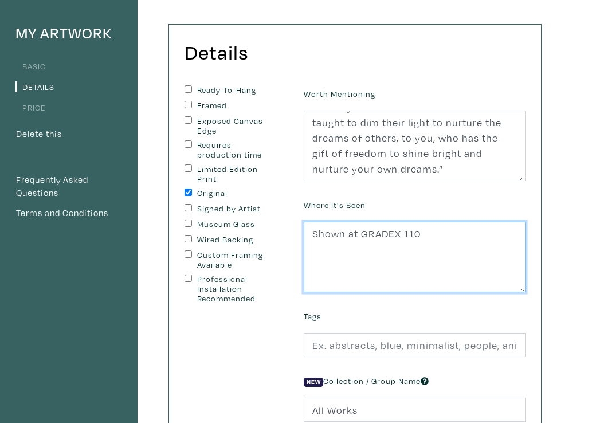
scroll to position [110, 0]
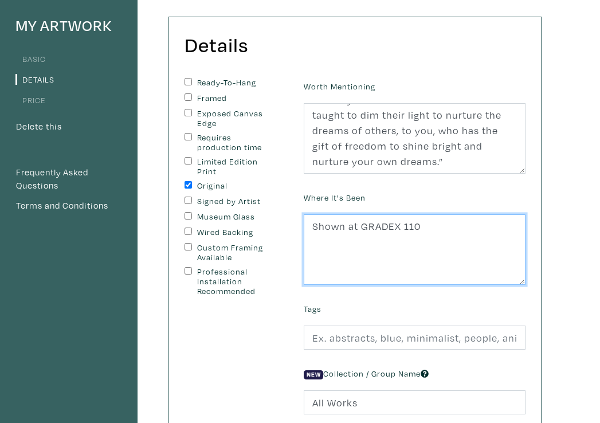
type textarea "Shown at GRADEX 110"
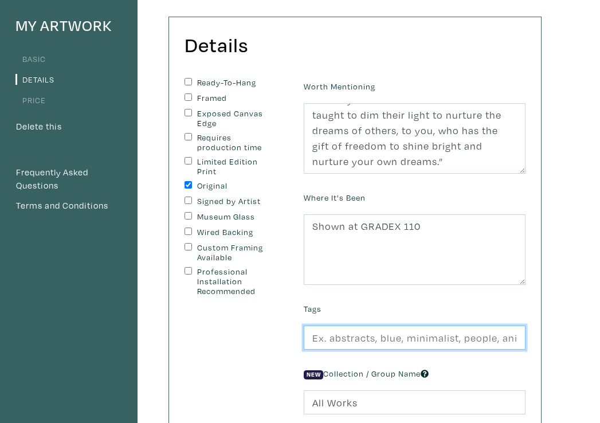
click at [359, 326] on input "text" at bounding box center [415, 338] width 222 height 25
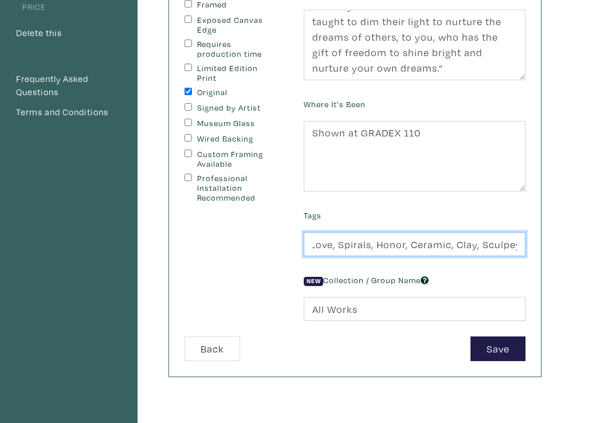
scroll to position [207, 0]
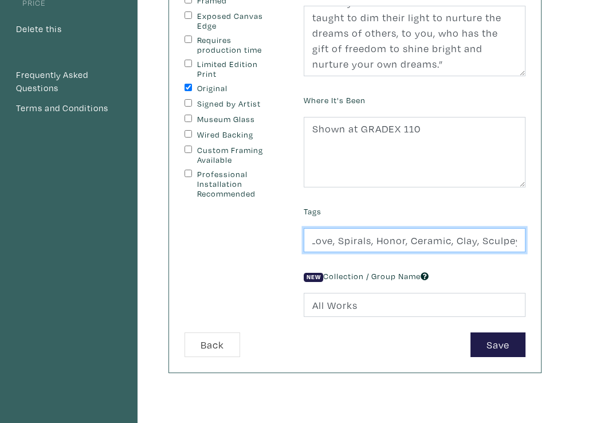
type input "Ancestors, Love, Spirals, Honor, Ceramic, Clay, Sculpey"
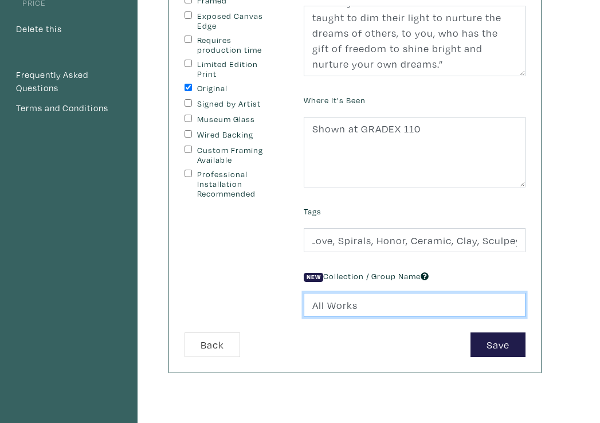
click at [382, 293] on input "All Works" at bounding box center [415, 305] width 222 height 25
type input "A"
type input "Paraliminal"
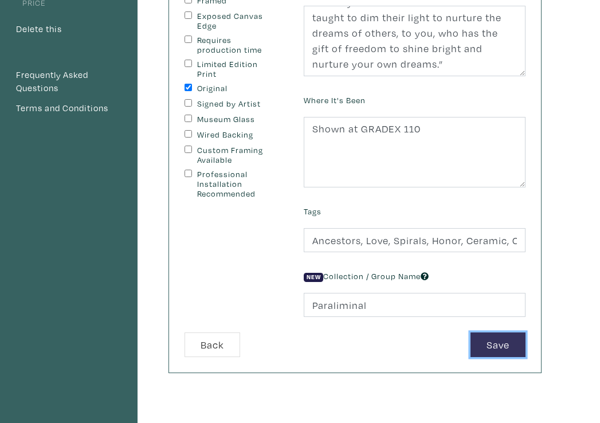
click at [490, 332] on button "Save" at bounding box center [498, 344] width 55 height 25
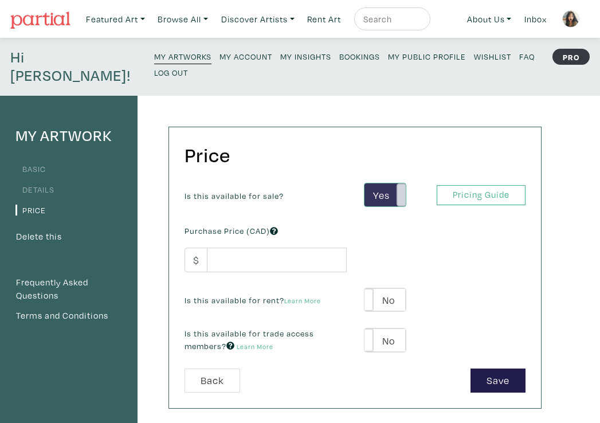
click at [401, 183] on span at bounding box center [406, 195] width 18 height 24
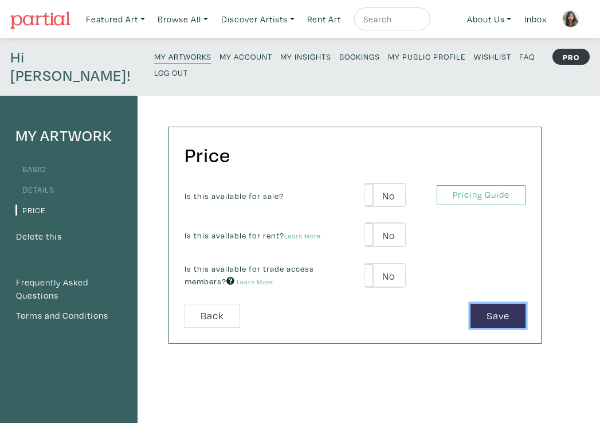
click at [500, 304] on button "Save" at bounding box center [498, 316] width 55 height 25
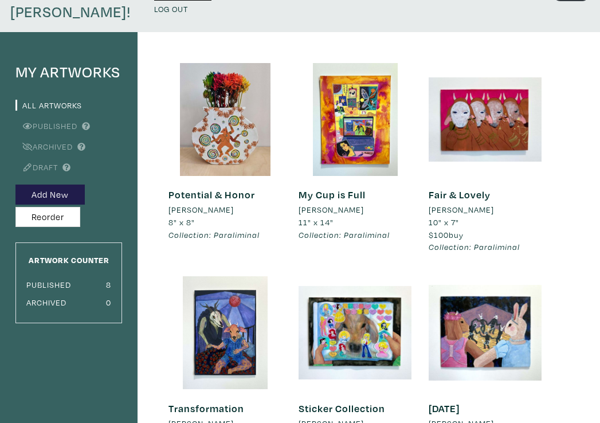
scroll to position [2, 0]
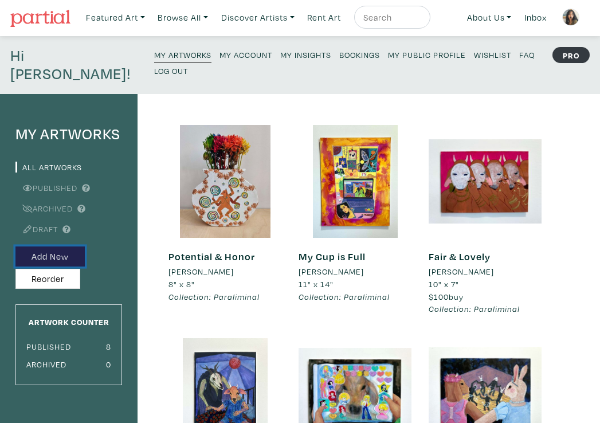
click at [41, 246] on button "Add New" at bounding box center [49, 256] width 69 height 20
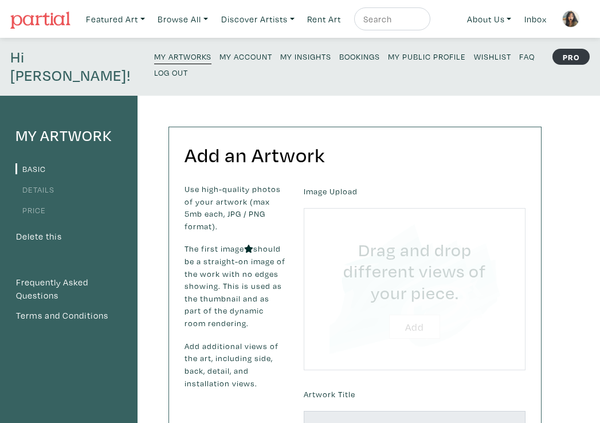
type input "C:\fakepath\ChainLink.jpg"
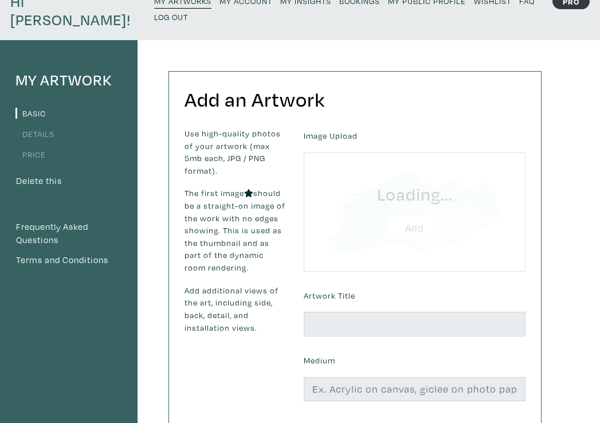
scroll to position [57, 0]
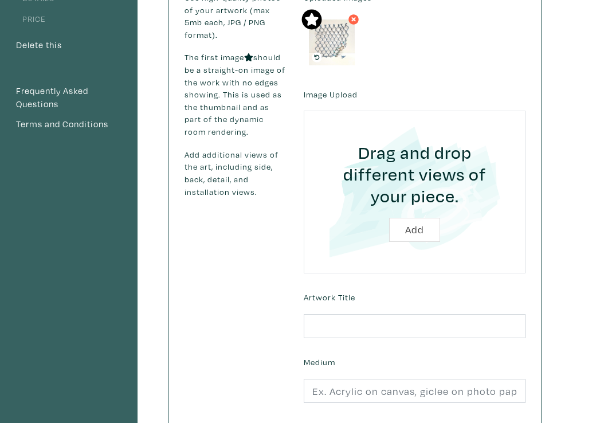
scroll to position [204, 0]
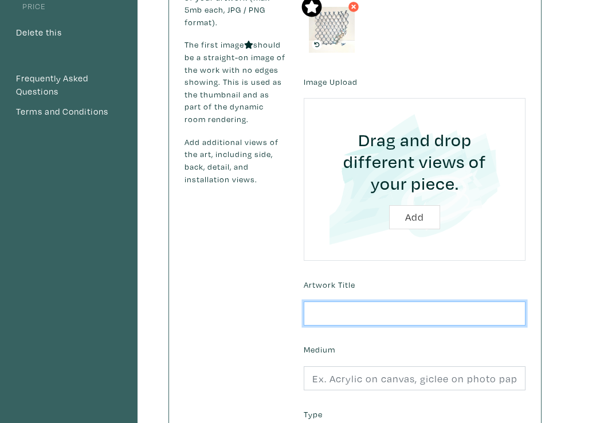
click at [385, 302] on input "text" at bounding box center [415, 314] width 222 height 25
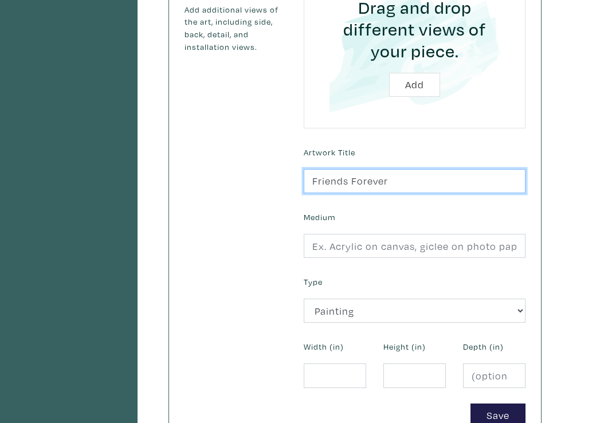
scroll to position [338, 0]
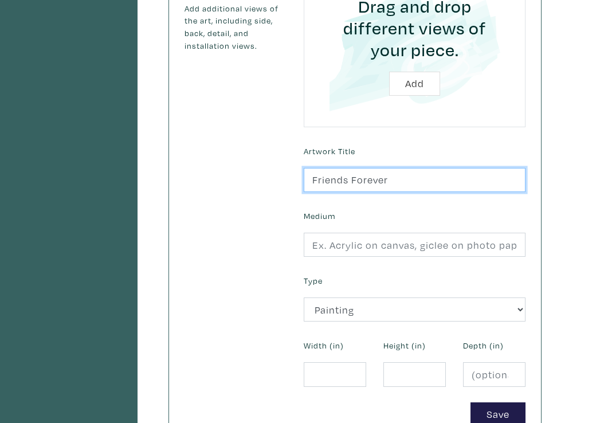
type input "Friends Forever"
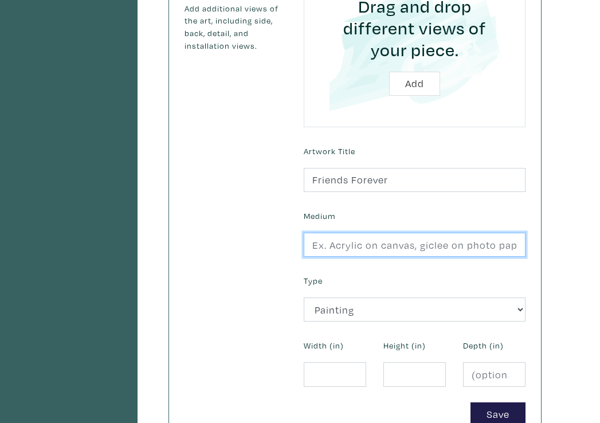
click at [402, 233] on input "text" at bounding box center [415, 245] width 222 height 25
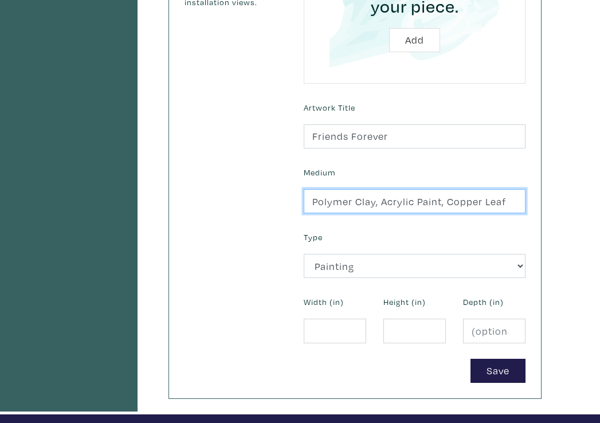
scroll to position [382, 0]
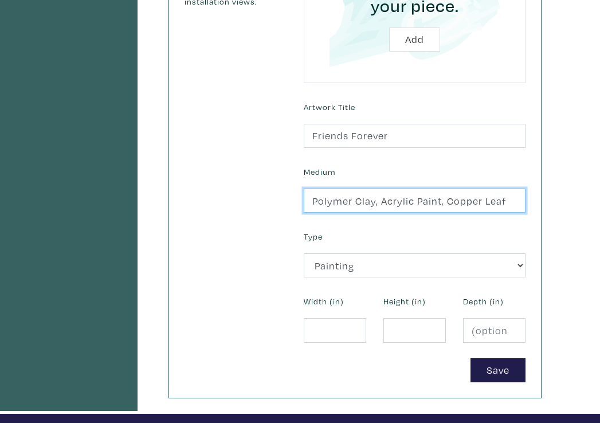
type input "Polymer Clay, Acrylic Paint, Copper Leaf"
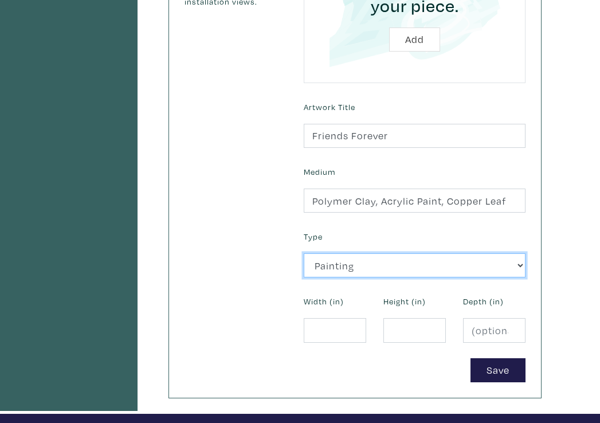
click at [392, 255] on select "2D Works Drawing / Print Painting Photography Sculpture Textile and Fibre Arts" at bounding box center [415, 265] width 222 height 25
select select "185"
click at [304, 253] on select "2D Works Drawing / Print Painting Photography Sculpture Textile and Fibre Arts" at bounding box center [415, 265] width 222 height 25
click at [389, 253] on select "2D Works Drawing / Print Painting Photography Sculpture Textile and Fibre Arts" at bounding box center [415, 265] width 222 height 25
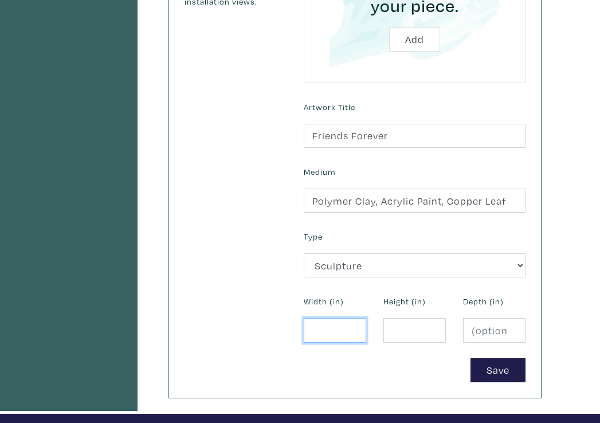
click at [325, 318] on input "number" at bounding box center [335, 330] width 62 height 25
type input "12"
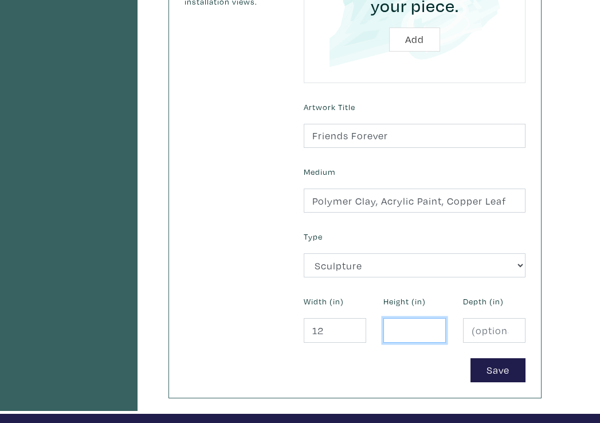
click at [416, 318] on input "number" at bounding box center [414, 330] width 62 height 25
type input "12"
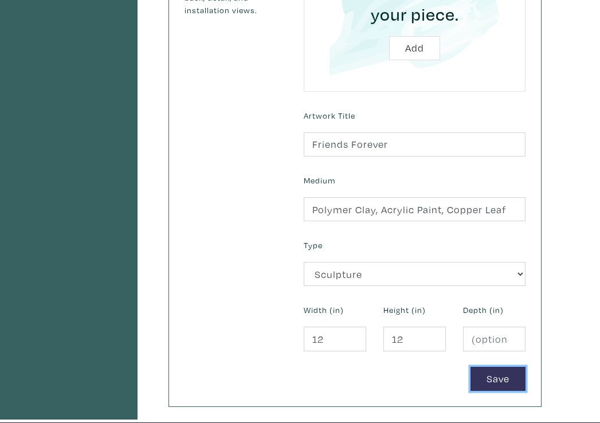
click at [497, 367] on button "Save" at bounding box center [498, 379] width 55 height 25
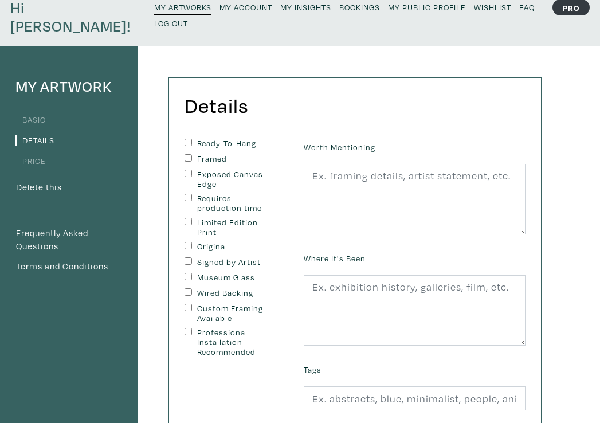
scroll to position [62, 0]
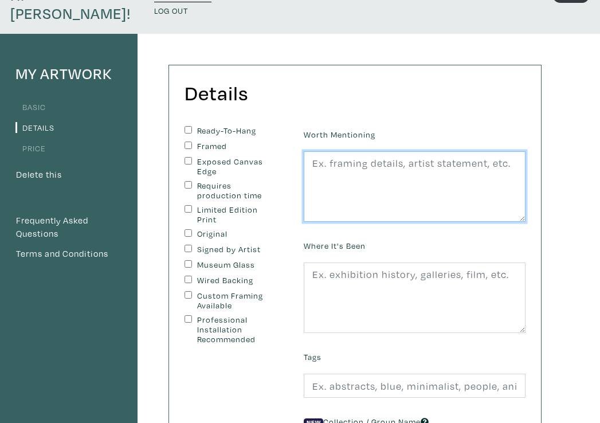
click at [412, 173] on textarea at bounding box center [415, 186] width 222 height 71
type textarea "T"
paste textarea "The thing i love about friends like you is how we are the kinds of people to [G…"
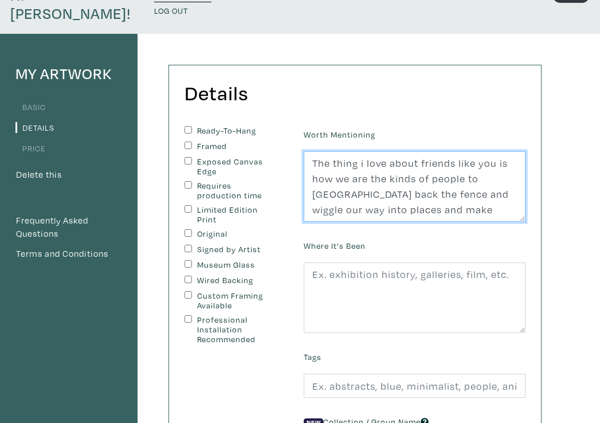
click at [361, 151] on textarea "The thing i love about friends like you is how we are the kinds of people to [G…" at bounding box center [415, 186] width 222 height 71
click at [363, 151] on textarea "The thing i love about friends like you is how we are the kinds of people to [G…" at bounding box center [415, 186] width 222 height 71
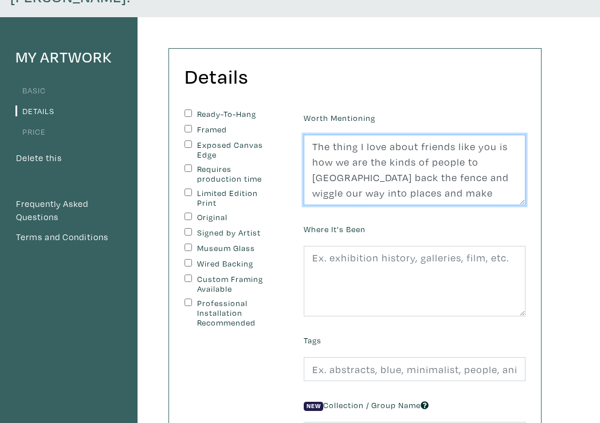
scroll to position [80, 0]
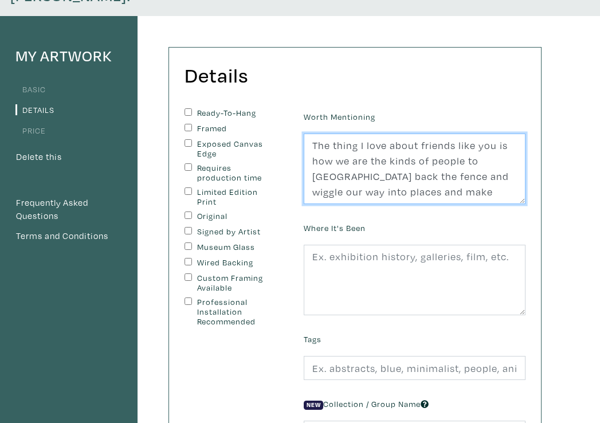
click at [342, 172] on textarea "The thing I love about friends like you is how we are the kinds of people to [G…" at bounding box center [415, 169] width 222 height 71
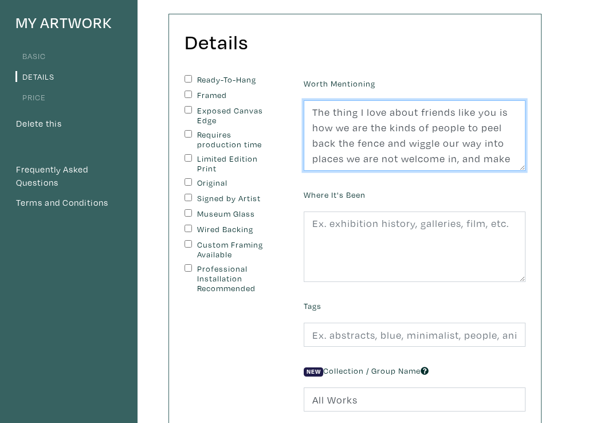
scroll to position [15, 0]
click at [407, 138] on textarea "The thing I love about friends like you is how we are the kinds of people to pe…" at bounding box center [415, 135] width 222 height 71
click at [314, 100] on textarea "The thing I love about friends like you is how we are the kinds of people to pe…" at bounding box center [415, 135] width 222 height 71
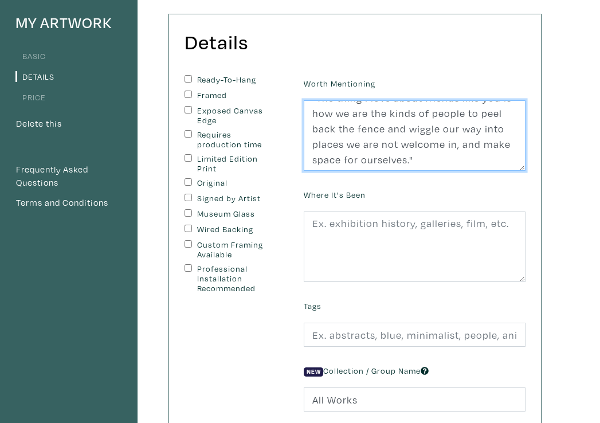
scroll to position [15, 0]
click at [409, 138] on textarea ""The thing I love about friends like you is how we are the kinds of people to p…" at bounding box center [415, 135] width 222 height 71
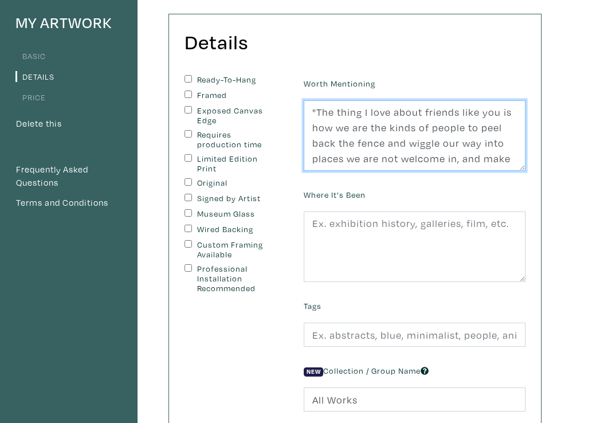
click at [414, 110] on textarea ""The thing I love about friends like you is how we are the kinds of people to p…" at bounding box center [415, 135] width 222 height 71
click at [410, 116] on textarea ""The thing I love about friends like you is how we are the kind of people to pe…" at bounding box center [415, 135] width 222 height 71
type textarea ""The thing I love about friends like you is how we are the kind of people to pe…"
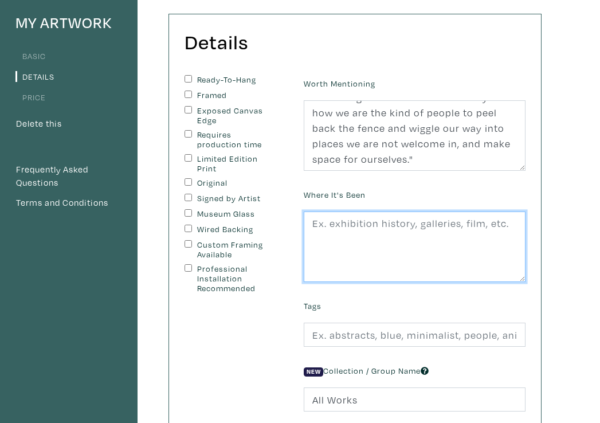
click at [388, 212] on textarea at bounding box center [415, 247] width 222 height 71
type textarea "Shown at [PERSON_NAME][GEOGRAPHIC_DATA]"
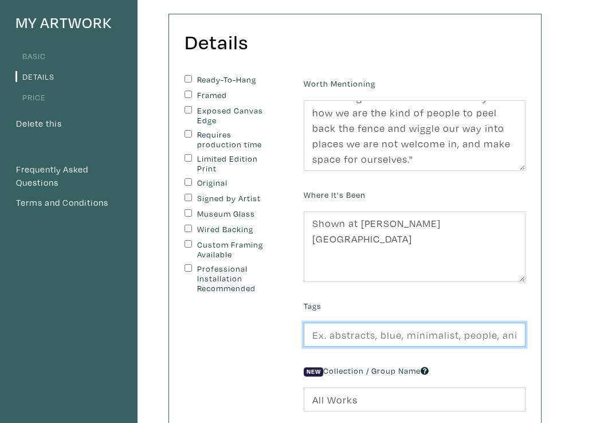
click at [417, 323] on input "text" at bounding box center [415, 335] width 222 height 25
type input "c"
type input "Chain-link Fence, Barriers, Magic, Thresholds"
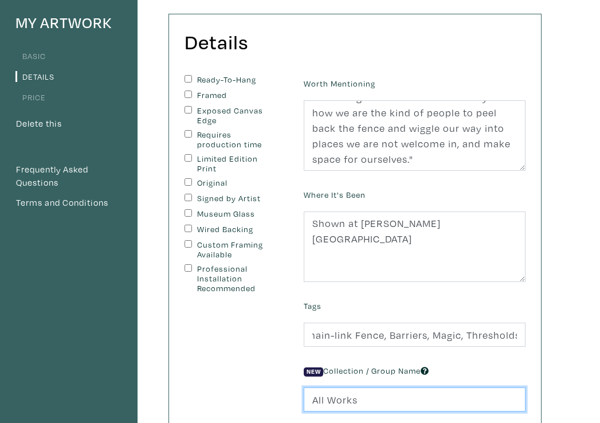
click at [389, 387] on input "All Works" at bounding box center [415, 399] width 222 height 25
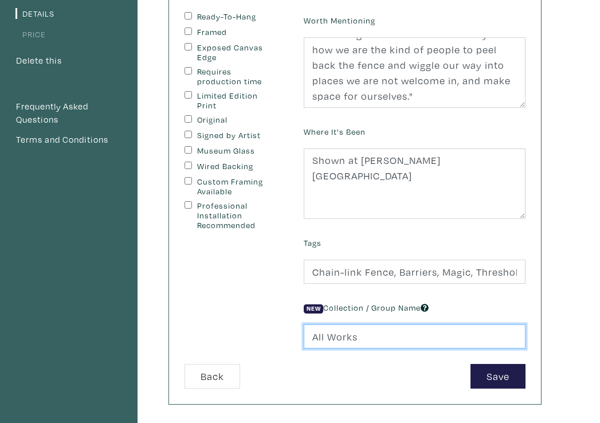
scroll to position [177, 0]
drag, startPoint x: 363, startPoint y: 315, endPoint x: 295, endPoint y: 314, distance: 68.2
click at [294, 314] on form "Ready-To-Hang Framed Exposed Canvas Edge Requires production time Limited Editi…" at bounding box center [355, 199] width 358 height 377
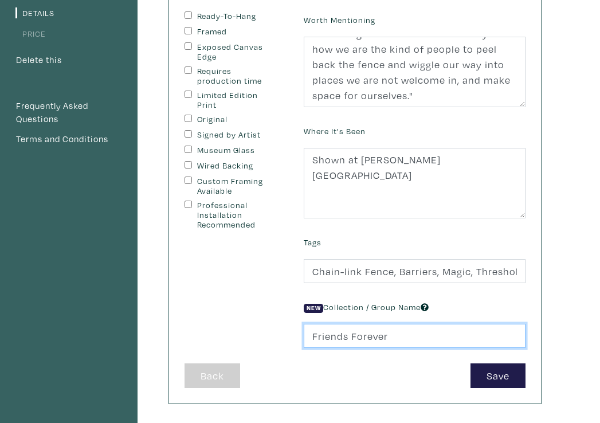
type input "Friends Forever"
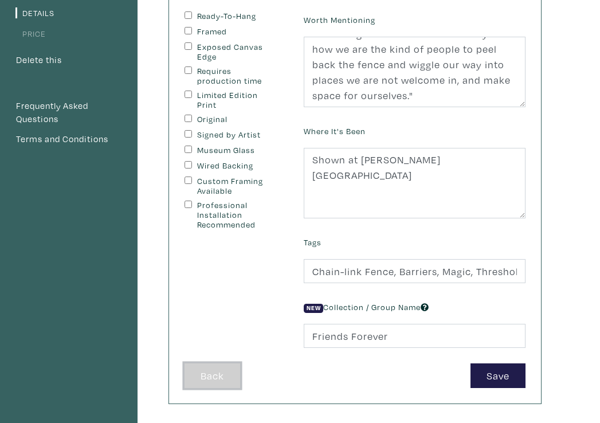
click at [226, 363] on button "Back" at bounding box center [213, 375] width 56 height 25
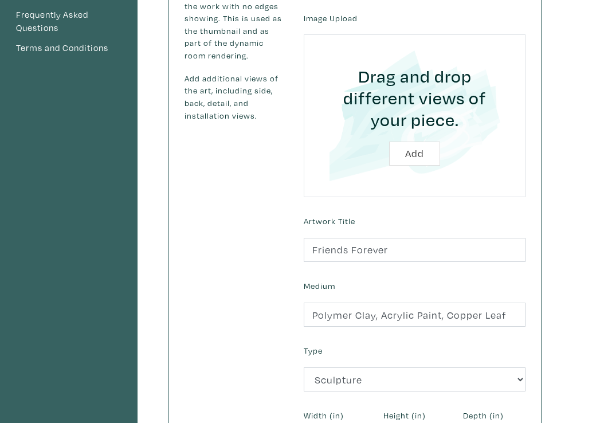
scroll to position [280, 0]
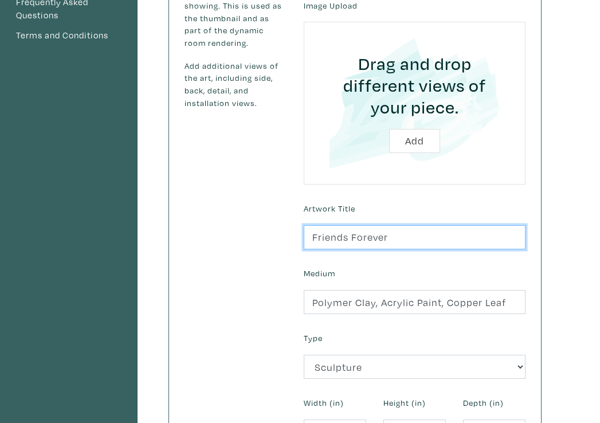
drag, startPoint x: 391, startPoint y: 220, endPoint x: 312, endPoint y: 224, distance: 78.6
click at [312, 225] on input "Friends Forever" at bounding box center [415, 237] width 222 height 25
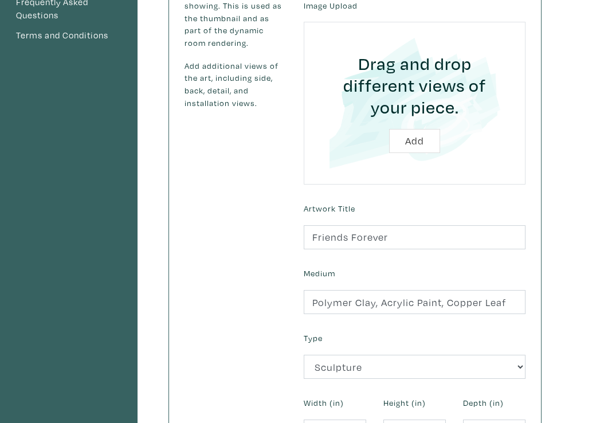
click at [299, 229] on div "Artwork Title Friends Forever" at bounding box center [414, 224] width 239 height 49
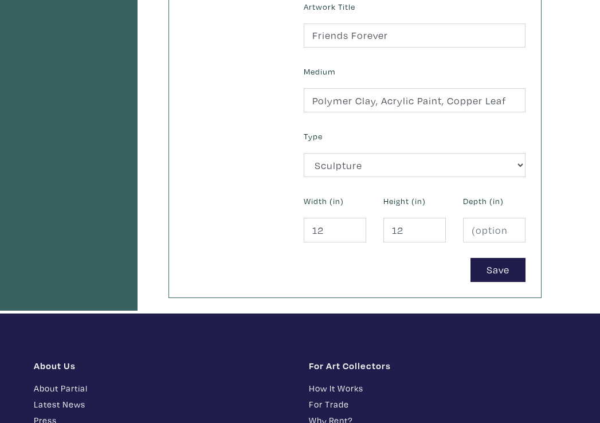
scroll to position [518, 0]
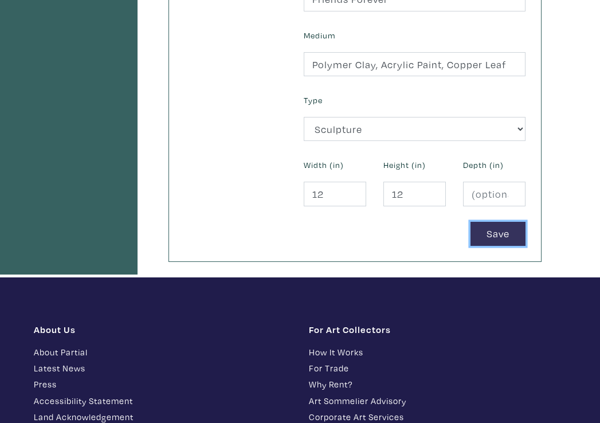
click at [486, 222] on button "Save" at bounding box center [498, 234] width 55 height 25
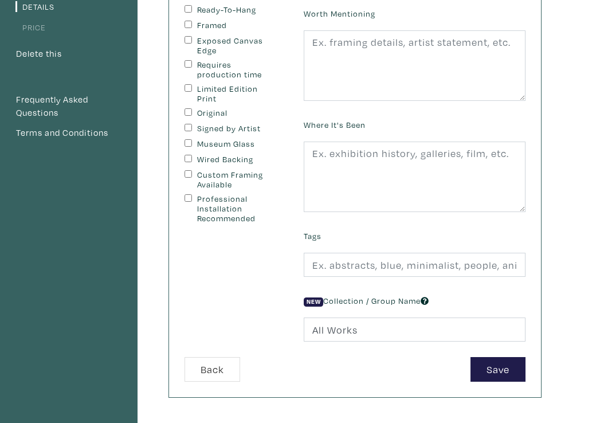
scroll to position [184, 0]
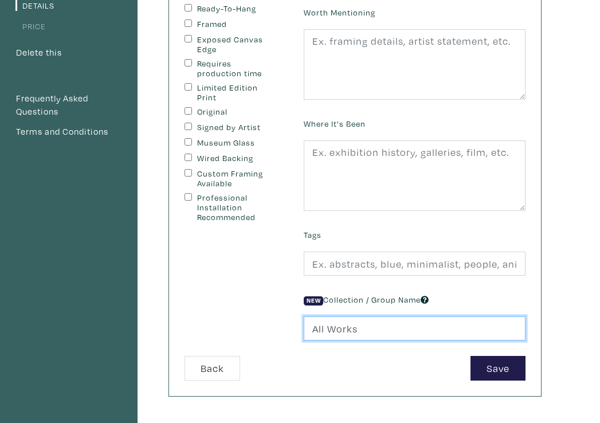
drag, startPoint x: 434, startPoint y: 311, endPoint x: 308, endPoint y: 308, distance: 125.6
click at [308, 316] on input "All Works" at bounding box center [415, 328] width 222 height 25
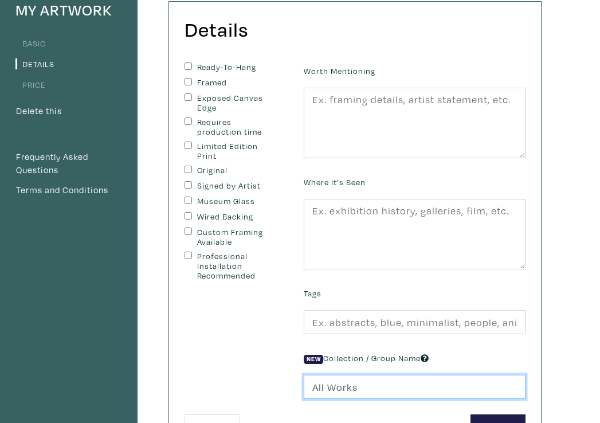
scroll to position [148, 0]
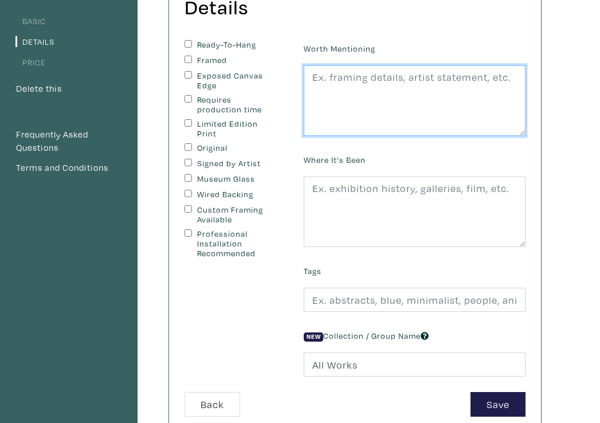
click at [408, 71] on textarea at bounding box center [415, 100] width 222 height 71
paste textarea "The thing i love about friends like you is how we are the kinds of people to [G…"
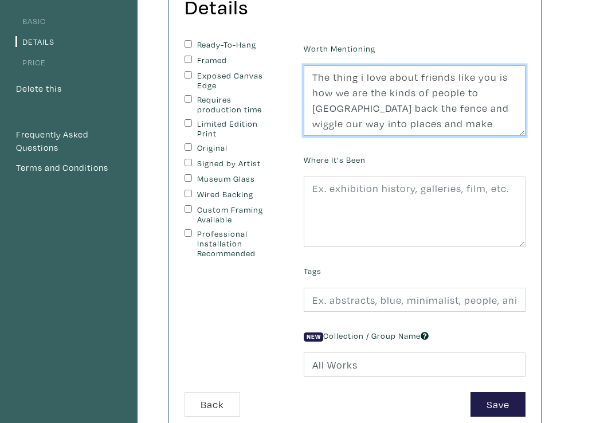
scroll to position [155, 0]
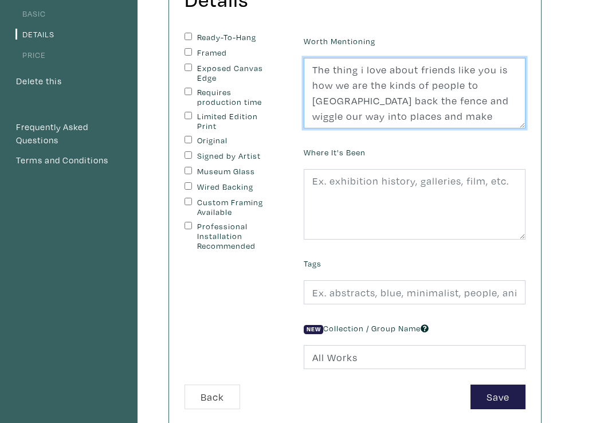
click at [364, 58] on textarea "The thing i love about friends like you is how we are the kinds of people to pe…" at bounding box center [415, 93] width 222 height 71
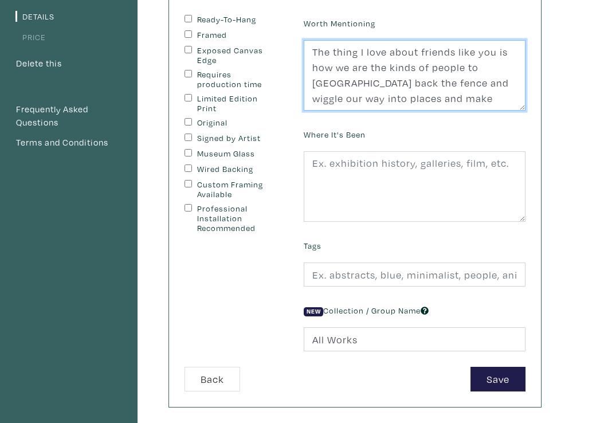
scroll to position [175, 0]
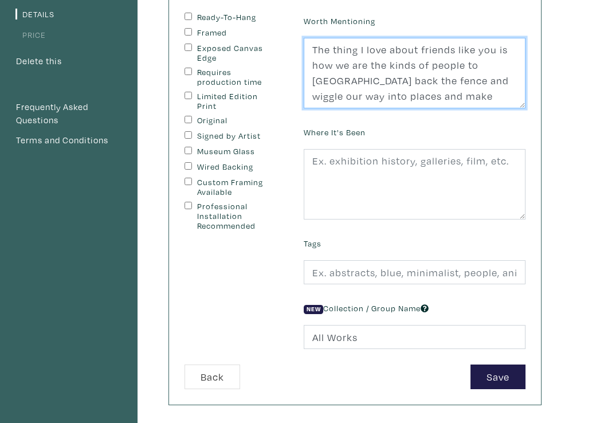
click at [343, 80] on textarea "The thing I love about friends like you is how we are the kinds of people to pe…" at bounding box center [415, 73] width 222 height 71
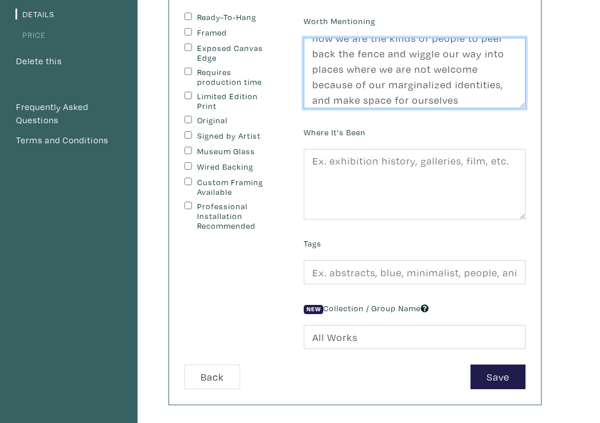
scroll to position [31, 0]
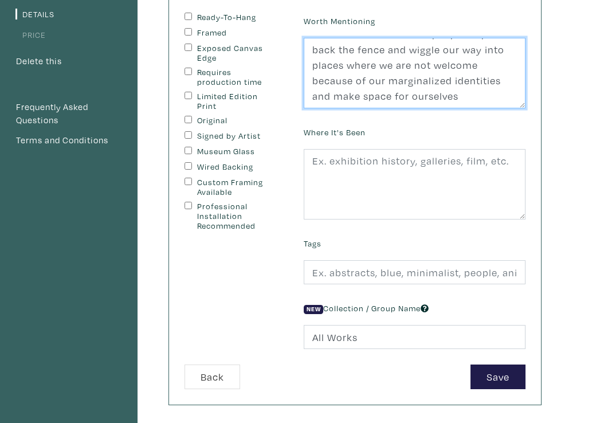
click at [465, 86] on textarea "The thing I love about friends like you is how we are the kinds of people to pe…" at bounding box center [415, 73] width 222 height 71
click at [313, 38] on textarea "The thing I love about friends like you is how we are the kinds of people to pe…" at bounding box center [415, 73] width 222 height 71
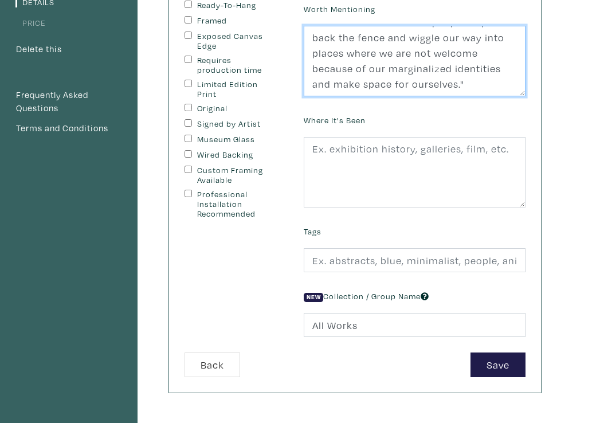
scroll to position [201, 0]
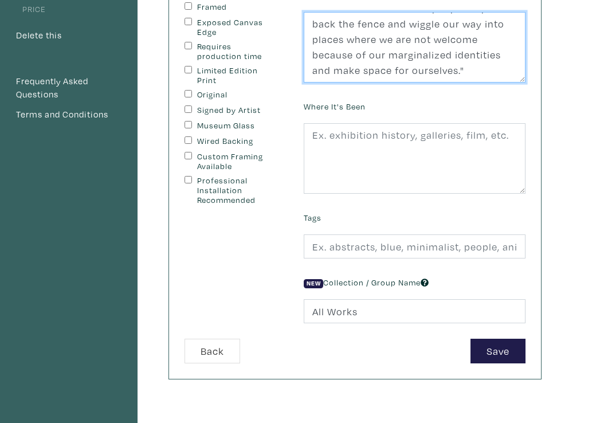
type textarea ""The thing I love about friends like you is how we are the kinds of people to p…"
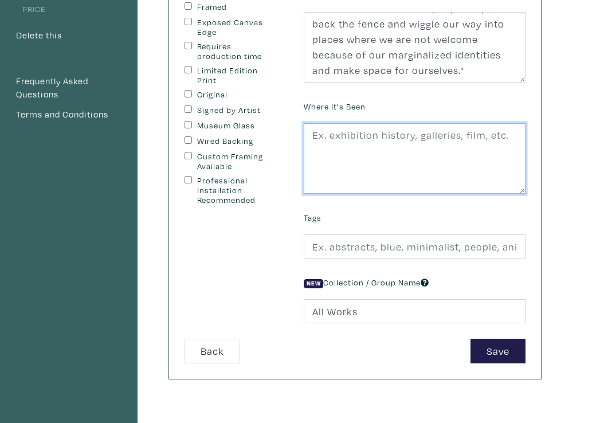
click at [398, 123] on textarea at bounding box center [415, 158] width 222 height 71
type textarea "Shown at Ada Slaight Gallery"
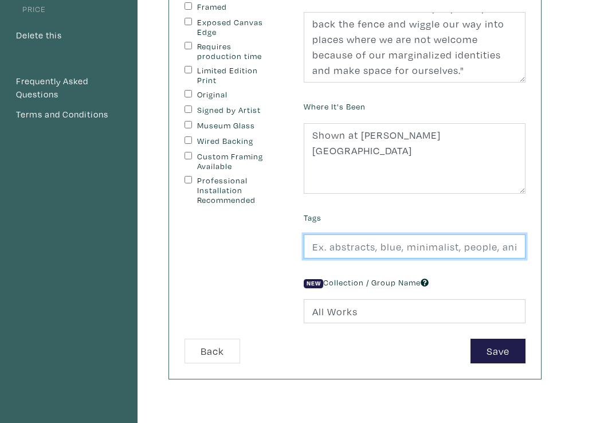
click at [362, 234] on input "text" at bounding box center [415, 246] width 222 height 25
click at [350, 234] on input "text" at bounding box center [415, 246] width 222 height 25
type input "Chain-link Fence, Barriers, Magic, Thresholds"
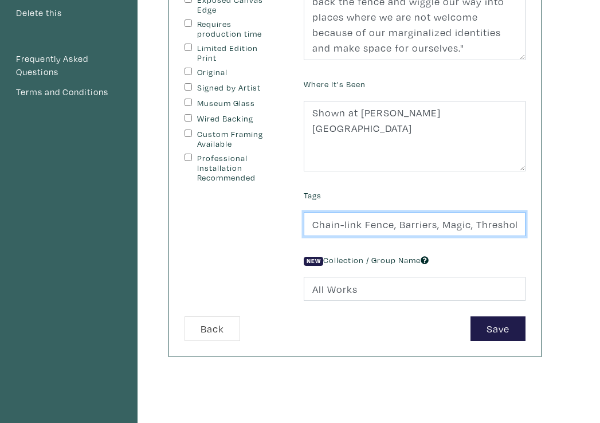
scroll to position [226, 0]
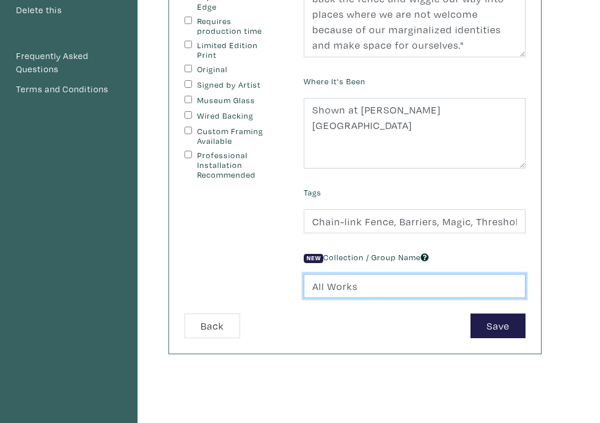
drag, startPoint x: 387, startPoint y: 264, endPoint x: 291, endPoint y: 269, distance: 95.9
click at [291, 269] on form "Ready-To-Hang Framed Exposed Canvas Edge Requires production time Limited Editi…" at bounding box center [355, 150] width 358 height 377
type input "F"
type input "C"
type input "Independant Clay Works"
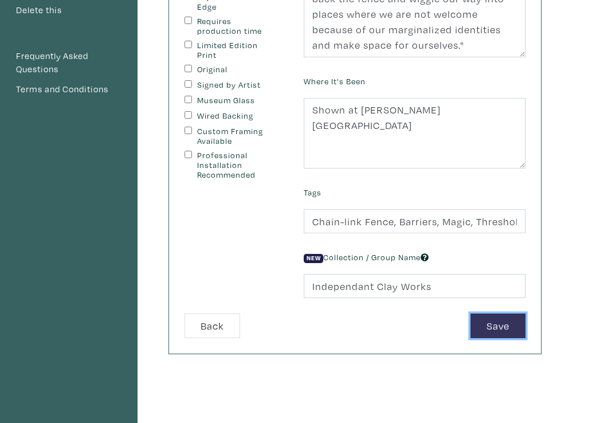
click at [507, 314] on button "Save" at bounding box center [498, 326] width 55 height 25
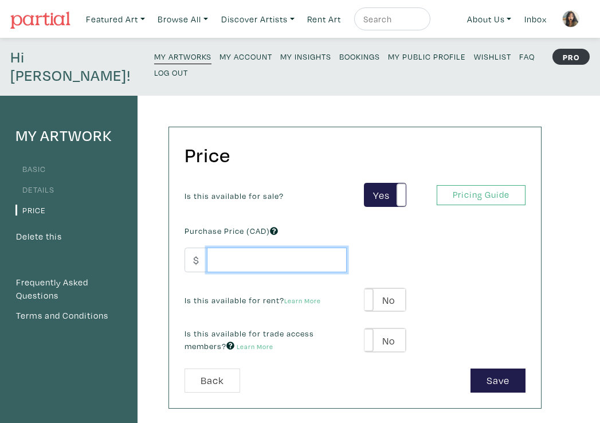
click at [299, 248] on input "number" at bounding box center [277, 260] width 140 height 25
type input "150"
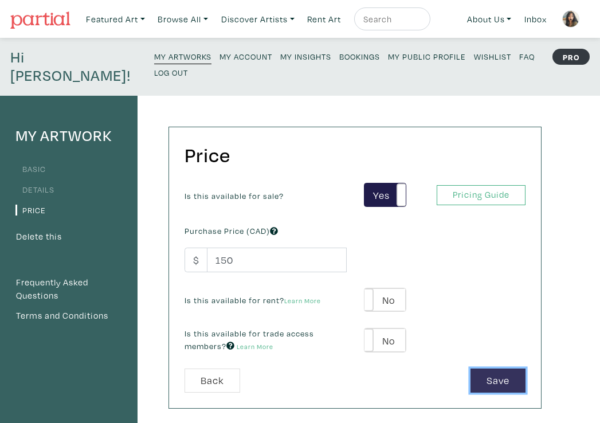
click at [486, 369] on button "Save" at bounding box center [498, 381] width 55 height 25
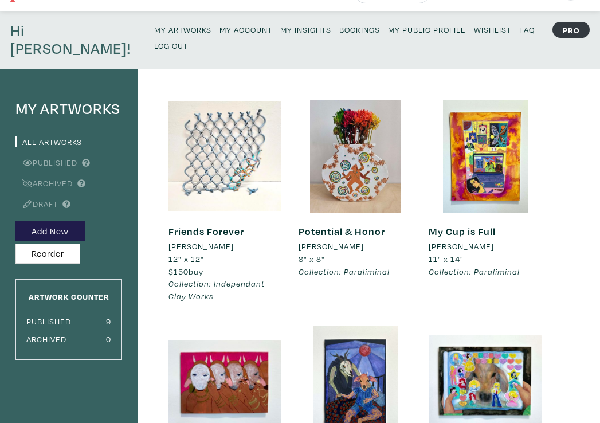
scroll to position [29, 0]
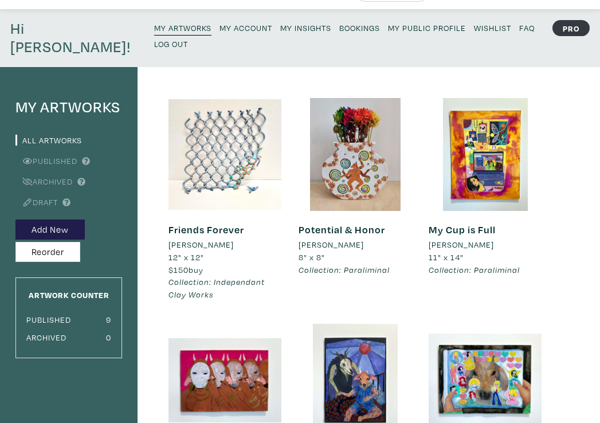
click at [207, 276] on em "Collection: Independant Clay Works" at bounding box center [217, 288] width 96 height 24
click at [227, 223] on link "Friends Forever" at bounding box center [207, 229] width 76 height 13
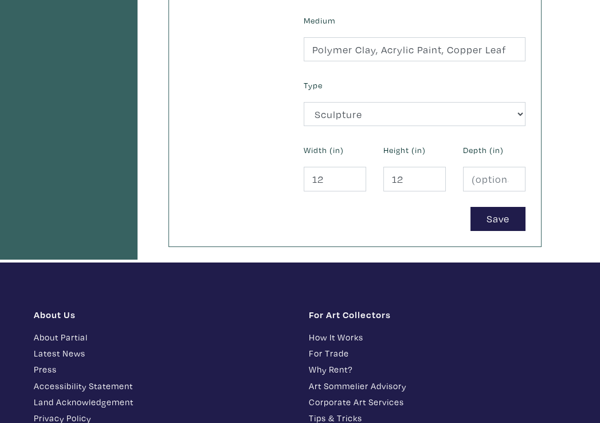
scroll to position [531, 0]
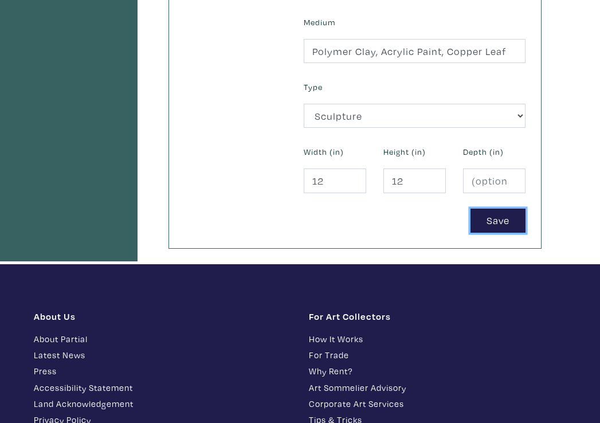
click at [490, 209] on button "Save" at bounding box center [498, 221] width 55 height 25
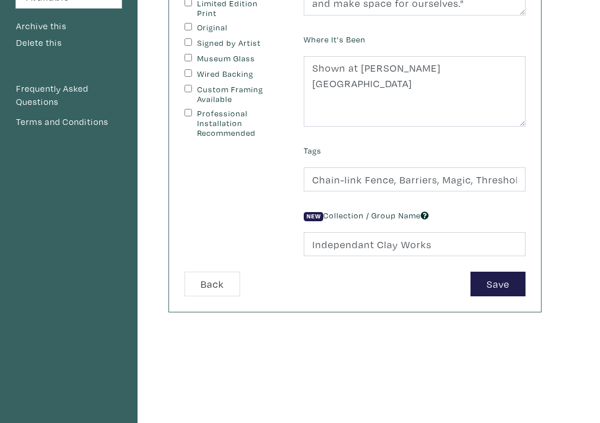
scroll to position [281, 0]
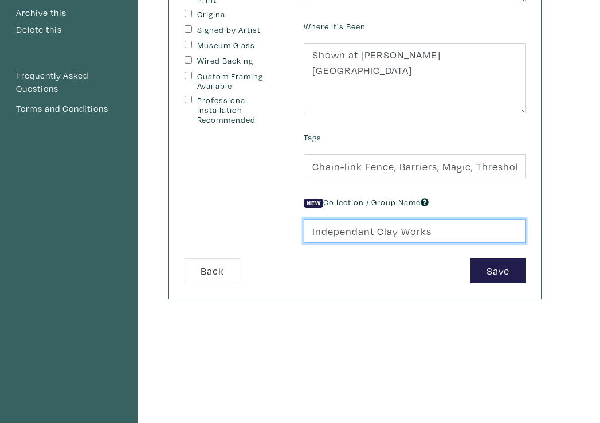
drag, startPoint x: 377, startPoint y: 216, endPoint x: 295, endPoint y: 218, distance: 81.4
click at [296, 218] on div "New Collection / Group Name Independant Clay Works" at bounding box center [414, 218] width 239 height 49
type input "Clay Works"
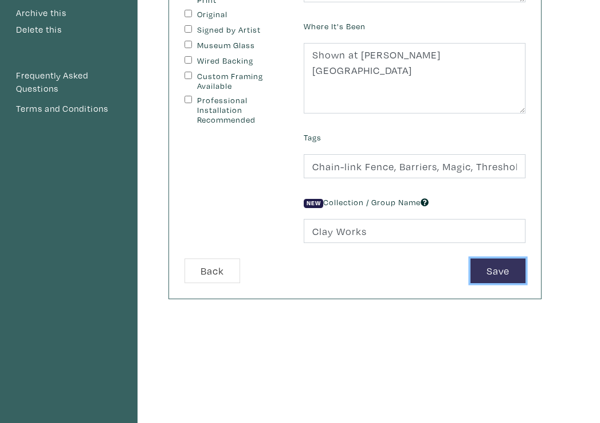
click at [490, 259] on button "Save" at bounding box center [498, 271] width 55 height 25
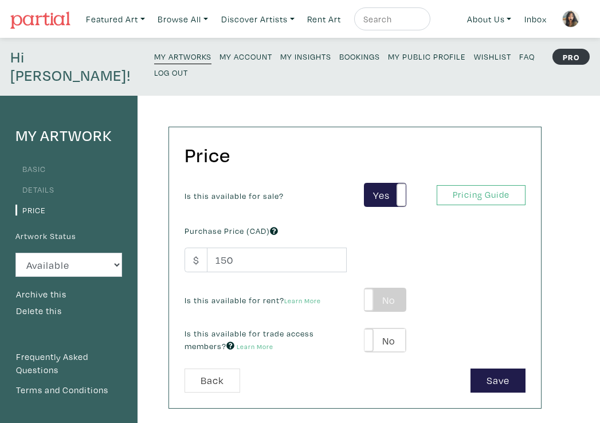
click at [390, 288] on label "No" at bounding box center [385, 300] width 41 height 24
type input "25"
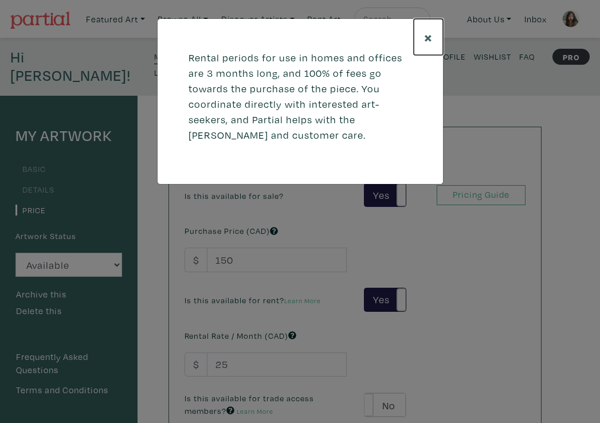
click at [424, 41] on span "×" at bounding box center [428, 37] width 9 height 20
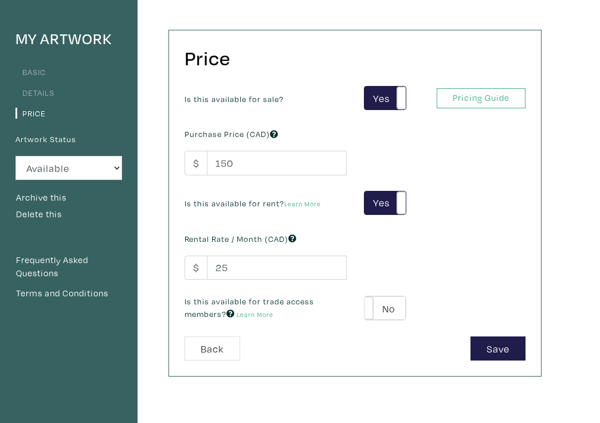
scroll to position [98, 0]
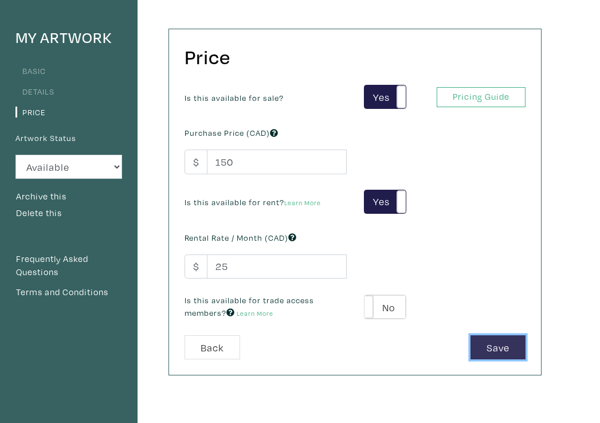
click at [479, 335] on button "Save" at bounding box center [498, 347] width 55 height 25
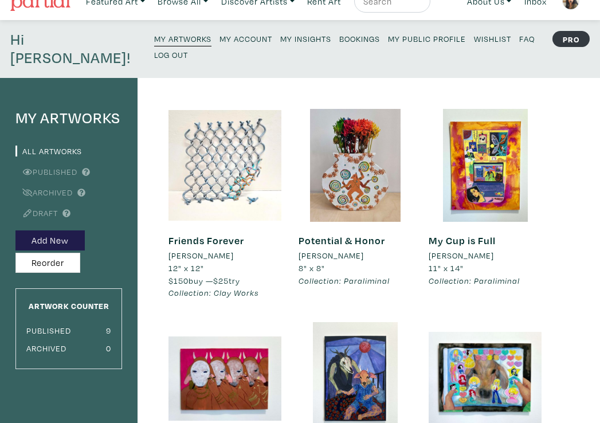
scroll to position [31, 0]
